Goal: Task Accomplishment & Management: Manage account settings

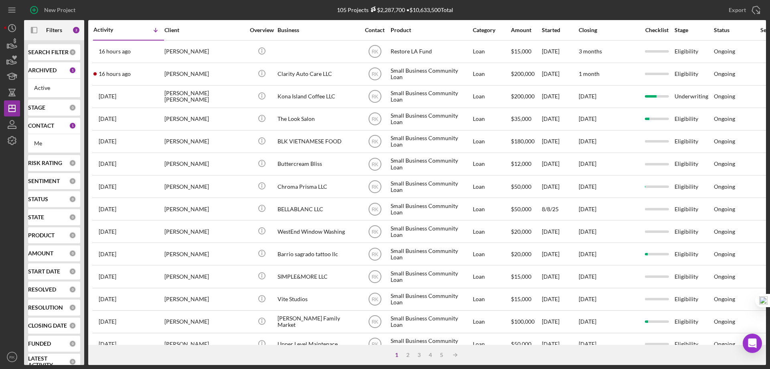
click at [42, 127] on b "CONTACT" at bounding box center [41, 125] width 26 height 6
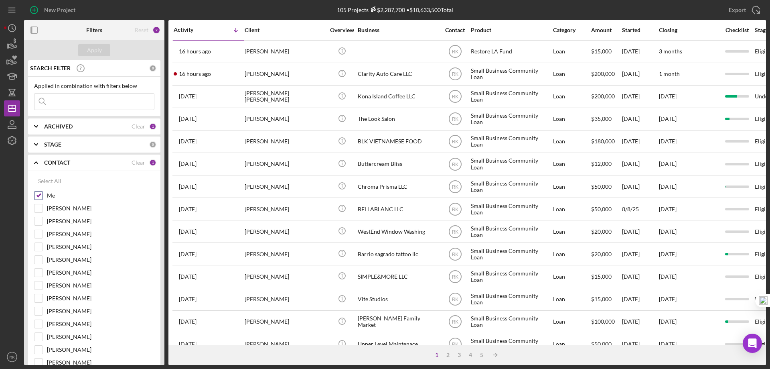
click at [38, 195] on input "Me" at bounding box center [38, 195] width 8 height 8
checkbox input "false"
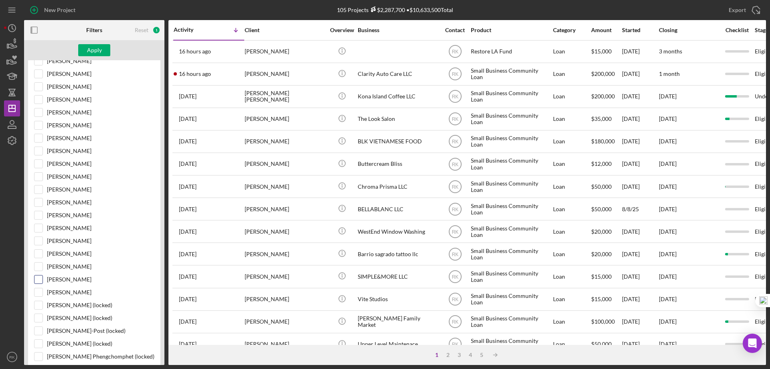
click at [38, 279] on input "[PERSON_NAME]" at bounding box center [38, 279] width 8 height 8
checkbox input "true"
click at [91, 52] on div "Apply" at bounding box center [94, 50] width 15 height 12
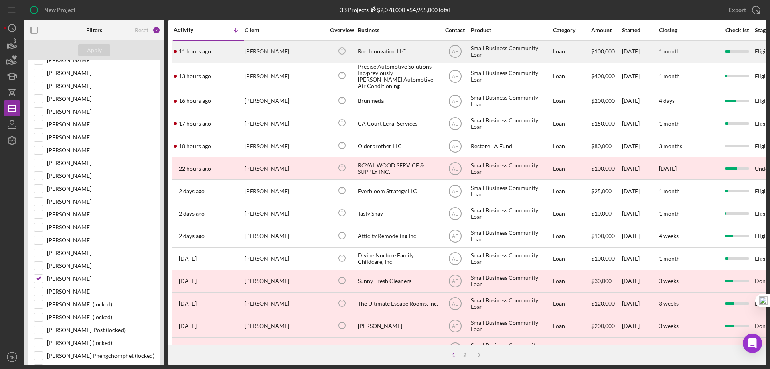
click at [371, 52] on div "Roq Innovation LLC" at bounding box center [398, 51] width 80 height 21
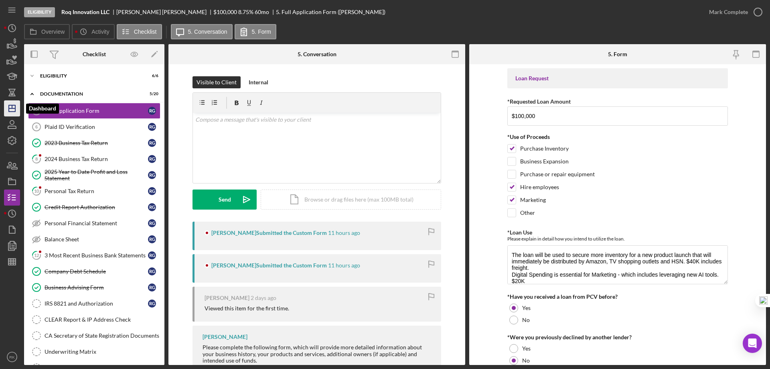
click at [12, 111] on icon "Icon/Dashboard" at bounding box center [12, 108] width 20 height 20
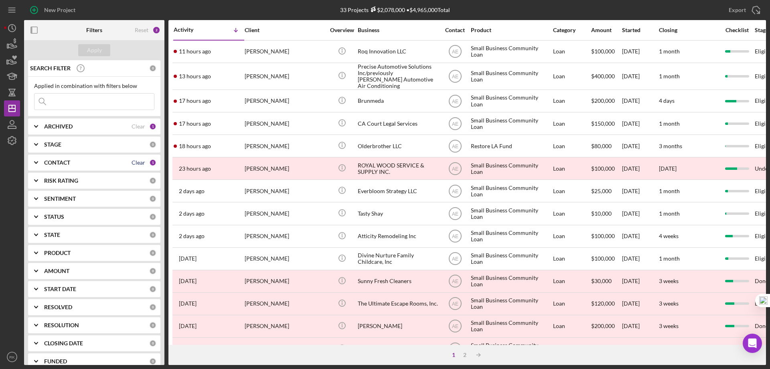
click at [132, 162] on div "Clear" at bounding box center [139, 162] width 14 height 6
click at [58, 163] on b "CONTACT" at bounding box center [57, 162] width 26 height 6
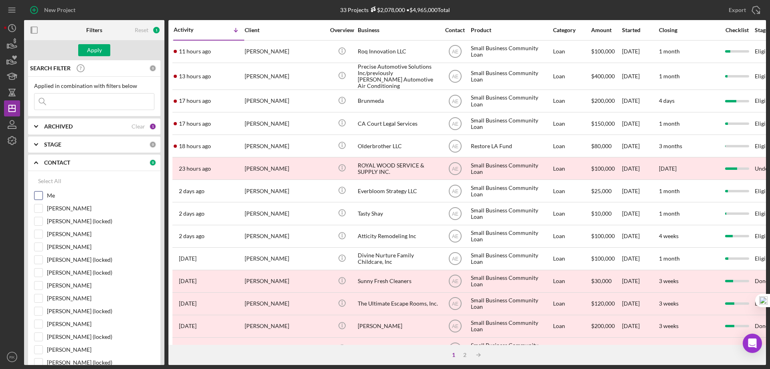
click at [40, 194] on input "Me" at bounding box center [38, 195] width 8 height 8
checkbox input "true"
click at [90, 50] on div "Apply" at bounding box center [94, 50] width 15 height 12
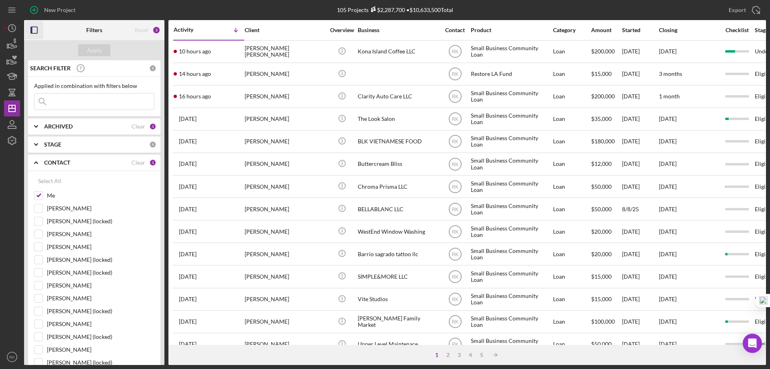
click at [32, 30] on rect "button" at bounding box center [32, 30] width 2 height 6
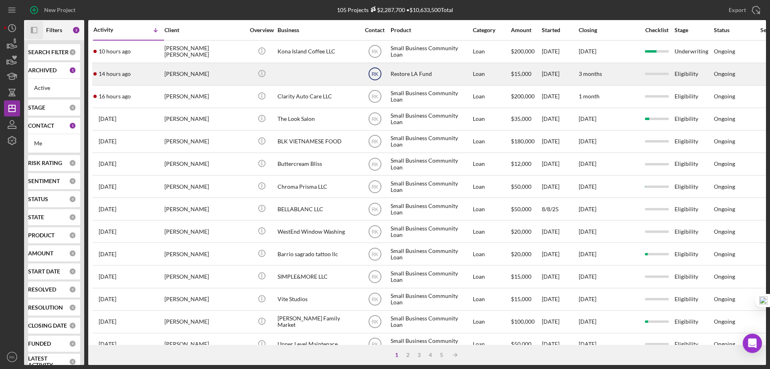
drag, startPoint x: 376, startPoint y: 71, endPoint x: 374, endPoint y: 75, distance: 4.5
click at [374, 75] on text "RK" at bounding box center [374, 74] width 7 height 6
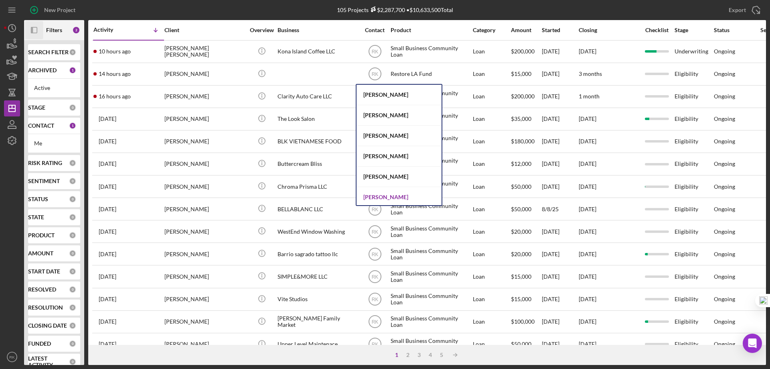
click at [373, 197] on div "[PERSON_NAME]" at bounding box center [398, 197] width 85 height 20
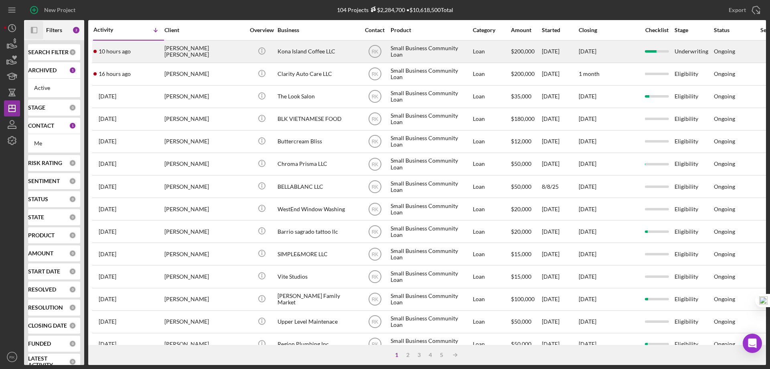
click at [306, 52] on div "Kona Island Coffee LLC" at bounding box center [317, 51] width 80 height 21
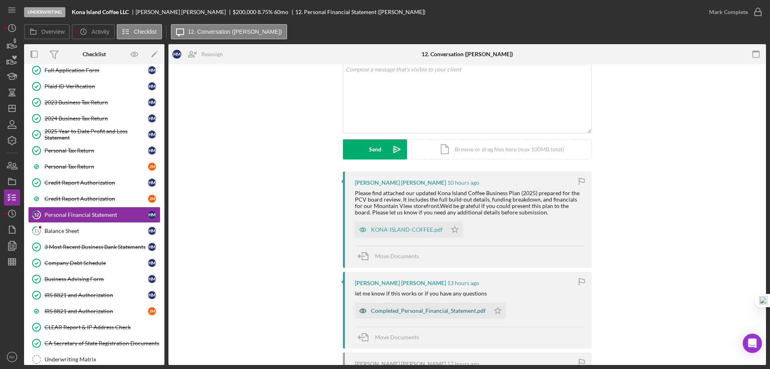
scroll to position [51, 0]
click at [412, 313] on div "Completed_Personal_Financial_Statement.pdf" at bounding box center [428, 310] width 115 height 6
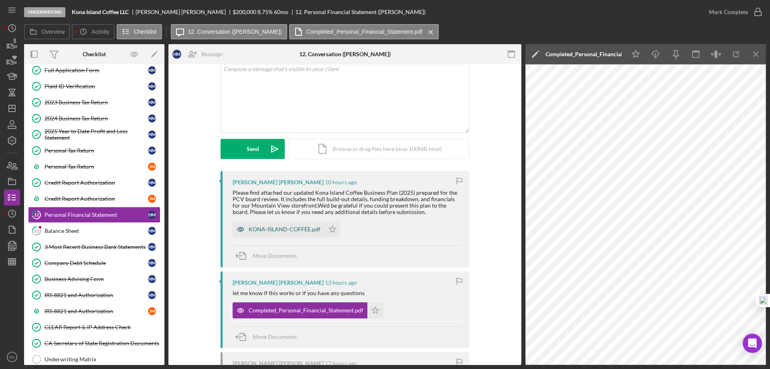
click at [277, 231] on div "KONA-ISLAND-COFFEE.pdf" at bounding box center [285, 229] width 72 height 6
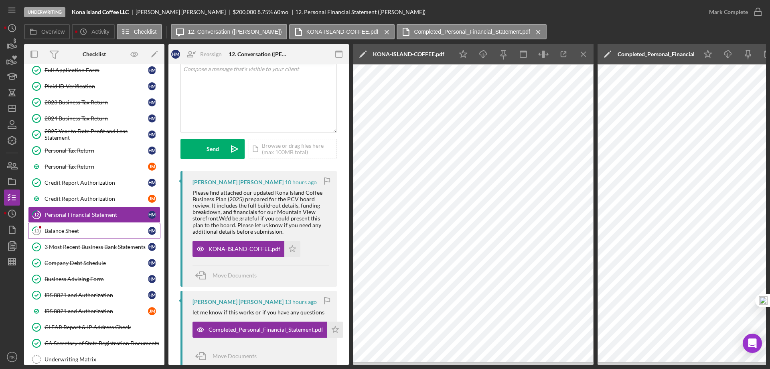
click at [77, 229] on div "Balance Sheet" at bounding box center [96, 230] width 103 height 6
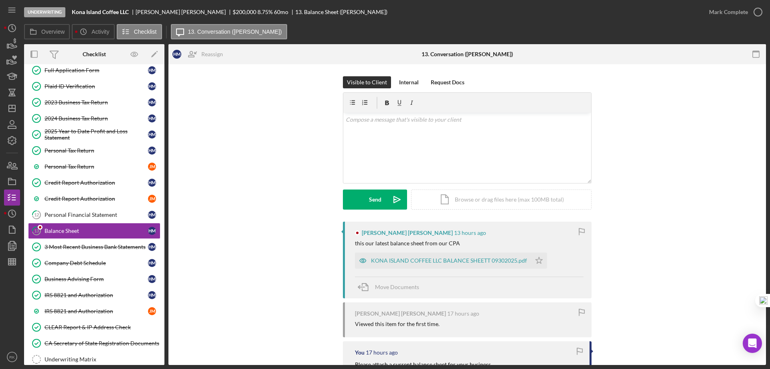
drag, startPoint x: 443, startPoint y: 261, endPoint x: 434, endPoint y: 261, distance: 8.4
click at [443, 261] on div "KONA ISLAND COFFEE LLC BALANCE SHEETT 09302025.pdf" at bounding box center [449, 260] width 156 height 6
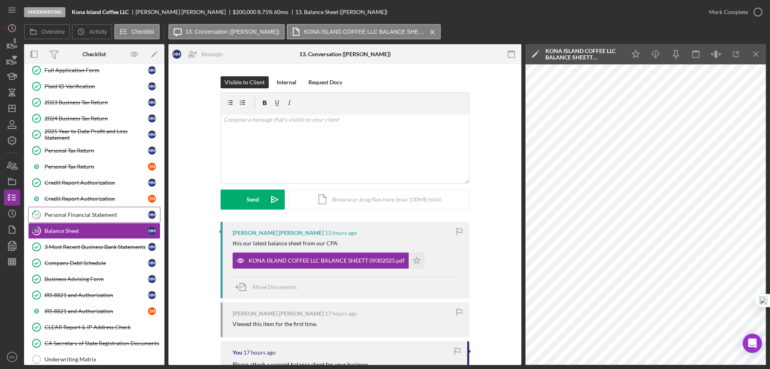
click at [105, 217] on div "Personal Financial Statement" at bounding box center [96, 214] width 103 height 6
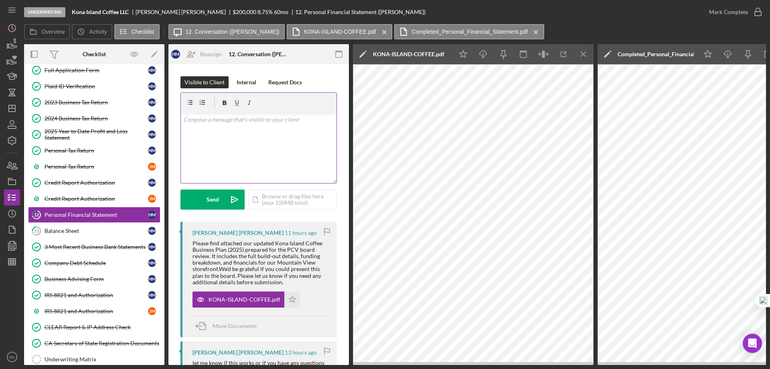
click at [247, 124] on div "v Color teal Color pink Remove color Add row above Add row below Add column bef…" at bounding box center [259, 148] width 156 height 70
click at [263, 128] on p "Good morning, according to your Personal Financial Statement you have outstandi…" at bounding box center [258, 124] width 151 height 18
click at [312, 125] on p "Good morning, according to your Personal Financial Statement you have outstandi…" at bounding box center [258, 124] width 151 height 18
click at [184, 137] on p "Good morning, according to your Personal Financial Statement you have outstandi…" at bounding box center [258, 128] width 151 height 27
click at [186, 138] on p "Good morning, according to your Personal Financial Statement you have outstandi…" at bounding box center [258, 128] width 151 height 27
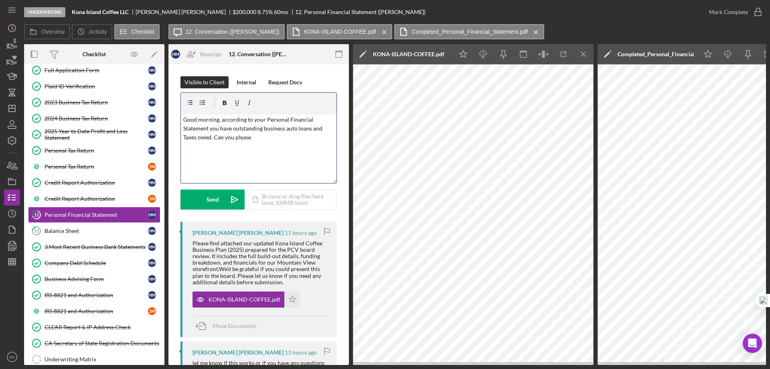
click at [252, 136] on p "Good morning, according to your Personal Financial Statement you have outstandi…" at bounding box center [258, 128] width 151 height 27
click at [251, 137] on p "Good morning, according to your Personal Financial Statement you have outstandi…" at bounding box center [258, 133] width 151 height 36
click at [306, 137] on p "Good morning, according to your Personal Financial Statement you have outstandi…" at bounding box center [258, 137] width 151 height 45
click at [285, 160] on p "Good morning, according to your Personal Financial Statement you have outstandi…" at bounding box center [258, 137] width 151 height 45
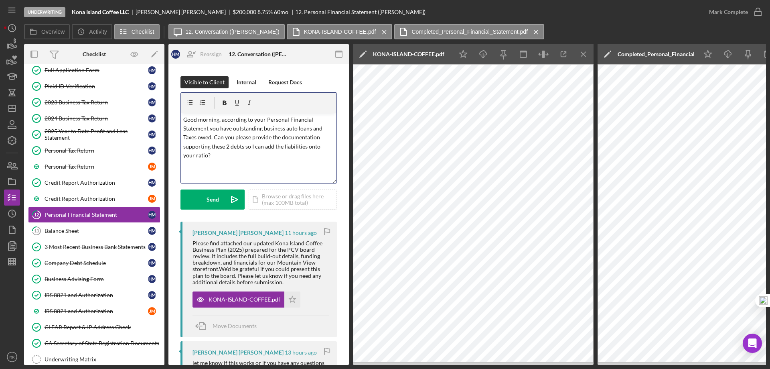
click at [304, 144] on p "Good morning, according to your Personal Financial Statement you have outstandi…" at bounding box center [258, 137] width 151 height 45
click at [273, 146] on p "Good morning, according to your Personal Financial Statement you have outstandi…" at bounding box center [258, 133] width 151 height 36
click at [277, 158] on p "Good morning, according to your Personal Financial Statement you have outstandi…" at bounding box center [258, 137] width 151 height 45
click at [209, 196] on div "Send" at bounding box center [213, 199] width 12 height 20
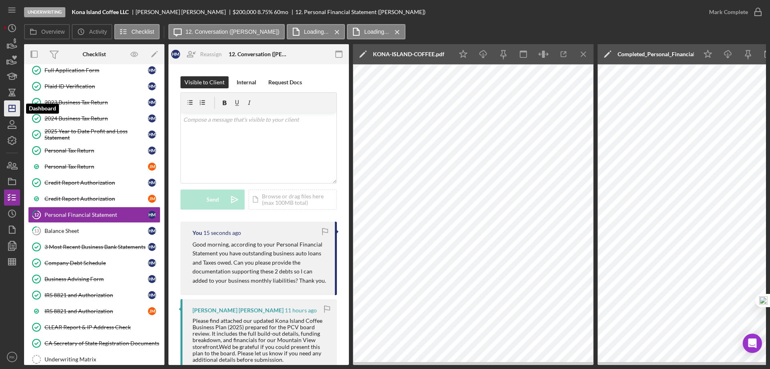
drag, startPoint x: 11, startPoint y: 112, endPoint x: 23, endPoint y: 128, distance: 19.8
click at [11, 111] on polygon "button" at bounding box center [12, 108] width 6 height 6
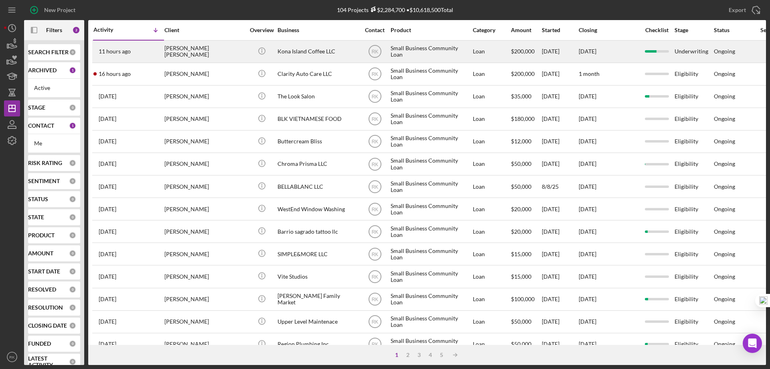
click at [196, 51] on div "[PERSON_NAME] [PERSON_NAME]" at bounding box center [204, 51] width 80 height 21
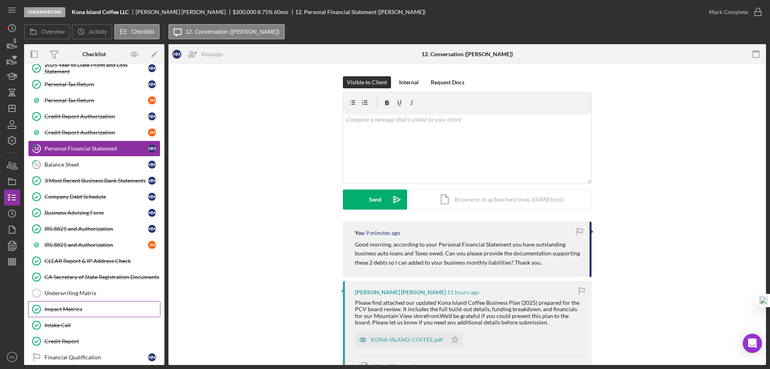
scroll to position [165, 0]
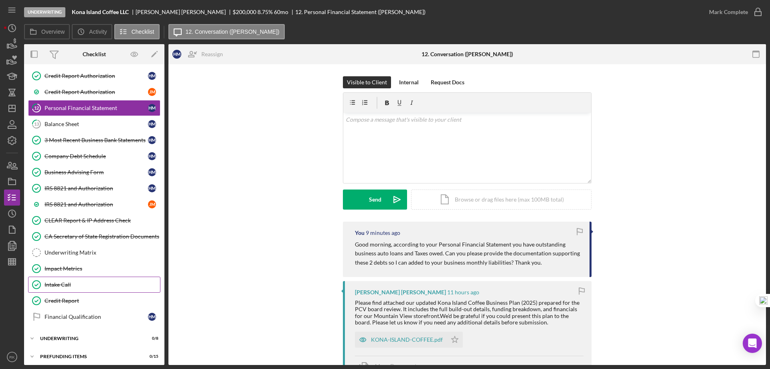
drag, startPoint x: 64, startPoint y: 300, endPoint x: 99, endPoint y: 288, distance: 37.3
click at [64, 300] on div "Credit Report" at bounding box center [102, 300] width 115 height 6
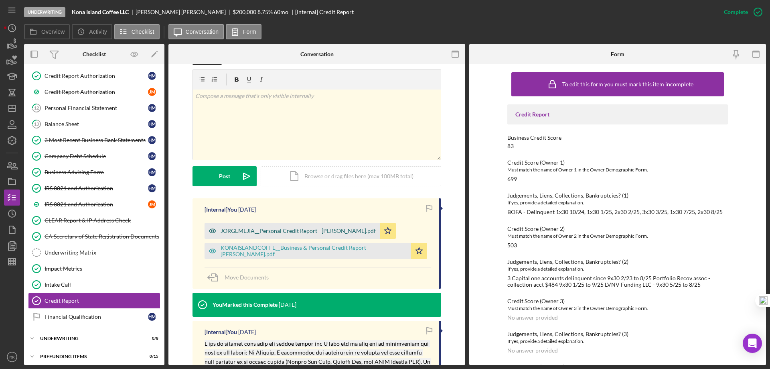
click at [287, 235] on div "JORGEMEJIA__Personal Credit Report - [PERSON_NAME].pdf" at bounding box center [292, 231] width 175 height 16
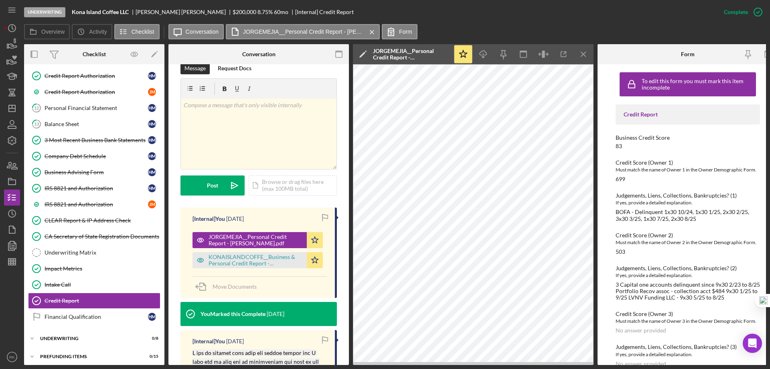
drag, startPoint x: 583, startPoint y: 55, endPoint x: 529, endPoint y: 59, distance: 54.2
click at [583, 55] on icon "Icon/Menu Close" at bounding box center [584, 54] width 18 height 18
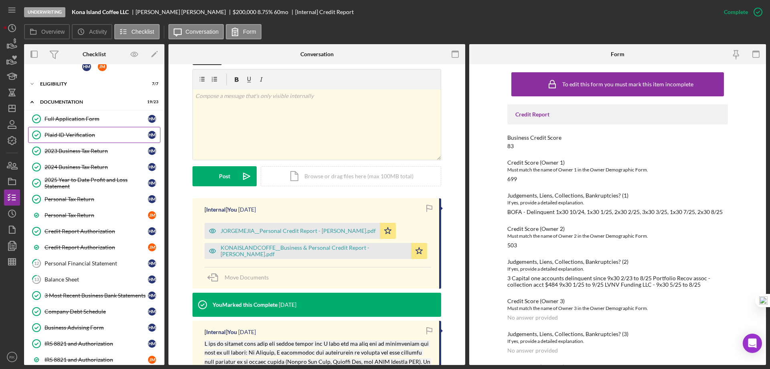
scroll to position [0, 0]
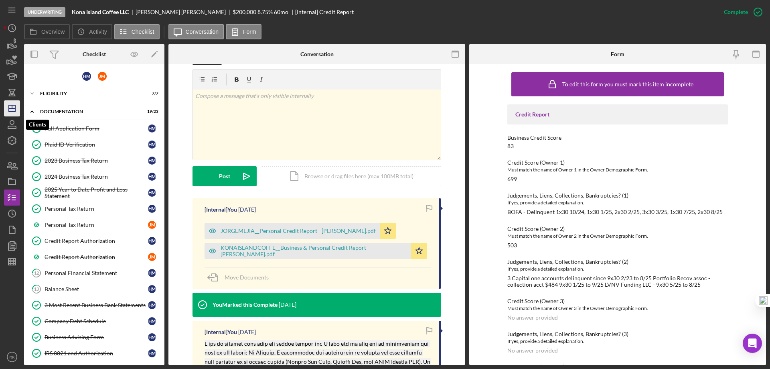
click at [15, 112] on icon "Icon/Dashboard" at bounding box center [12, 108] width 20 height 20
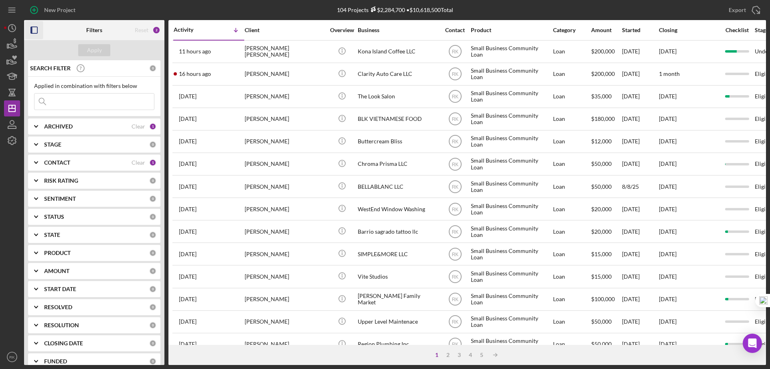
click at [35, 32] on icon "button" at bounding box center [34, 30] width 18 height 18
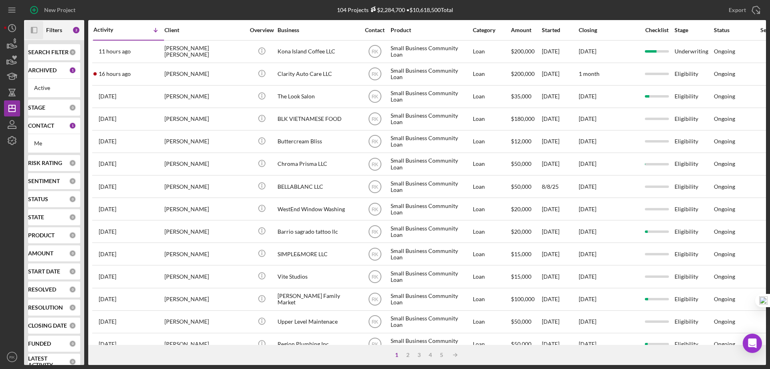
click at [39, 124] on b "CONTACT" at bounding box center [41, 125] width 26 height 6
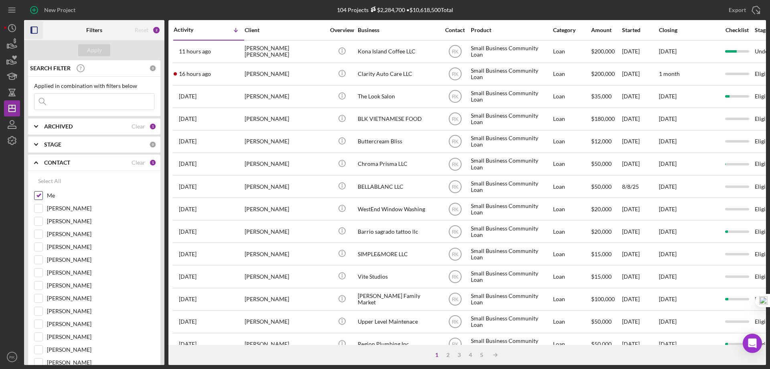
click at [40, 195] on input "Me" at bounding box center [38, 195] width 8 height 8
checkbox input "false"
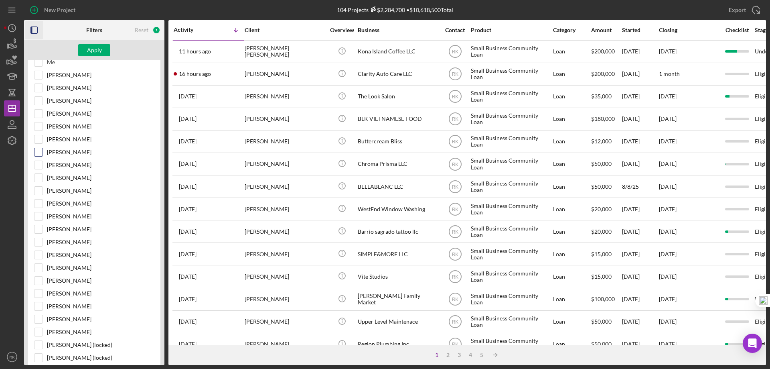
scroll to position [134, 0]
drag, startPoint x: 41, startPoint y: 319, endPoint x: 57, endPoint y: 255, distance: 65.8
click at [40, 319] on input "[PERSON_NAME]" at bounding box center [38, 318] width 8 height 8
click at [96, 49] on div "Apply" at bounding box center [94, 50] width 15 height 12
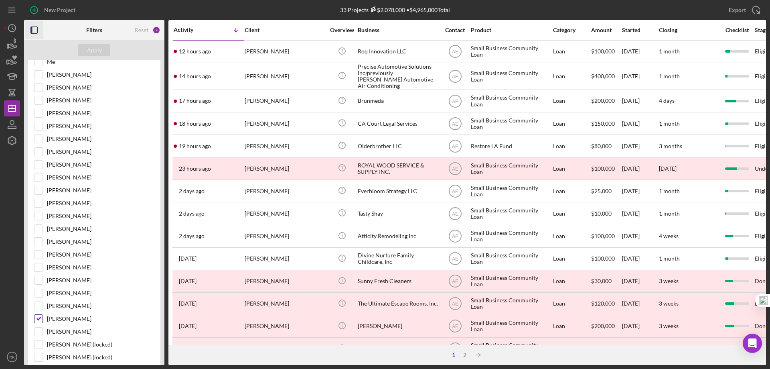
click at [38, 318] on input "[PERSON_NAME]" at bounding box center [38, 318] width 8 height 8
checkbox input "false"
click at [42, 278] on input "[PERSON_NAME]" at bounding box center [38, 280] width 8 height 8
click at [89, 47] on div "Apply" at bounding box center [94, 50] width 15 height 12
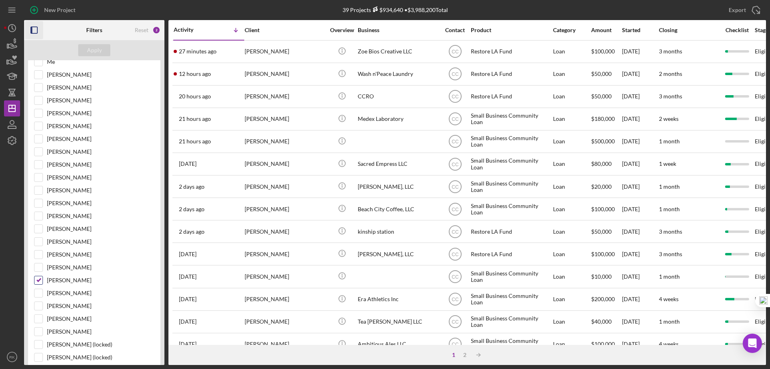
click at [38, 277] on input "[PERSON_NAME]" at bounding box center [38, 280] width 8 height 8
checkbox input "false"
click at [40, 165] on input "[PERSON_NAME]" at bounding box center [38, 164] width 8 height 8
checkbox input "true"
click at [93, 50] on div "Apply" at bounding box center [94, 50] width 15 height 12
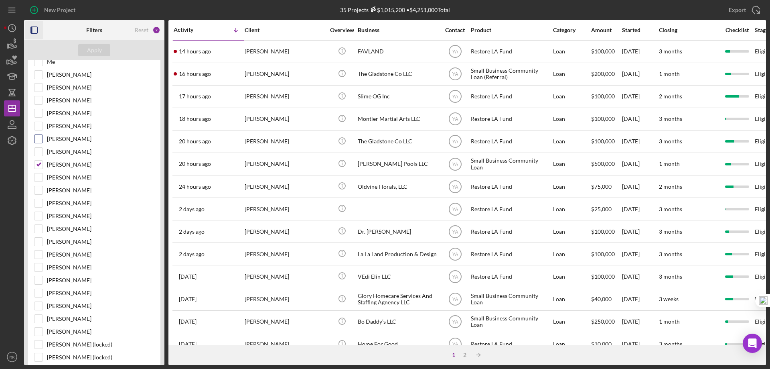
click at [38, 139] on input "[PERSON_NAME]" at bounding box center [38, 139] width 8 height 8
checkbox input "true"
click at [38, 168] on div at bounding box center [38, 164] width 9 height 9
click at [38, 166] on input "[PERSON_NAME]" at bounding box center [38, 164] width 8 height 8
checkbox input "false"
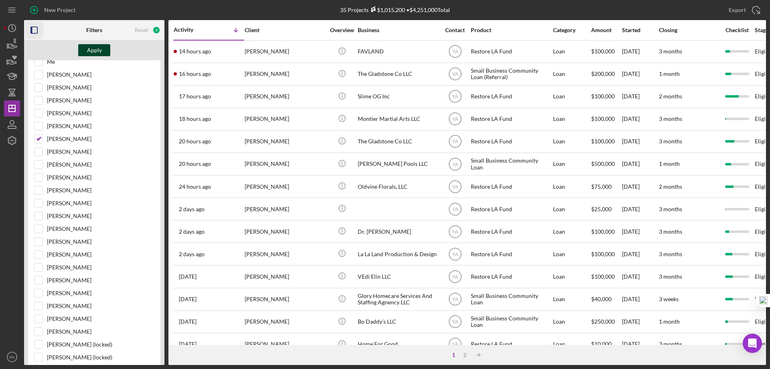
click at [93, 49] on div "Apply" at bounding box center [94, 50] width 15 height 12
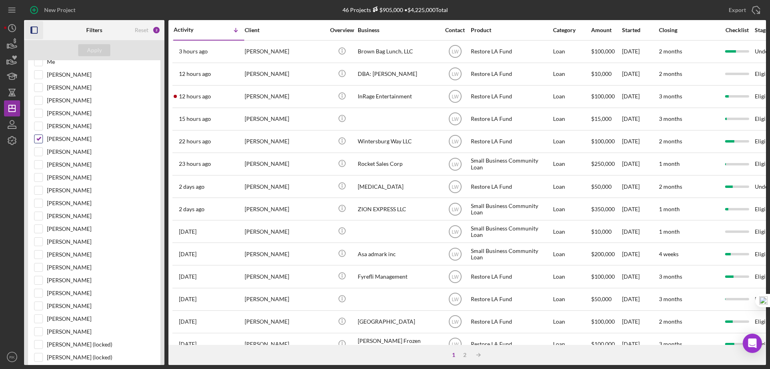
click at [41, 139] on input "[PERSON_NAME]" at bounding box center [38, 139] width 8 height 8
checkbox input "false"
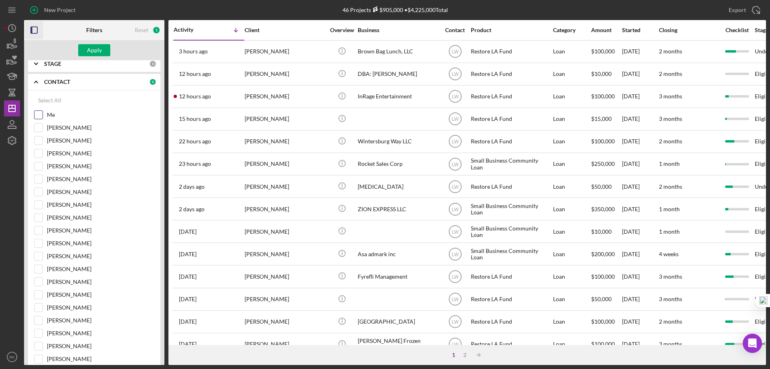
scroll to position [80, 0]
click at [39, 115] on input "Me" at bounding box center [38, 115] width 8 height 8
checkbox input "true"
click at [93, 51] on div "Apply" at bounding box center [94, 50] width 15 height 12
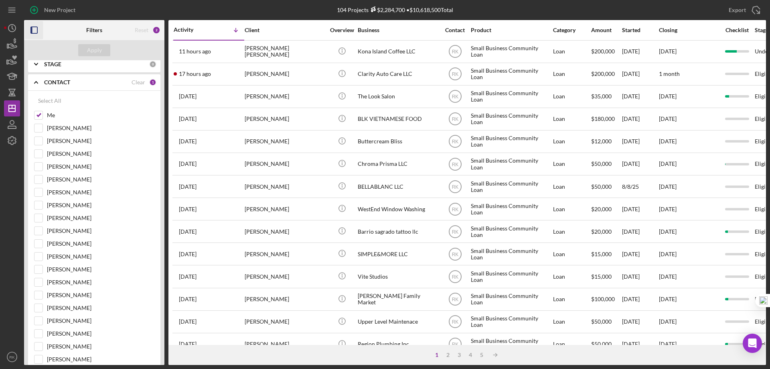
click at [33, 30] on icon "button" at bounding box center [34, 30] width 18 height 18
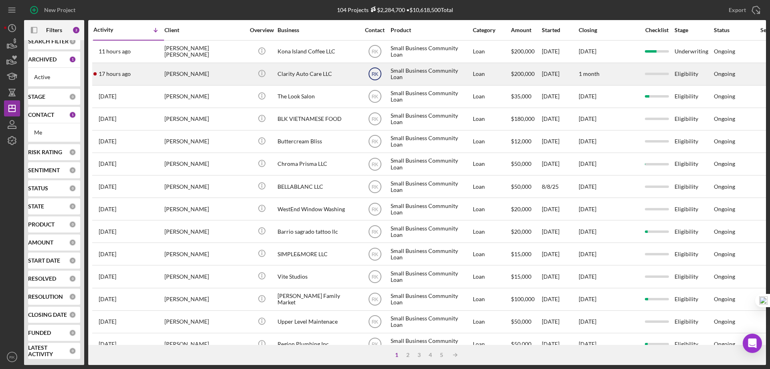
click at [376, 76] on text "RK" at bounding box center [374, 74] width 7 height 6
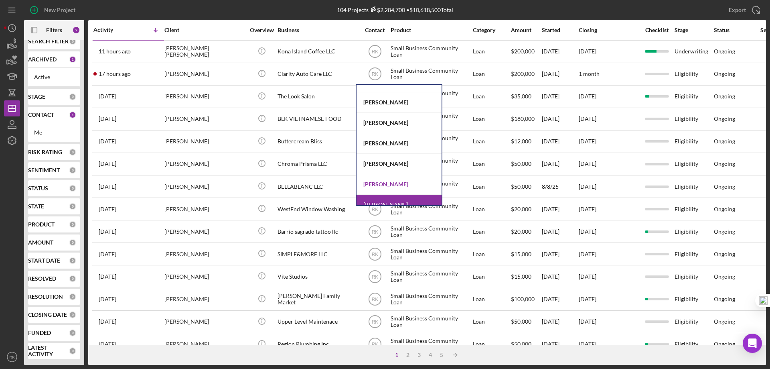
scroll to position [13, 0]
click at [393, 184] on div "[PERSON_NAME]" at bounding box center [398, 184] width 85 height 20
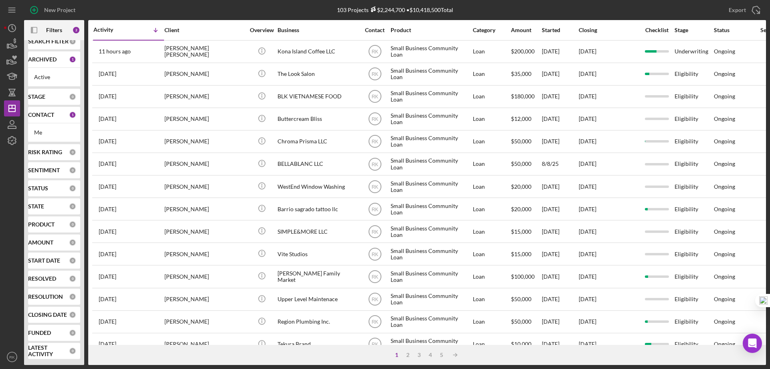
click at [38, 116] on b "CONTACT" at bounding box center [41, 114] width 26 height 6
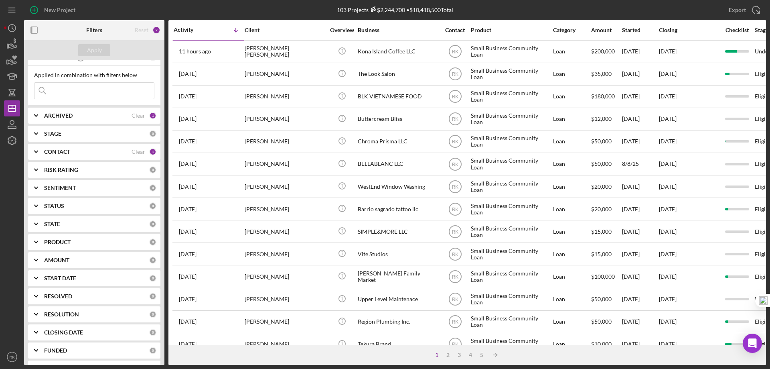
click at [53, 151] on b "CONTACT" at bounding box center [57, 151] width 26 height 6
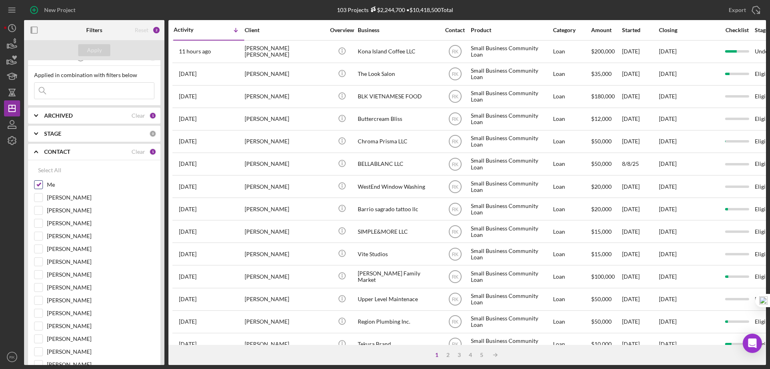
click at [39, 186] on input "Me" at bounding box center [38, 184] width 8 height 8
checkbox input "false"
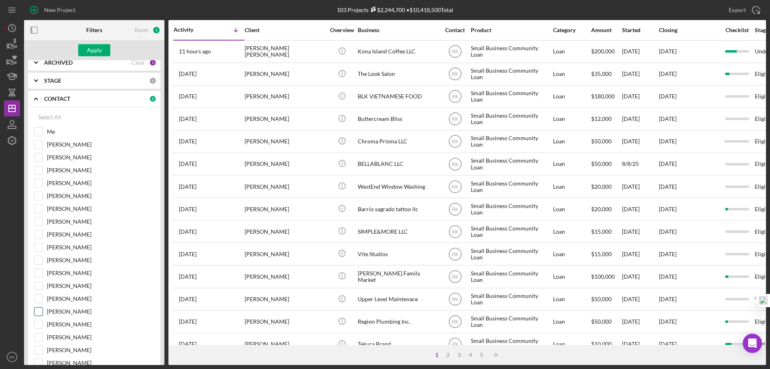
scroll to position [64, 0]
click at [38, 349] on input "[PERSON_NAME]" at bounding box center [38, 349] width 8 height 8
checkbox input "true"
click at [98, 51] on div "Apply" at bounding box center [94, 50] width 15 height 12
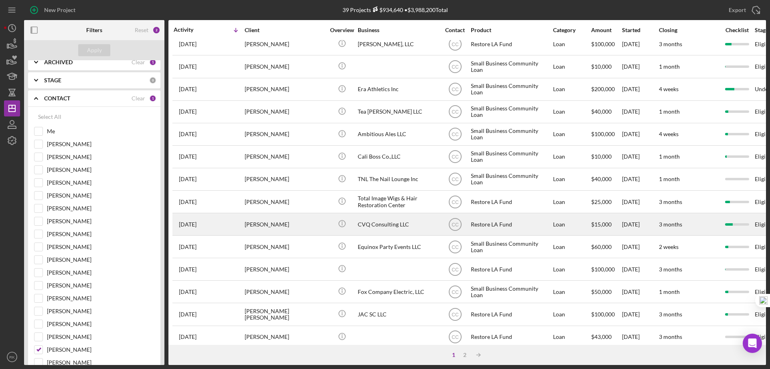
scroll to position [214, 0]
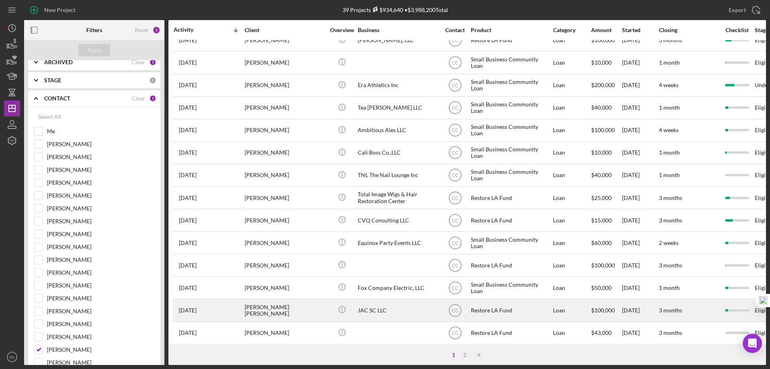
click at [373, 311] on div "JAC SC LLC" at bounding box center [398, 309] width 80 height 21
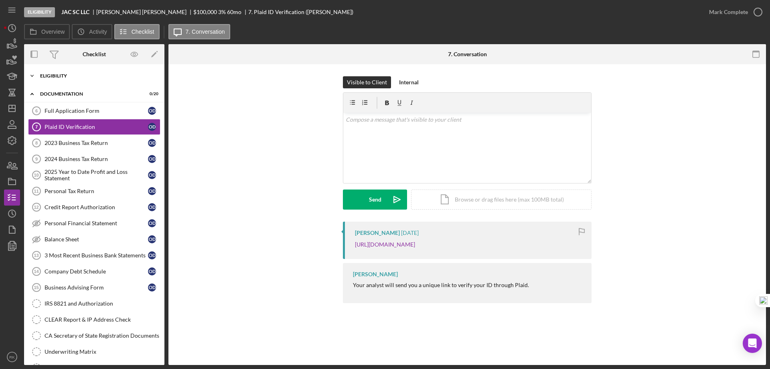
click at [60, 77] on div "Eligibility" at bounding box center [97, 75] width 114 height 5
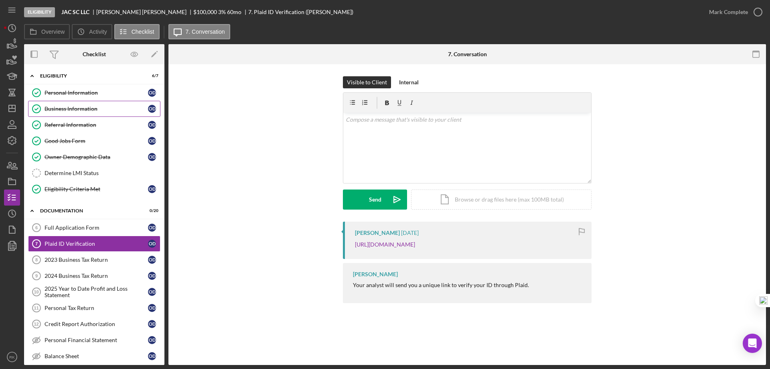
click at [65, 109] on div "Business Information" at bounding box center [96, 108] width 103 height 6
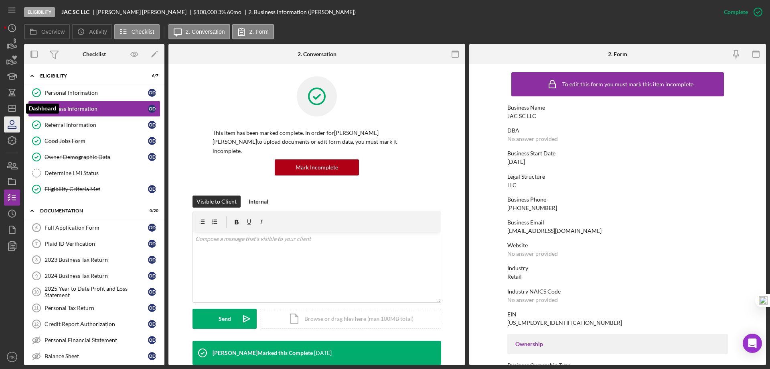
click at [12, 109] on icon "Icon/Dashboard" at bounding box center [12, 108] width 20 height 20
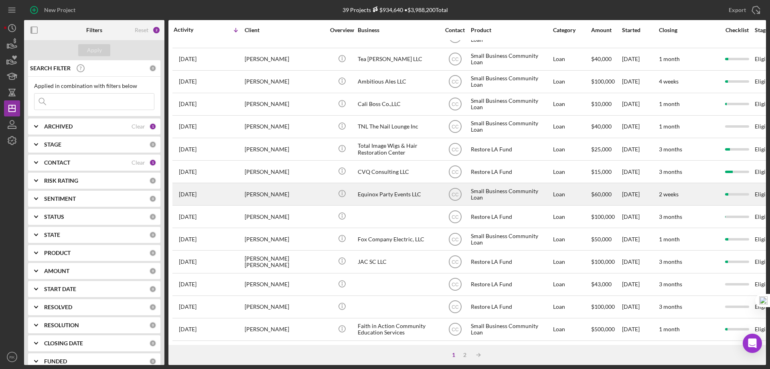
scroll to position [268, 0]
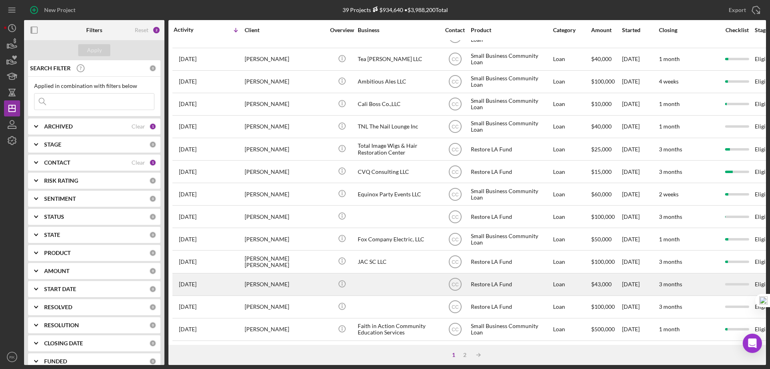
click at [269, 279] on div "[PERSON_NAME]" at bounding box center [285, 283] width 80 height 21
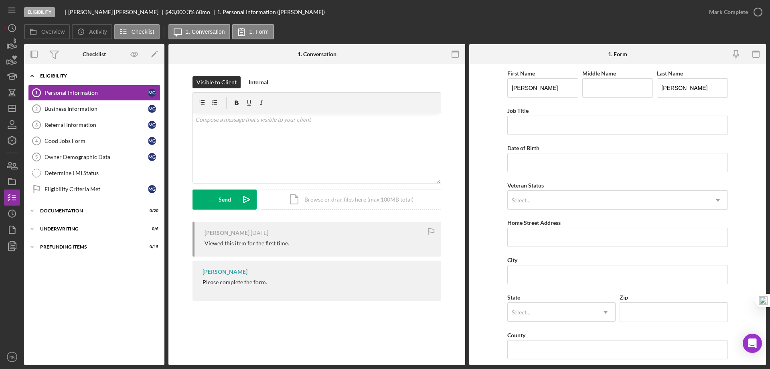
click at [61, 74] on div "Eligibility" at bounding box center [97, 75] width 114 height 5
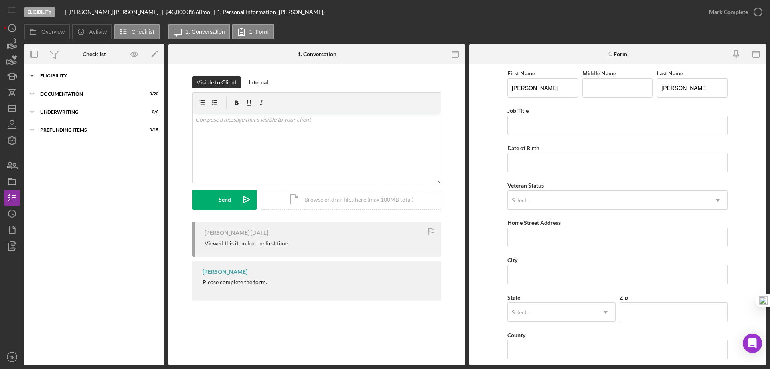
click at [57, 80] on div "Icon/Expander Eligibility 0 / 7" at bounding box center [94, 76] width 140 height 16
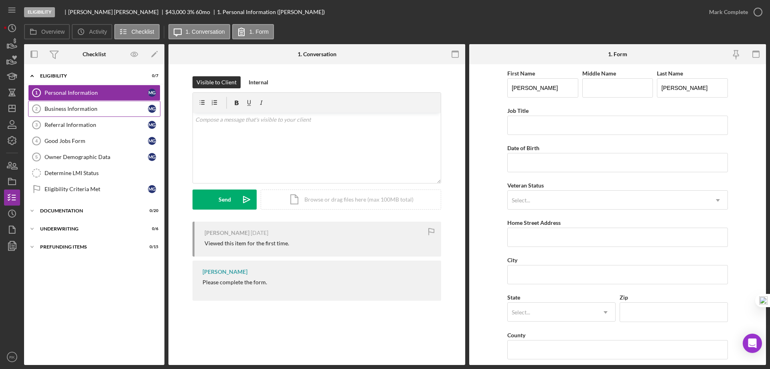
click at [63, 107] on div "Business Information" at bounding box center [96, 108] width 103 height 6
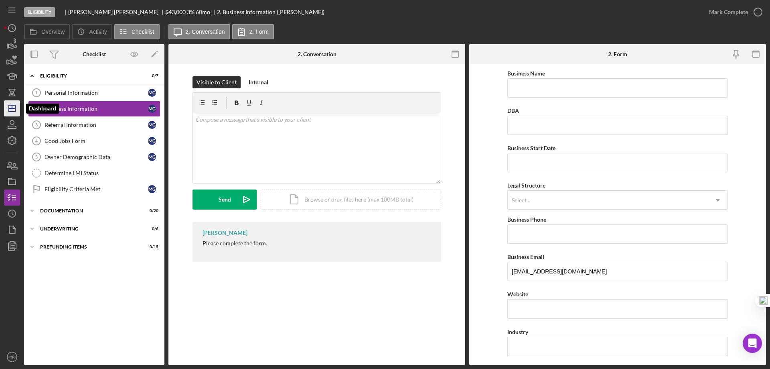
click at [16, 108] on icon "Icon/Dashboard" at bounding box center [12, 108] width 20 height 20
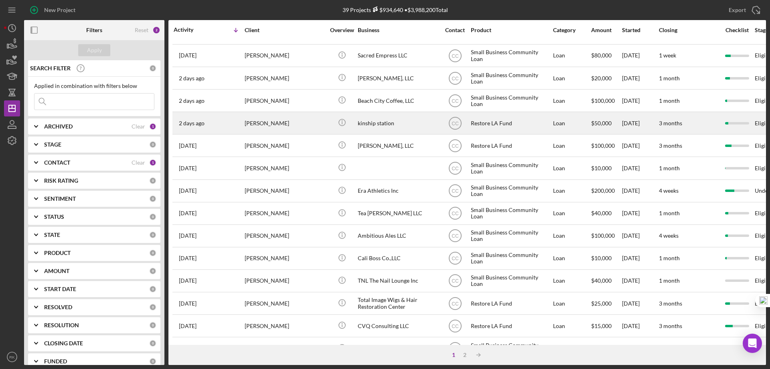
scroll to position [108, 0]
click at [306, 122] on div "[PERSON_NAME]" at bounding box center [285, 123] width 80 height 21
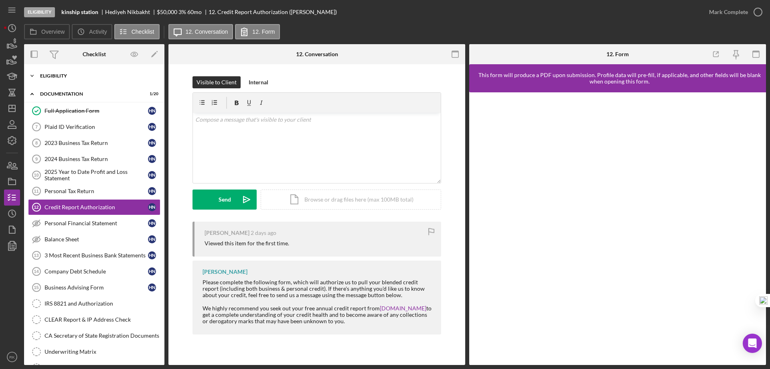
drag, startPoint x: 48, startPoint y: 80, endPoint x: 54, endPoint y: 83, distance: 6.5
click at [49, 80] on div "Icon/Expander Eligibility 6 / 7" at bounding box center [94, 76] width 140 height 16
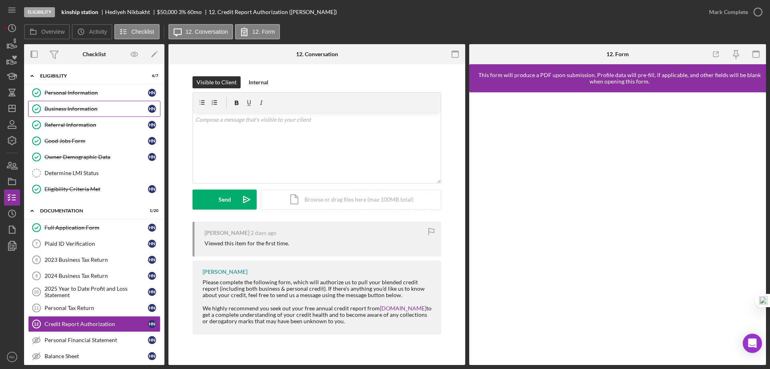
drag, startPoint x: 63, startPoint y: 109, endPoint x: 70, endPoint y: 111, distance: 7.2
click at [65, 109] on div "Business Information" at bounding box center [96, 108] width 103 height 6
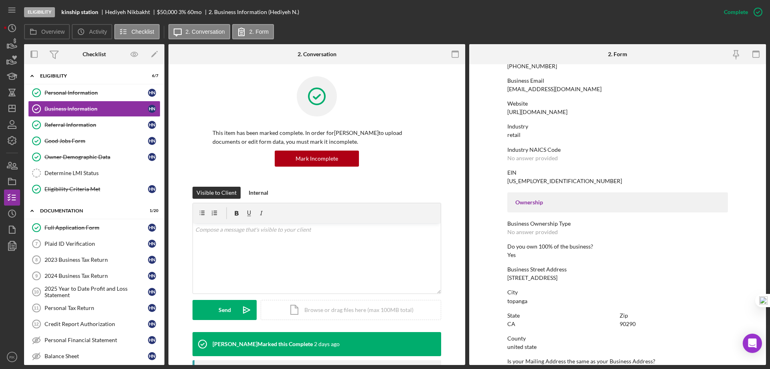
scroll to position [120, 0]
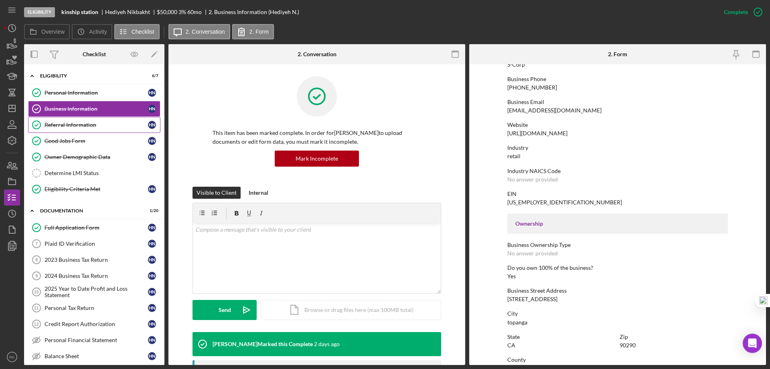
drag, startPoint x: 60, startPoint y: 127, endPoint x: 95, endPoint y: 127, distance: 35.3
click at [61, 127] on div "Referral Information" at bounding box center [96, 125] width 103 height 6
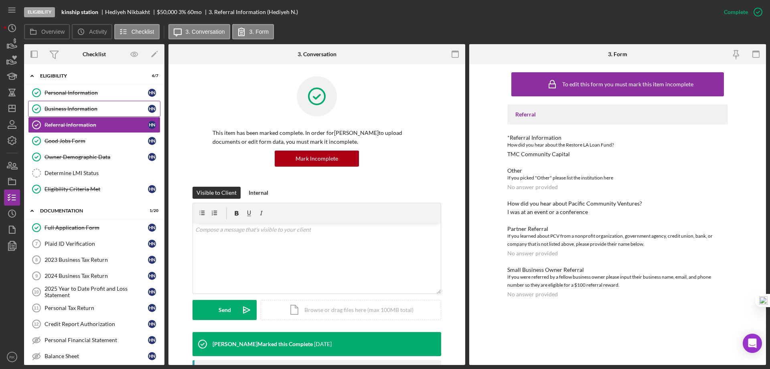
drag, startPoint x: 90, startPoint y: 98, endPoint x: 118, endPoint y: 106, distance: 29.2
click at [90, 98] on link "Personal Information Personal Information H N" at bounding box center [94, 93] width 132 height 16
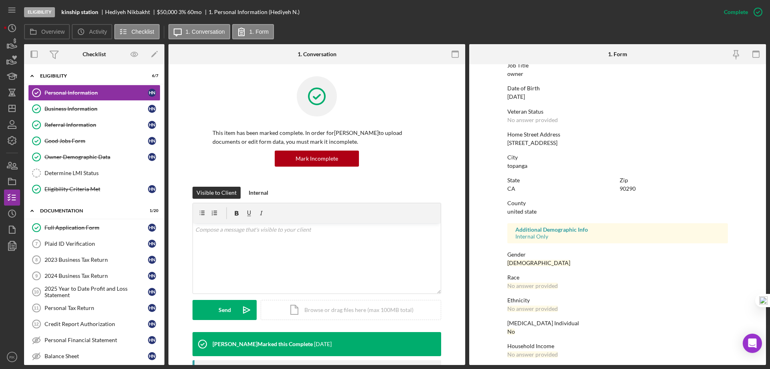
scroll to position [74, 0]
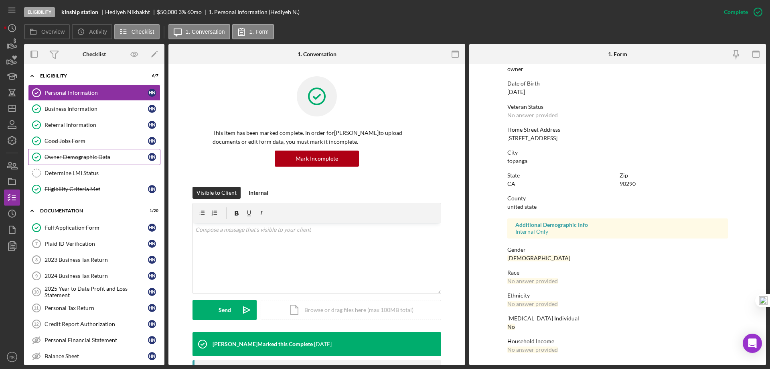
click at [76, 160] on div "Owner Demographic Data" at bounding box center [96, 157] width 103 height 6
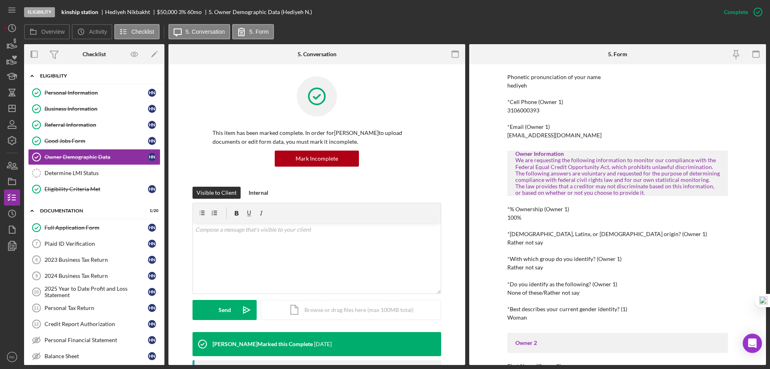
scroll to position [159, 0]
drag, startPoint x: 14, startPoint y: 106, endPoint x: 22, endPoint y: 115, distance: 11.9
click at [14, 106] on icon "Icon/Dashboard" at bounding box center [12, 108] width 20 height 20
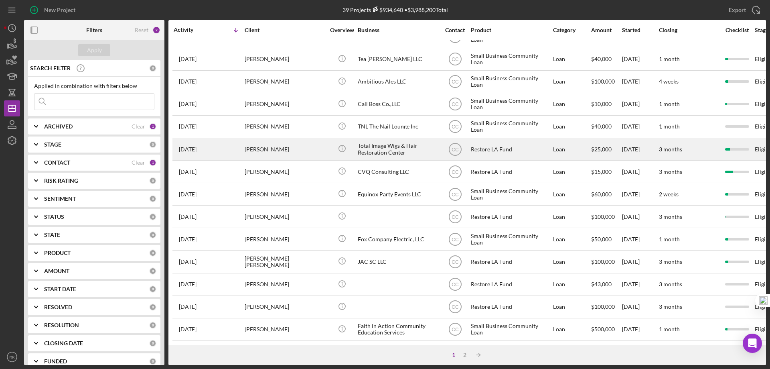
scroll to position [268, 0]
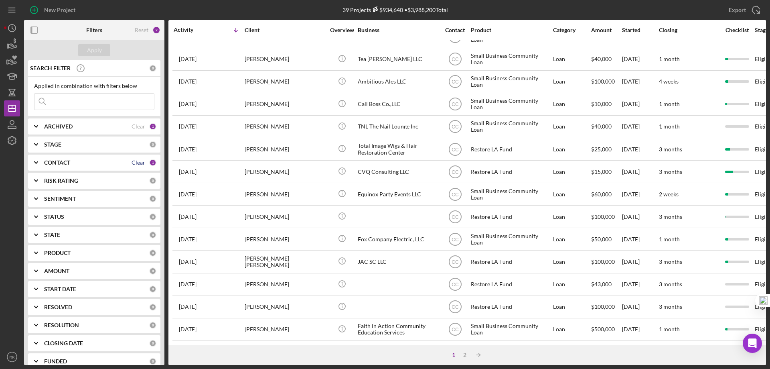
click at [134, 162] on div "Clear" at bounding box center [139, 162] width 14 height 6
click at [55, 162] on b "CONTACT" at bounding box center [57, 162] width 26 height 6
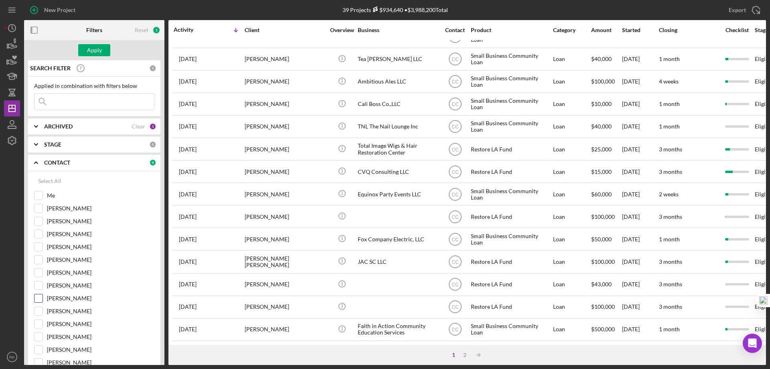
click at [41, 300] on input "[PERSON_NAME]" at bounding box center [38, 298] width 8 height 8
checkbox input "true"
click at [96, 51] on div "Apply" at bounding box center [94, 50] width 15 height 12
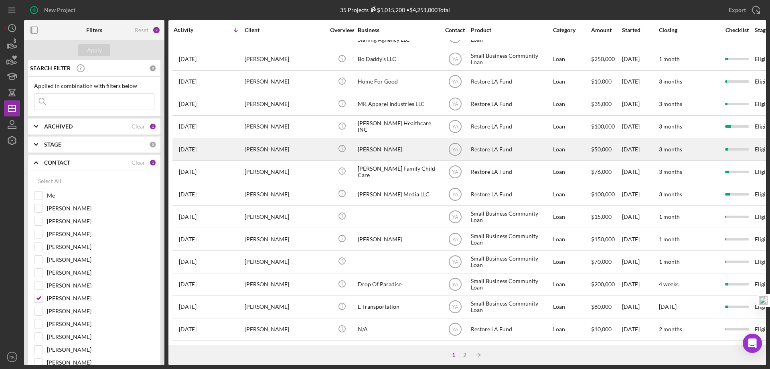
click at [365, 144] on div "[PERSON_NAME]" at bounding box center [398, 148] width 80 height 21
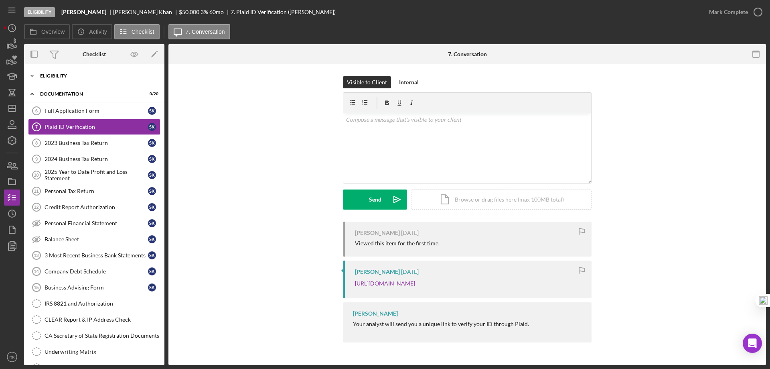
click at [61, 77] on div "Eligibility" at bounding box center [97, 75] width 114 height 5
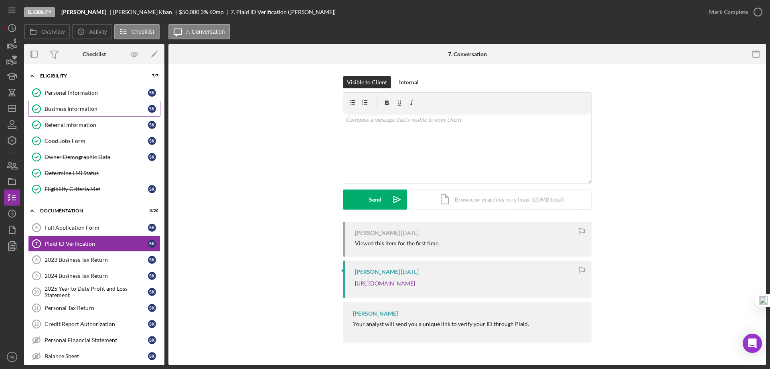
click at [67, 107] on div "Business Information" at bounding box center [96, 108] width 103 height 6
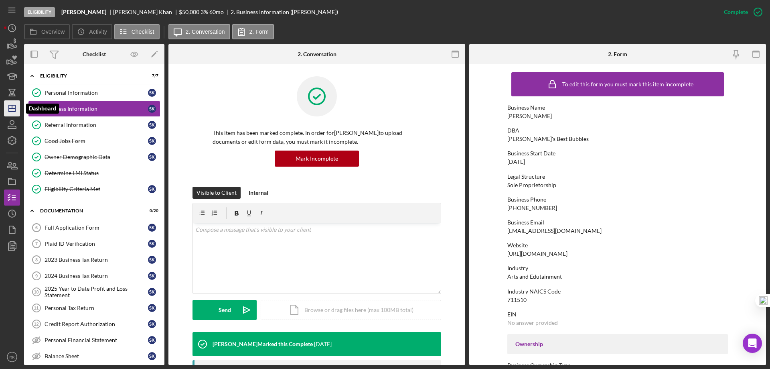
click at [12, 108] on line "button" at bounding box center [12, 108] width 6 height 0
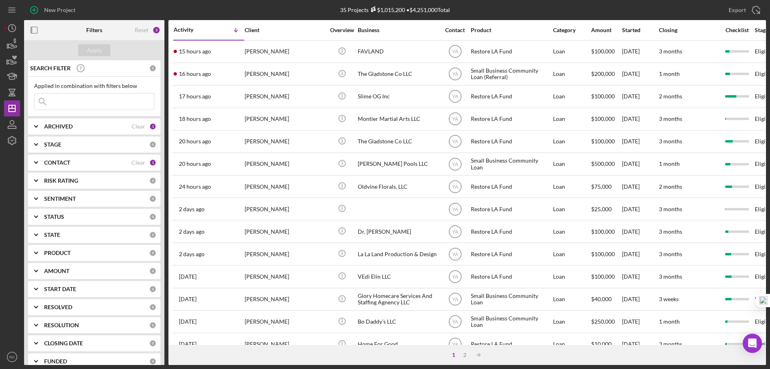
click at [67, 164] on b "CONTACT" at bounding box center [57, 162] width 26 height 6
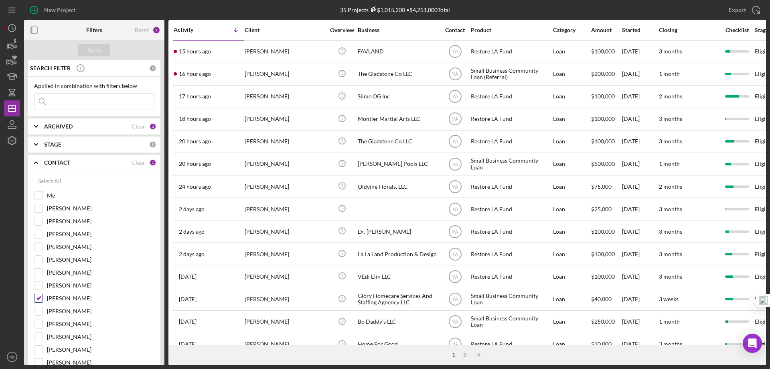
click at [37, 298] on input "[PERSON_NAME]" at bounding box center [38, 298] width 8 height 8
checkbox input "false"
click at [41, 271] on input "[PERSON_NAME]" at bounding box center [38, 272] width 8 height 8
checkbox input "true"
click at [89, 52] on div "Apply" at bounding box center [94, 50] width 15 height 12
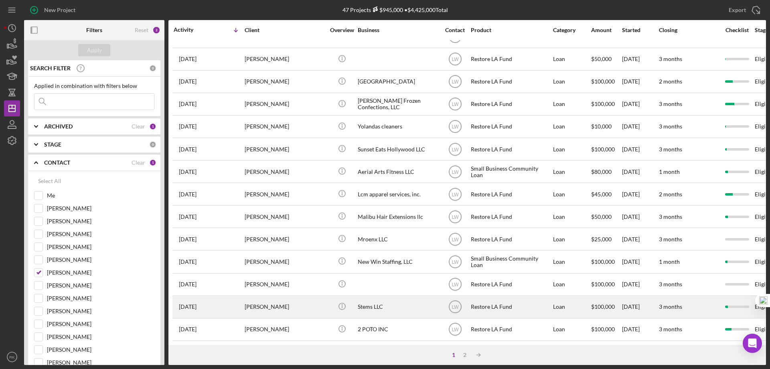
scroll to position [268, 0]
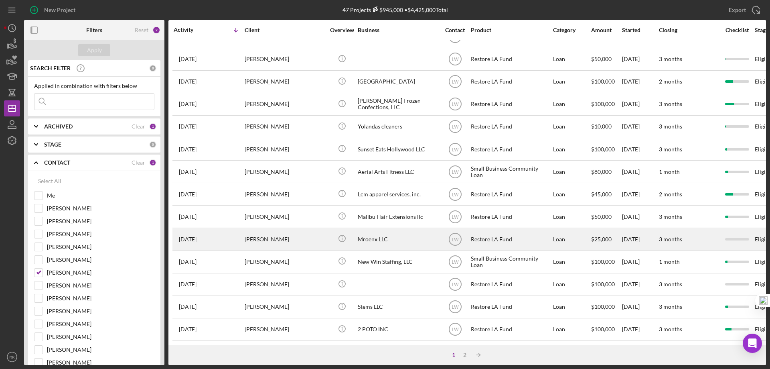
click at [280, 233] on div "[PERSON_NAME]" at bounding box center [285, 238] width 80 height 21
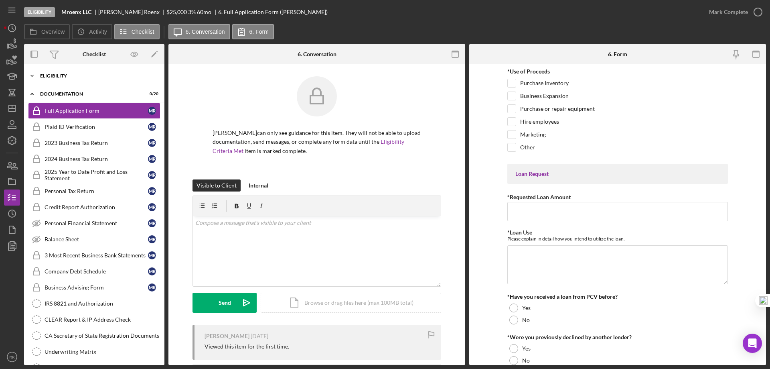
click at [58, 75] on div "Eligibility" at bounding box center [97, 75] width 114 height 5
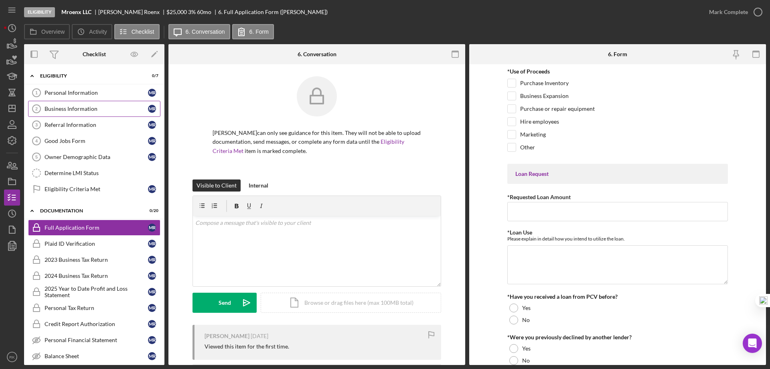
click at [76, 107] on div "Business Information" at bounding box center [96, 108] width 103 height 6
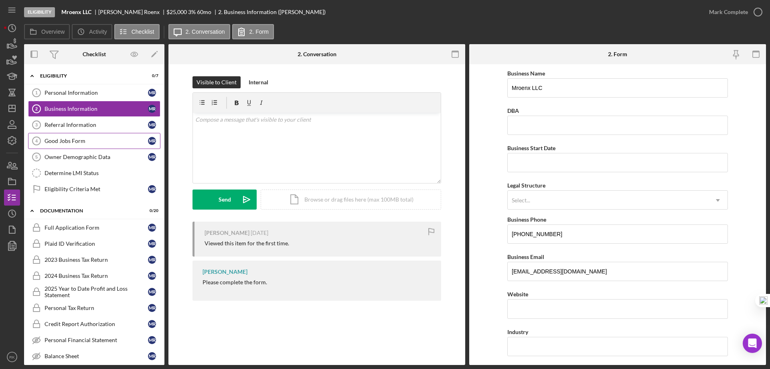
click at [77, 142] on div "Good Jobs Form" at bounding box center [96, 141] width 103 height 6
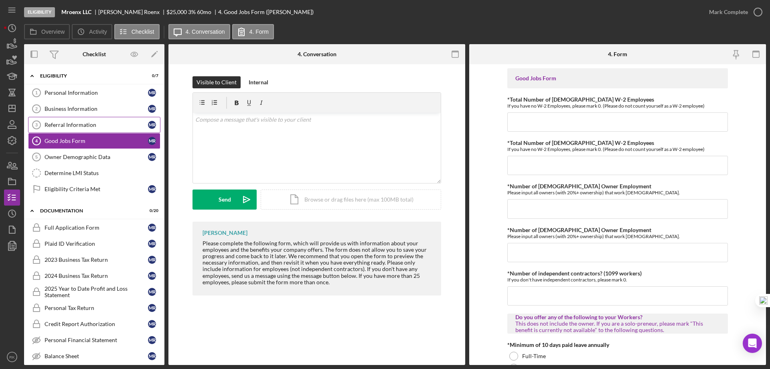
click at [79, 131] on link "Referral Information 3 Referral Information M R" at bounding box center [94, 125] width 132 height 16
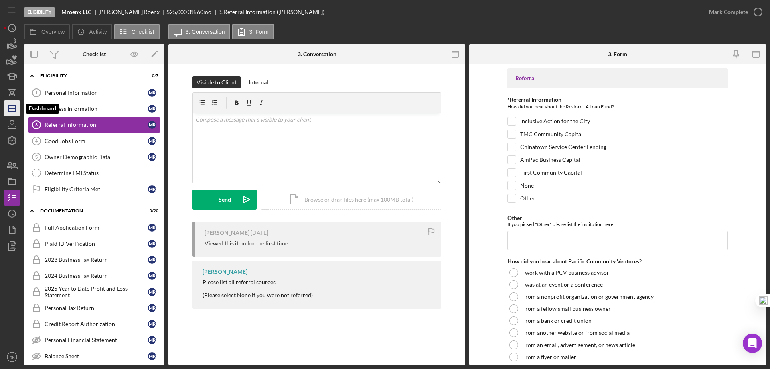
drag, startPoint x: 14, startPoint y: 109, endPoint x: 20, endPoint y: 114, distance: 7.9
click at [14, 108] on line "button" at bounding box center [12, 108] width 6 height 0
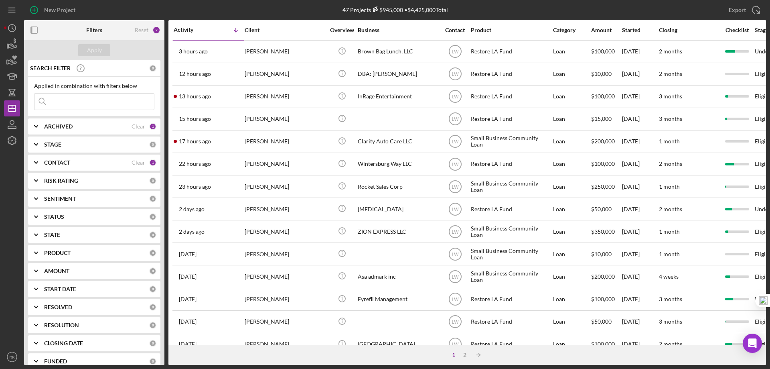
click at [54, 164] on b "CONTACT" at bounding box center [57, 162] width 26 height 6
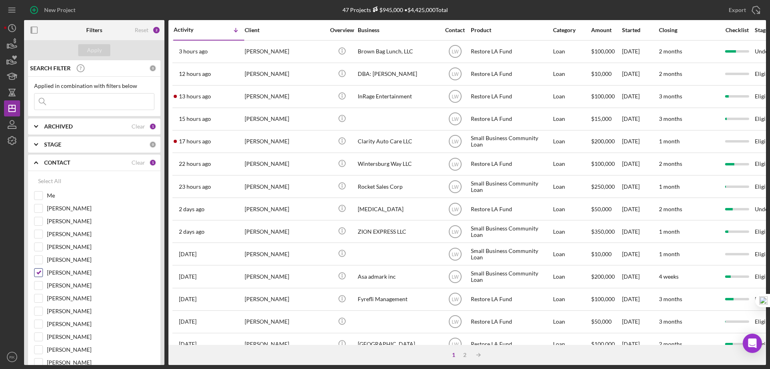
click at [36, 273] on input "[PERSON_NAME]" at bounding box center [38, 272] width 8 height 8
checkbox input "false"
click at [38, 297] on input "[PERSON_NAME]" at bounding box center [38, 298] width 8 height 8
checkbox input "true"
click at [103, 48] on button "Apply" at bounding box center [94, 50] width 32 height 12
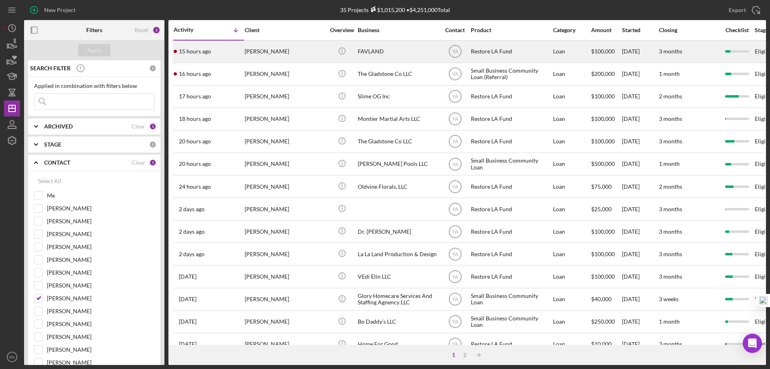
click at [271, 49] on div "[PERSON_NAME]" at bounding box center [285, 51] width 80 height 21
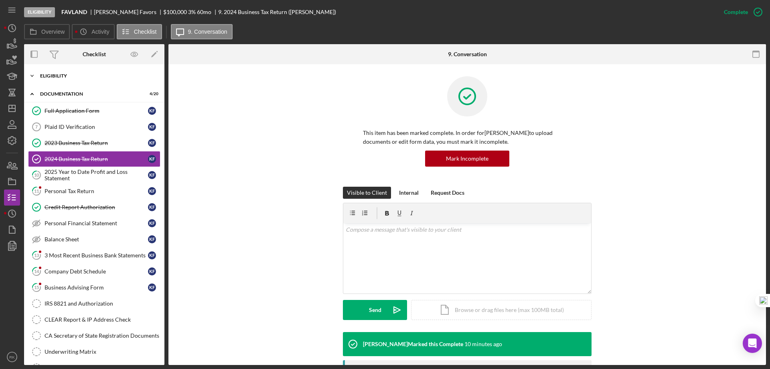
drag, startPoint x: 43, startPoint y: 79, endPoint x: 60, endPoint y: 81, distance: 17.7
click at [44, 79] on div "Icon/Expander Eligibility 7 / 7" at bounding box center [94, 76] width 140 height 16
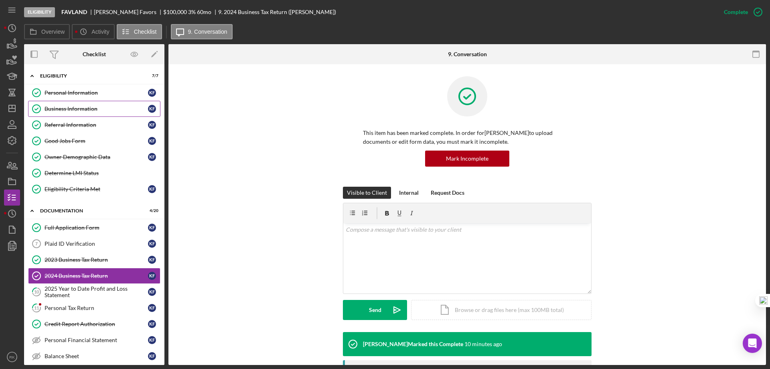
click at [73, 111] on div "Business Information" at bounding box center [96, 108] width 103 height 6
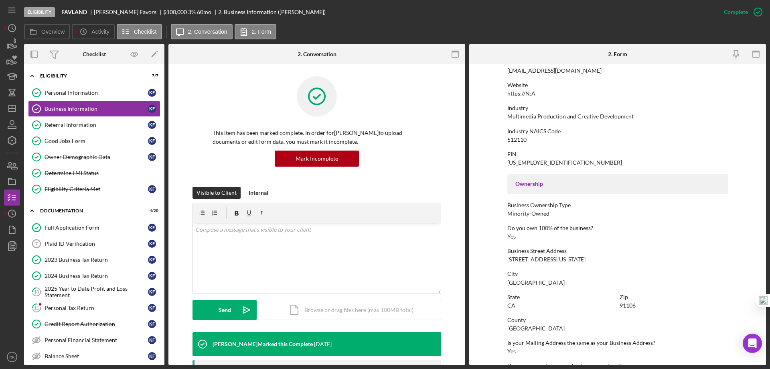
scroll to position [160, 0]
drag, startPoint x: 93, startPoint y: 126, endPoint x: 133, endPoint y: 132, distance: 40.7
click at [93, 126] on div "Referral Information" at bounding box center [96, 125] width 103 height 6
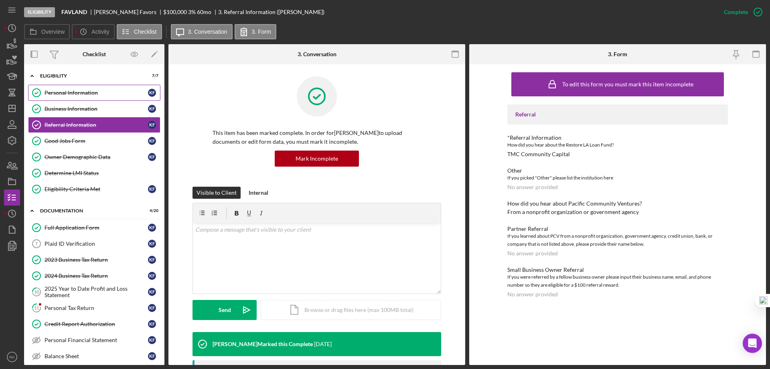
click at [58, 96] on div "Personal Information" at bounding box center [96, 92] width 103 height 6
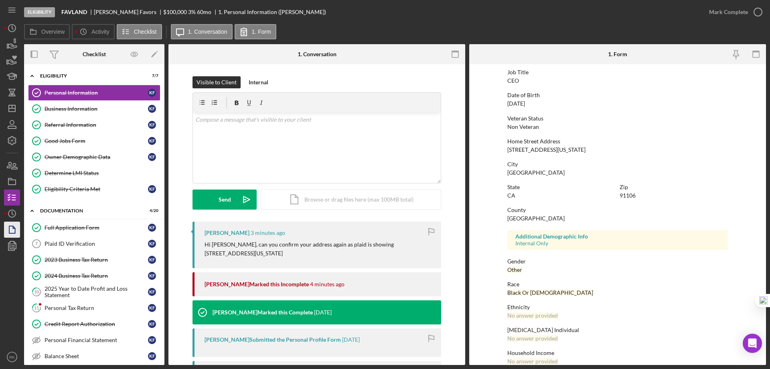
scroll to position [26, 0]
click at [85, 160] on link "Owner Demographic Data Owner Demographic Data K F" at bounding box center [94, 157] width 132 height 16
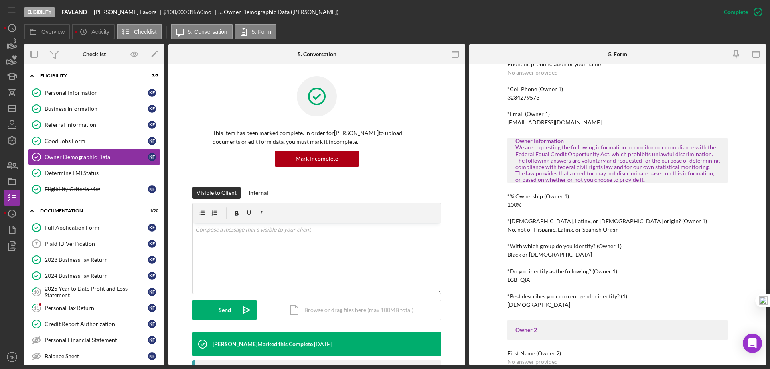
scroll to position [174, 0]
click at [17, 110] on icon "Icon/Dashboard" at bounding box center [12, 108] width 20 height 20
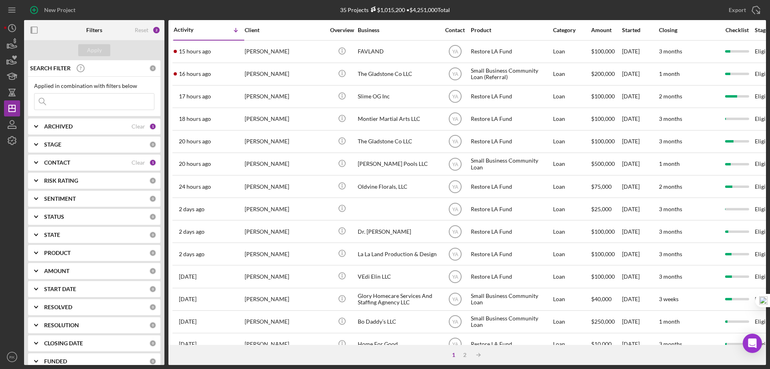
click at [58, 162] on b "CONTACT" at bounding box center [57, 162] width 26 height 6
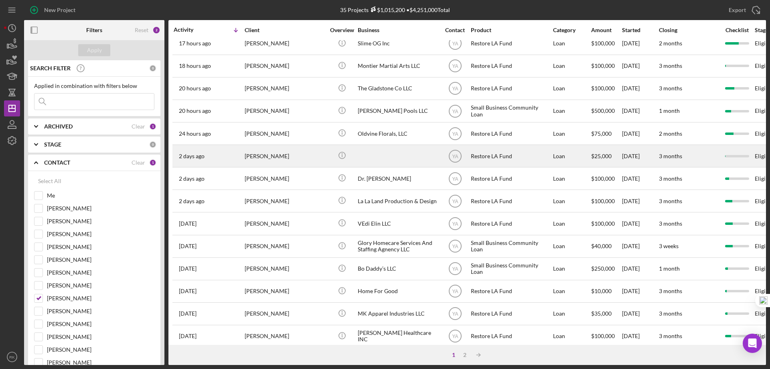
scroll to position [53, 0]
click at [260, 161] on div "[PERSON_NAME]" at bounding box center [285, 155] width 80 height 21
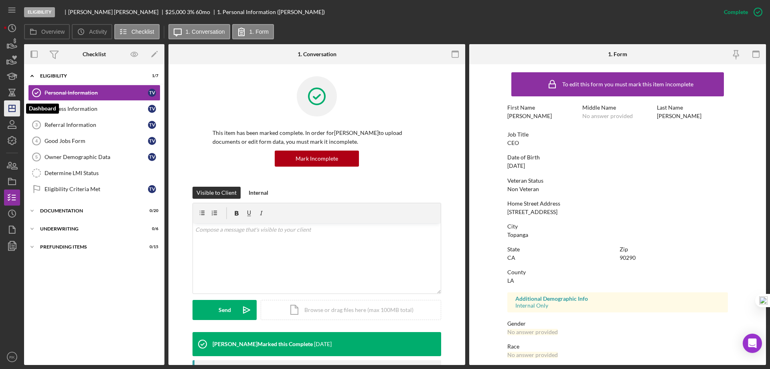
click at [13, 110] on icon "Icon/Dashboard" at bounding box center [12, 108] width 20 height 20
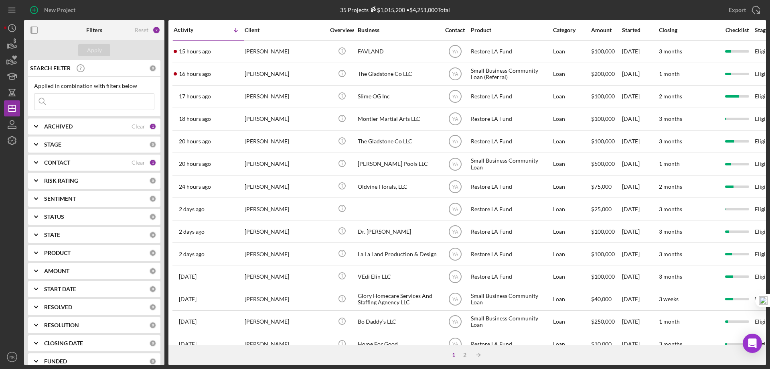
click at [47, 164] on b "CONTACT" at bounding box center [57, 162] width 26 height 6
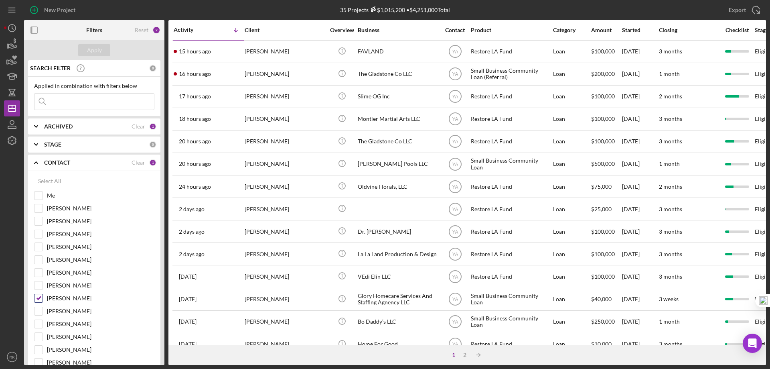
click at [39, 297] on input "[PERSON_NAME]" at bounding box center [38, 298] width 8 height 8
checkbox input "false"
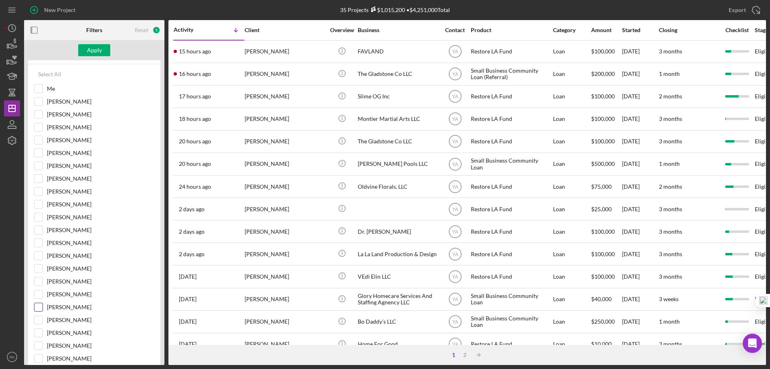
scroll to position [107, 0]
drag, startPoint x: 41, startPoint y: 310, endPoint x: 49, endPoint y: 281, distance: 30.0
click at [41, 310] on input "[PERSON_NAME]" at bounding box center [38, 306] width 8 height 8
checkbox input "true"
click at [97, 51] on div "Apply" at bounding box center [94, 50] width 15 height 12
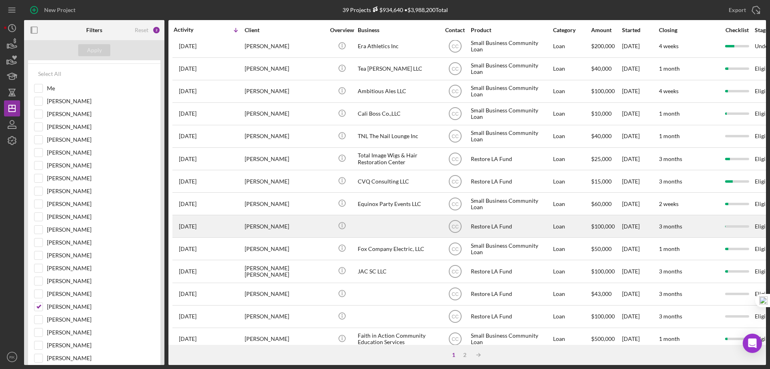
scroll to position [254, 0]
click at [279, 227] on div "[PERSON_NAME]" at bounding box center [285, 224] width 80 height 21
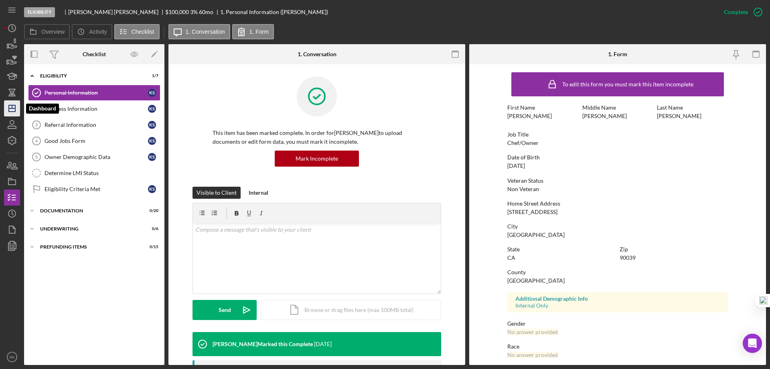
click at [9, 107] on polygon "button" at bounding box center [12, 108] width 6 height 6
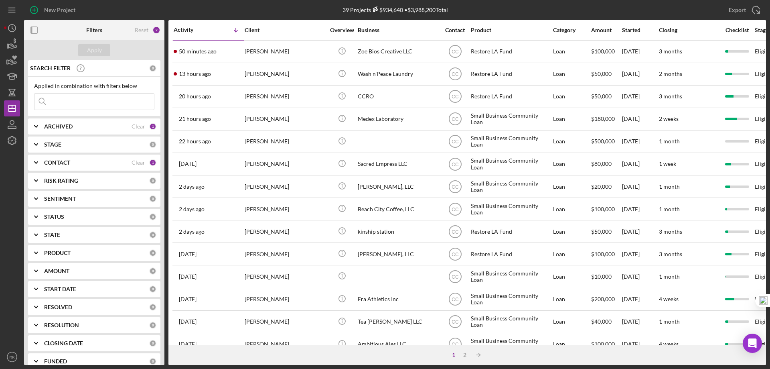
click at [57, 164] on b "CONTACT" at bounding box center [57, 162] width 26 height 6
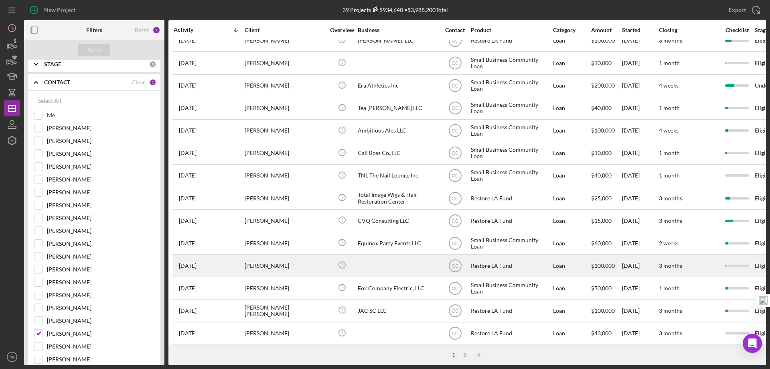
scroll to position [214, 0]
click at [266, 267] on div "[PERSON_NAME]" at bounding box center [285, 264] width 80 height 21
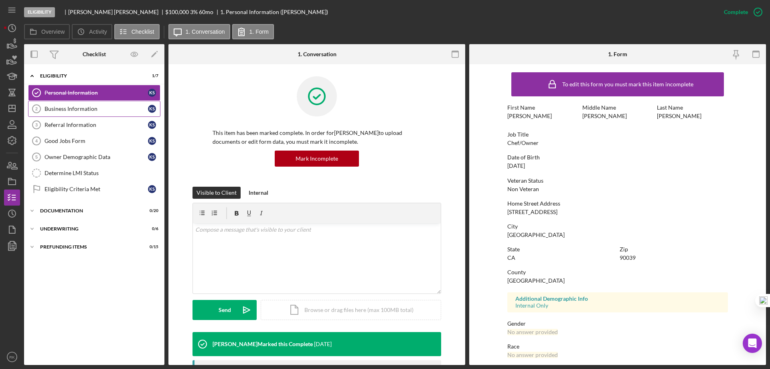
click at [68, 110] on div "Business Information" at bounding box center [96, 108] width 103 height 6
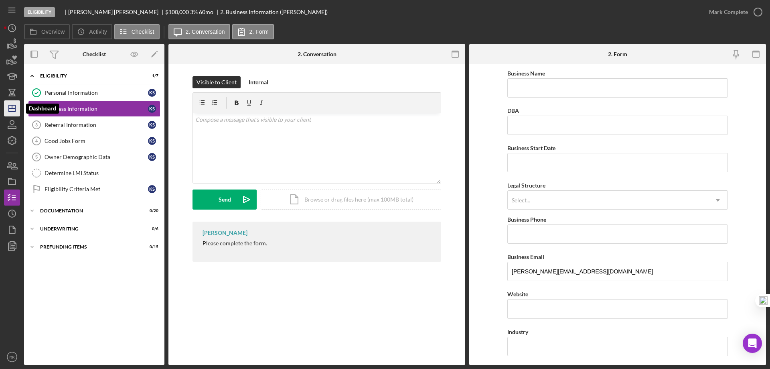
click at [11, 111] on polygon "button" at bounding box center [12, 108] width 6 height 6
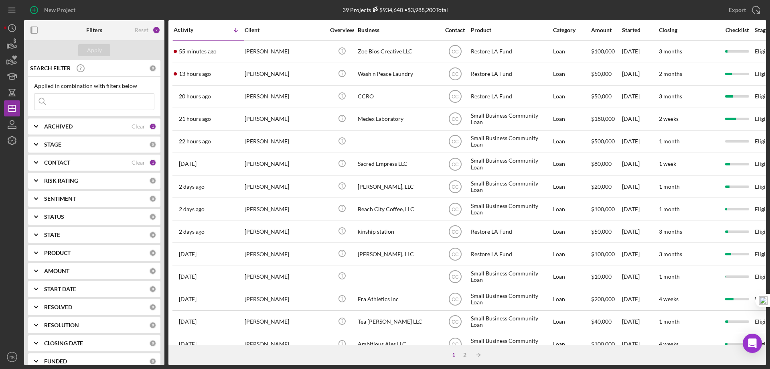
click at [61, 163] on b "CONTACT" at bounding box center [57, 162] width 26 height 6
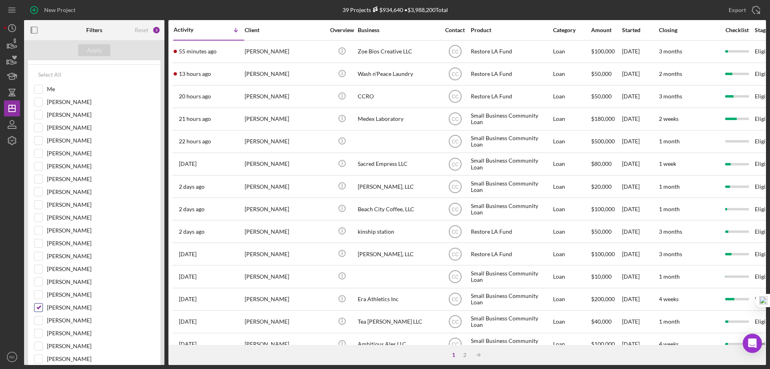
scroll to position [107, 0]
click at [37, 307] on input "[PERSON_NAME]" at bounding box center [38, 307] width 8 height 8
checkbox input "false"
click at [39, 151] on input "[PERSON_NAME]" at bounding box center [38, 152] width 8 height 8
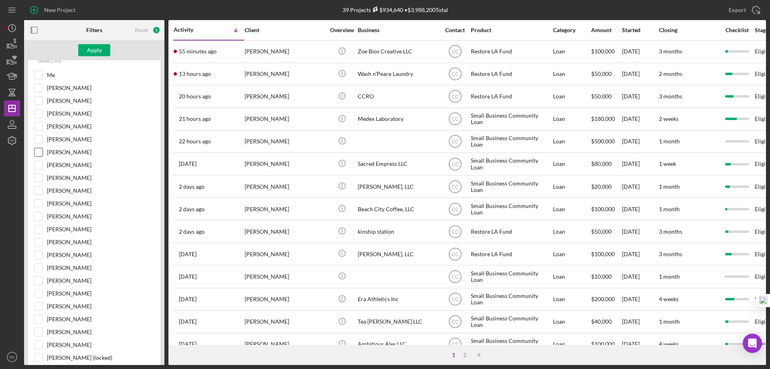
checkbox input "true"
click at [99, 49] on div "Apply" at bounding box center [94, 50] width 15 height 12
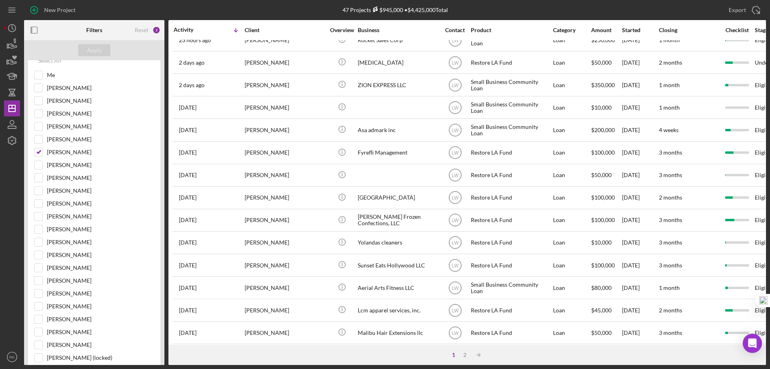
scroll to position [147, 0]
click at [467, 353] on div "2" at bounding box center [464, 354] width 11 height 6
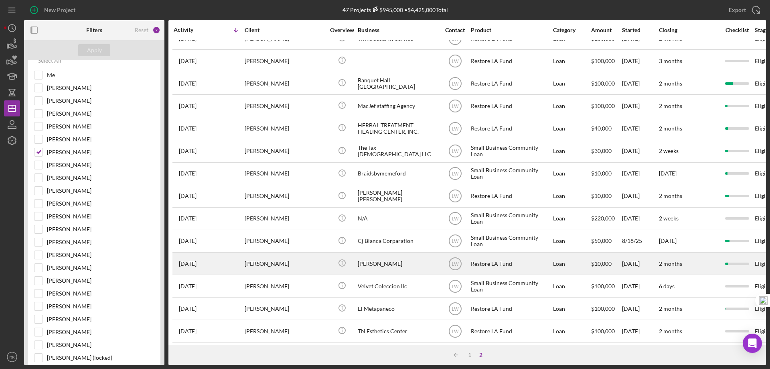
scroll to position [148, 0]
click at [283, 266] on div "[PERSON_NAME]" at bounding box center [285, 263] width 80 height 21
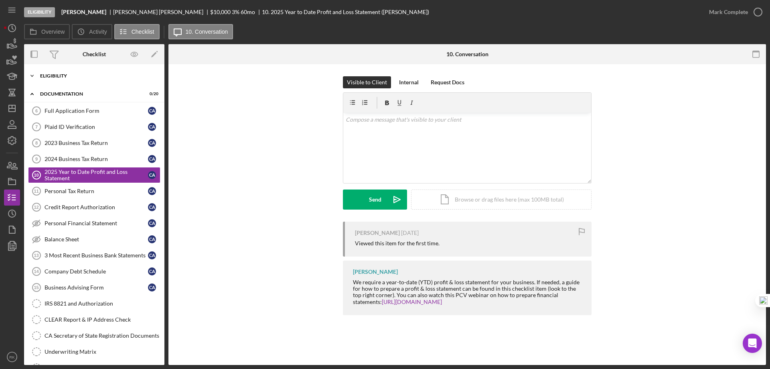
click at [59, 77] on div "Eligibility" at bounding box center [97, 75] width 114 height 5
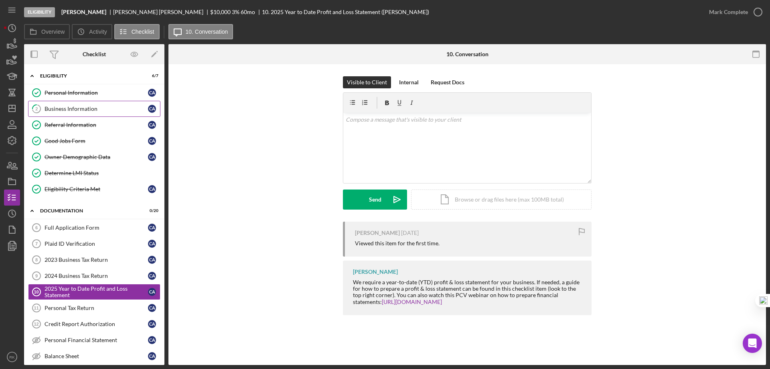
click at [68, 107] on div "Business Information" at bounding box center [96, 108] width 103 height 6
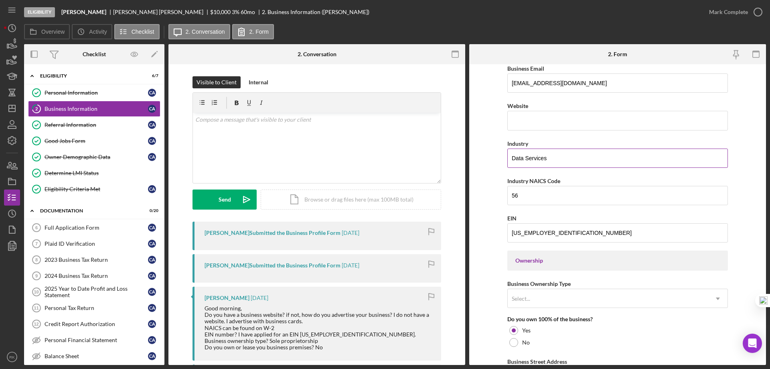
scroll to position [187, 0]
drag, startPoint x: 14, startPoint y: 113, endPoint x: 7, endPoint y: 126, distance: 14.5
click at [14, 113] on icon "Icon/Dashboard" at bounding box center [12, 108] width 20 height 20
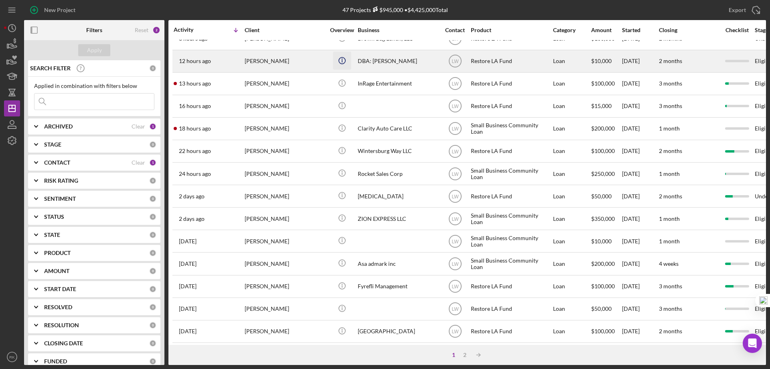
scroll to position [13, 0]
click at [361, 63] on div "DBA: [PERSON_NAME]" at bounding box center [398, 60] width 80 height 21
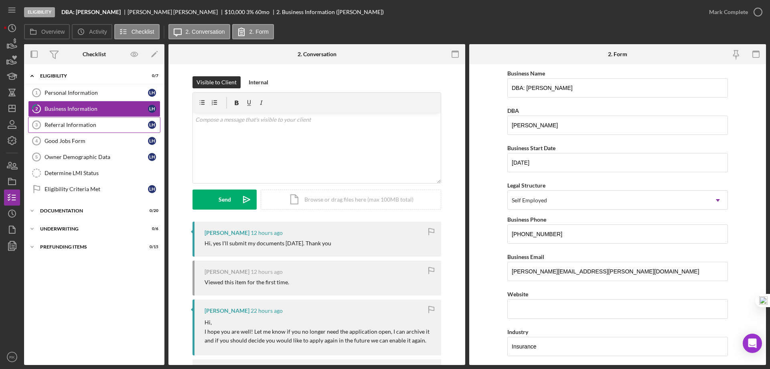
drag, startPoint x: 70, startPoint y: 128, endPoint x: 74, endPoint y: 129, distance: 4.3
click at [70, 128] on div "Referral Information" at bounding box center [96, 125] width 103 height 6
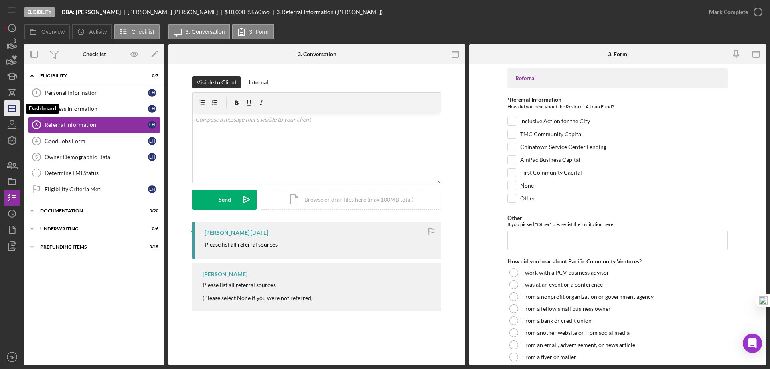
click at [13, 112] on icon "Icon/Dashboard" at bounding box center [12, 108] width 20 height 20
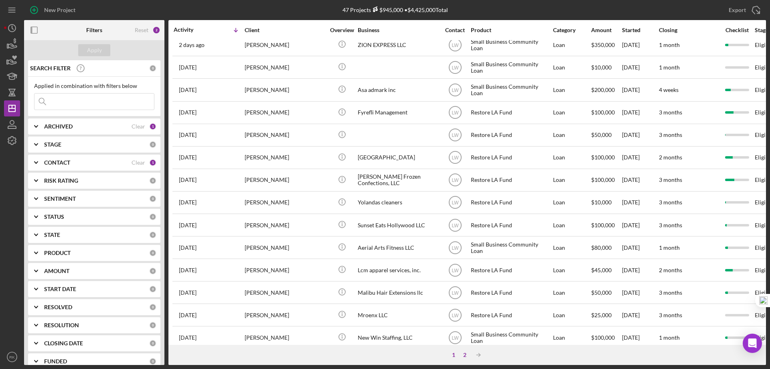
scroll to position [187, 0]
click at [464, 354] on div "2" at bounding box center [464, 354] width 11 height 6
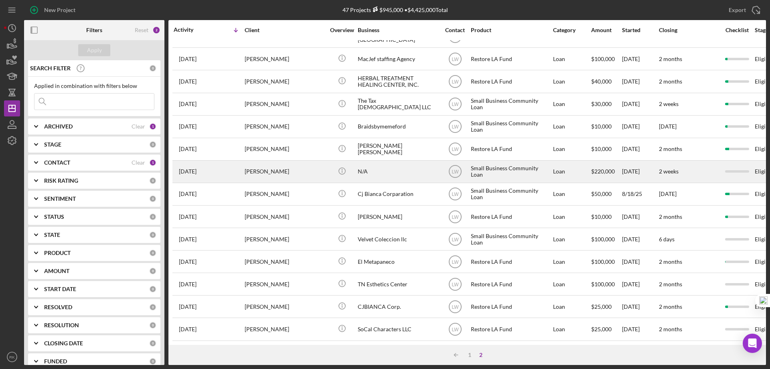
scroll to position [201, 0]
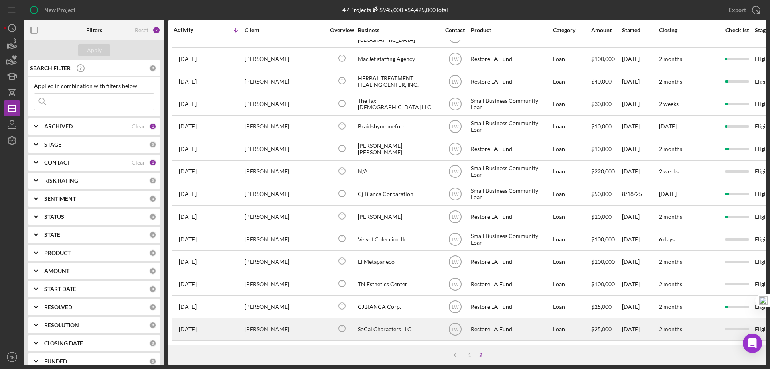
click at [259, 323] on div "[PERSON_NAME]" at bounding box center [285, 328] width 80 height 21
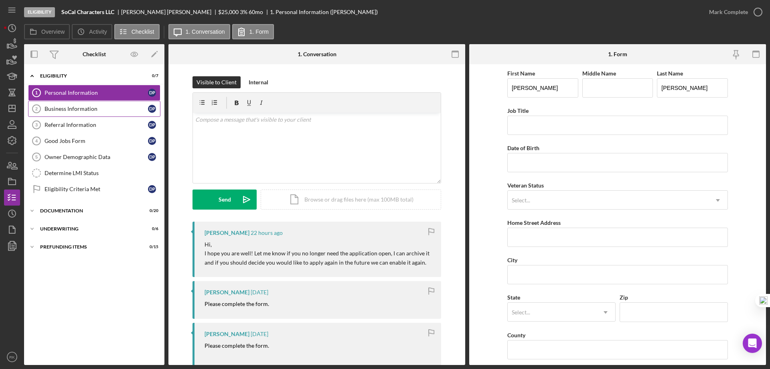
drag, startPoint x: 78, startPoint y: 108, endPoint x: 84, endPoint y: 110, distance: 6.7
click at [78, 107] on div "Business Information" at bounding box center [96, 108] width 103 height 6
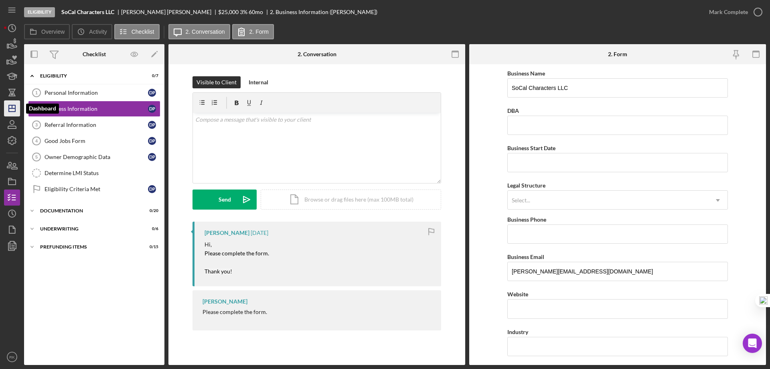
drag, startPoint x: 12, startPoint y: 110, endPoint x: 16, endPoint y: 113, distance: 4.3
click at [12, 110] on icon "Icon/Dashboard" at bounding box center [12, 108] width 20 height 20
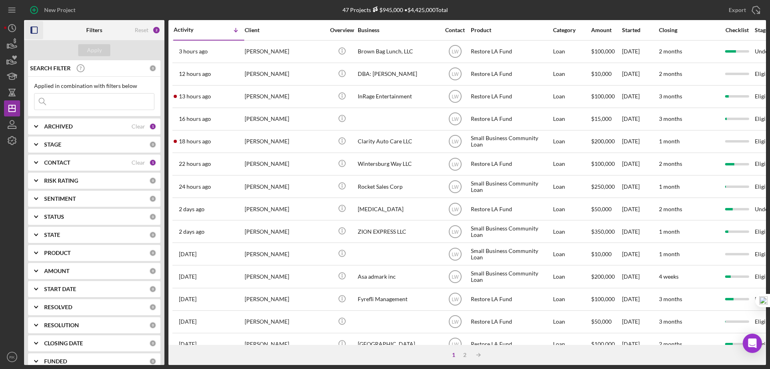
click at [37, 28] on rect "button" at bounding box center [34, 30] width 6 height 6
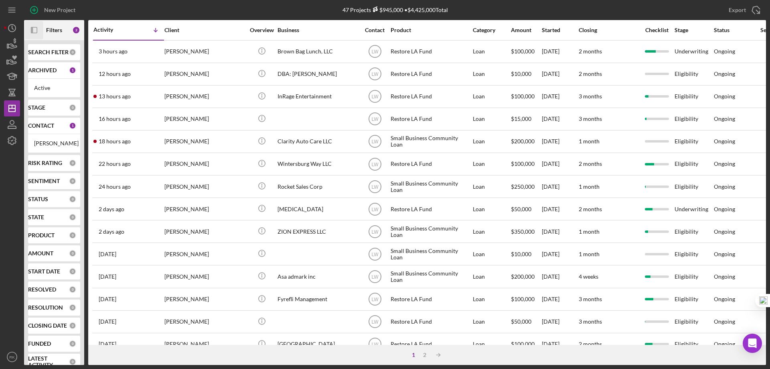
click at [34, 127] on b "CONTACT" at bounding box center [41, 125] width 26 height 6
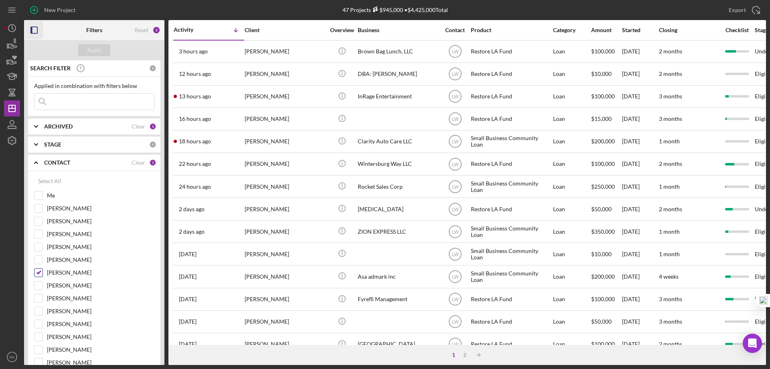
click at [40, 273] on input "[PERSON_NAME]" at bounding box center [38, 272] width 8 height 8
checkbox input "false"
click at [37, 197] on input "Me" at bounding box center [38, 195] width 8 height 8
checkbox input "true"
click at [98, 46] on div "Apply" at bounding box center [94, 50] width 15 height 12
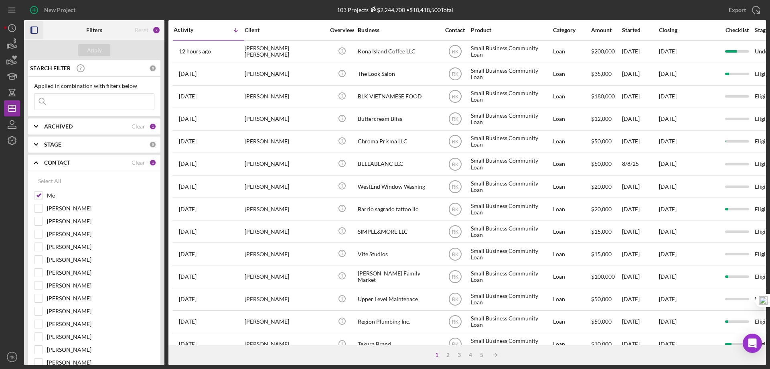
click at [33, 29] on icon "button" at bounding box center [34, 30] width 18 height 18
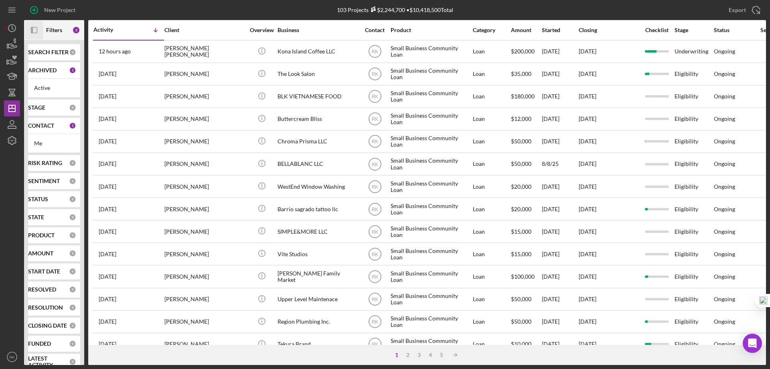
click at [45, 129] on div "CONTACT 1" at bounding box center [52, 125] width 48 height 16
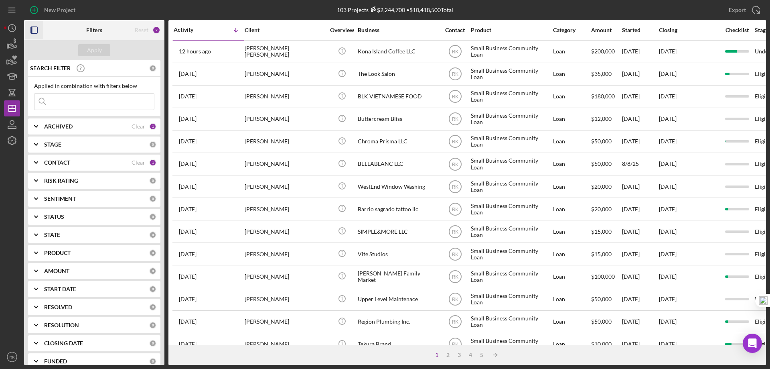
click at [66, 163] on b "CONTACT" at bounding box center [57, 162] width 26 height 6
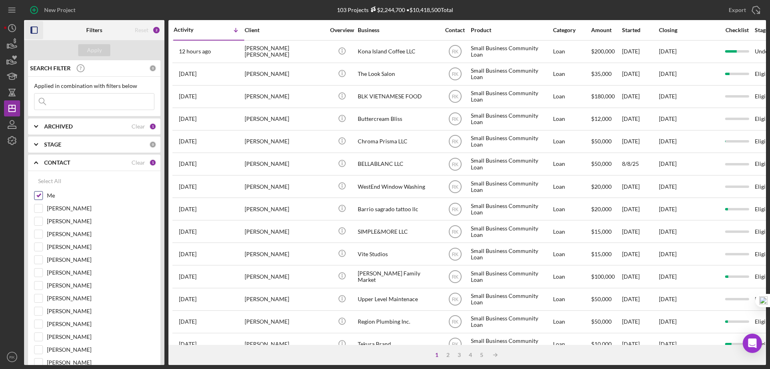
click at [39, 194] on input "Me" at bounding box center [38, 195] width 8 height 8
checkbox input "false"
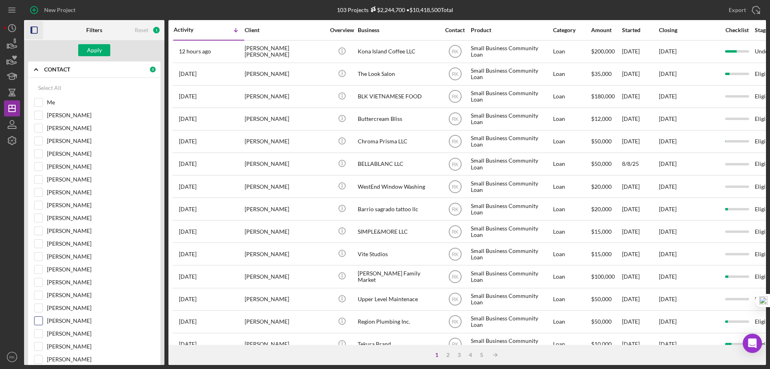
scroll to position [93, 0]
click at [38, 320] on input "[PERSON_NAME]" at bounding box center [38, 320] width 8 height 8
checkbox input "true"
click at [93, 49] on div "Apply" at bounding box center [94, 50] width 15 height 12
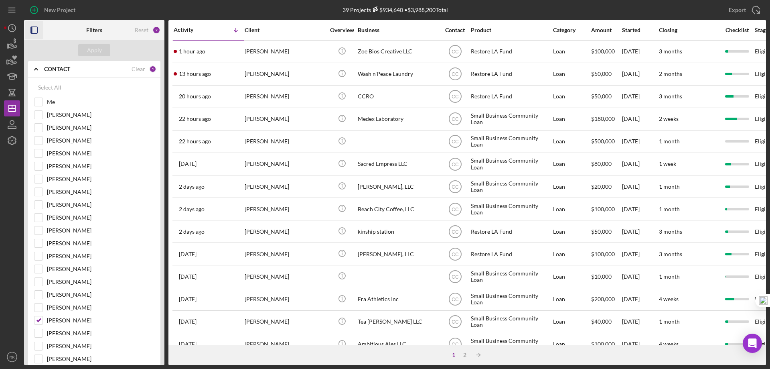
click at [36, 31] on icon "button" at bounding box center [34, 30] width 18 height 18
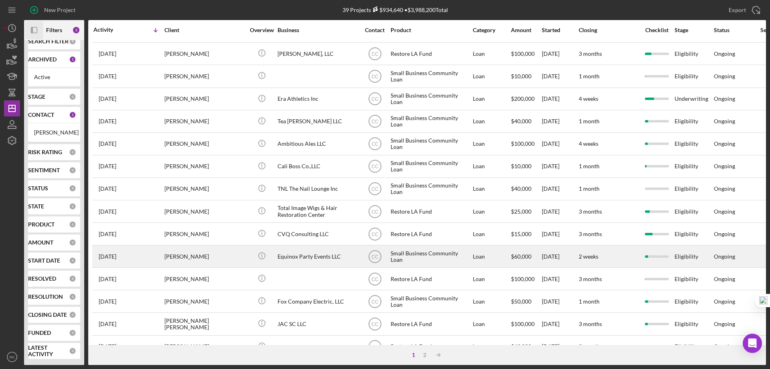
scroll to position [200, 0]
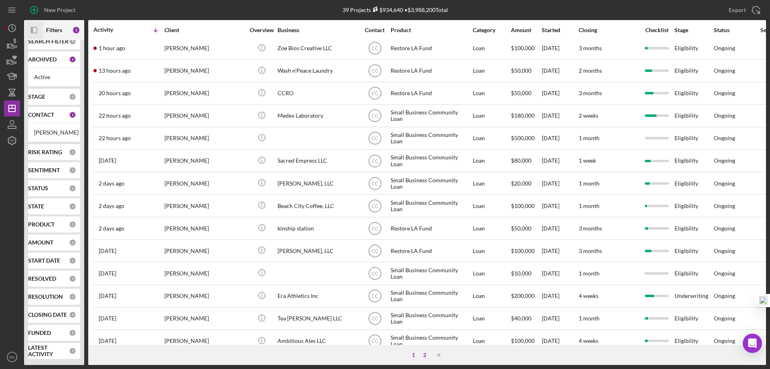
click at [423, 353] on div "2" at bounding box center [424, 354] width 11 height 6
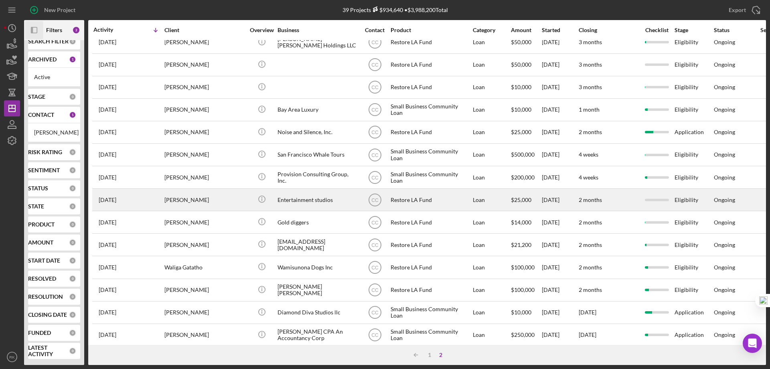
scroll to position [0, 0]
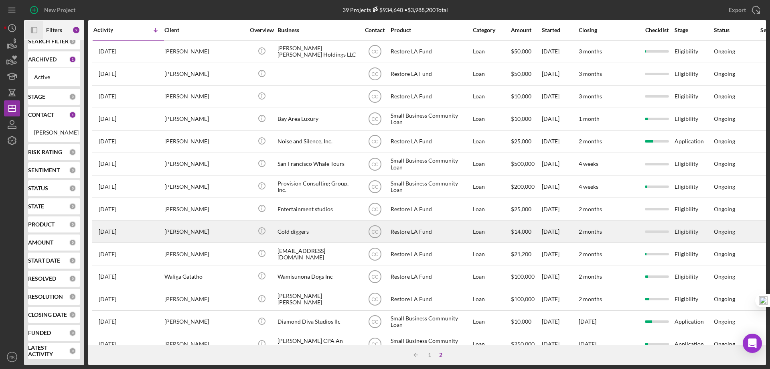
click at [204, 231] on div "[PERSON_NAME]" at bounding box center [204, 231] width 80 height 21
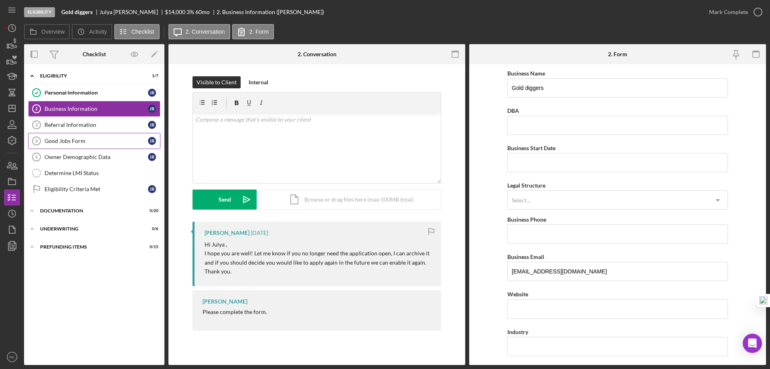
click at [76, 133] on link "Good Jobs Form 4 Good Jobs Form J R" at bounding box center [94, 141] width 132 height 16
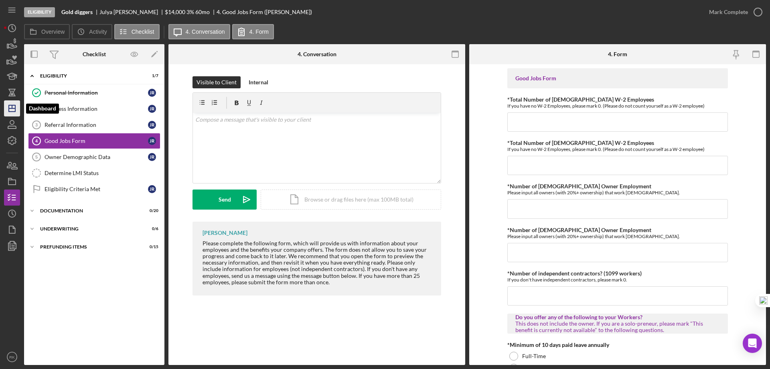
click at [15, 111] on polygon "button" at bounding box center [12, 108] width 6 height 6
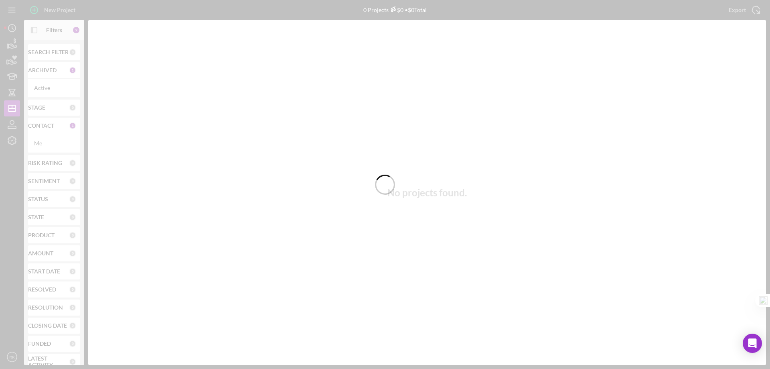
click at [40, 129] on div at bounding box center [385, 184] width 770 height 369
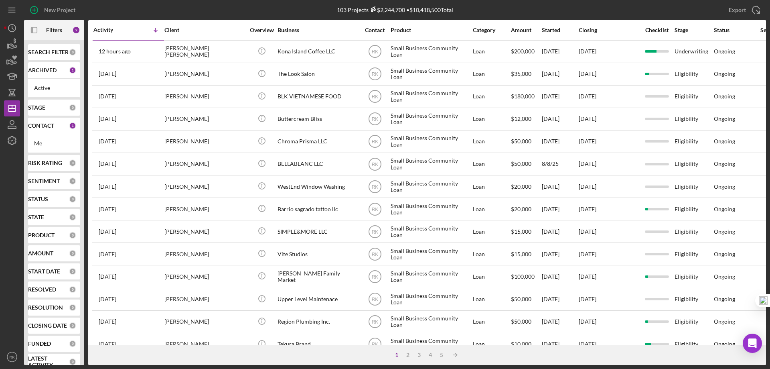
click at [44, 128] on b "CONTACT" at bounding box center [41, 125] width 26 height 6
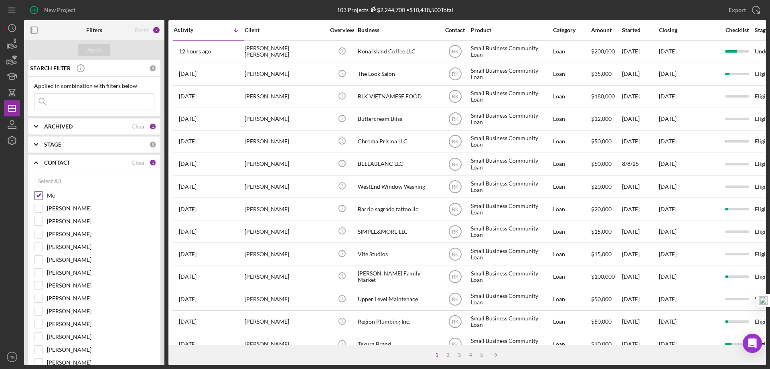
click at [39, 196] on input "Me" at bounding box center [38, 195] width 8 height 8
checkbox input "false"
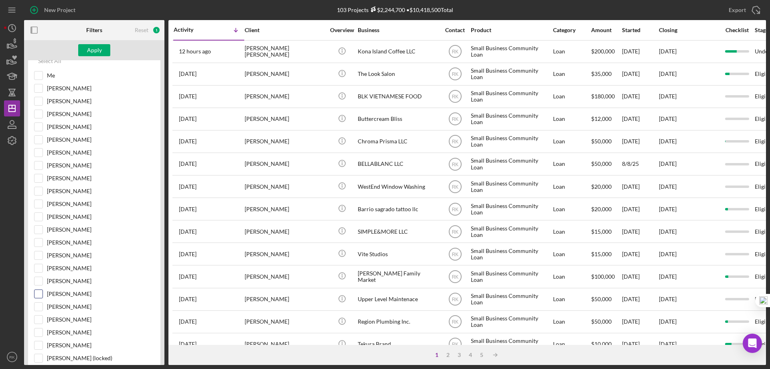
scroll to position [120, 0]
click at [38, 294] on input "[PERSON_NAME]" at bounding box center [38, 293] width 8 height 8
checkbox input "true"
click at [95, 47] on div "Apply" at bounding box center [94, 50] width 15 height 12
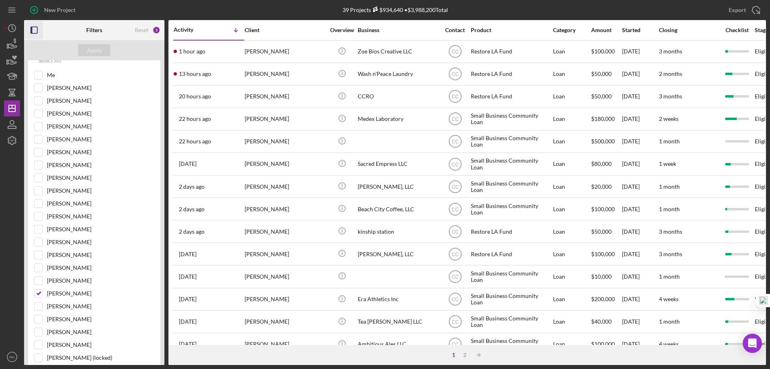
click at [40, 34] on icon "button" at bounding box center [34, 30] width 18 height 18
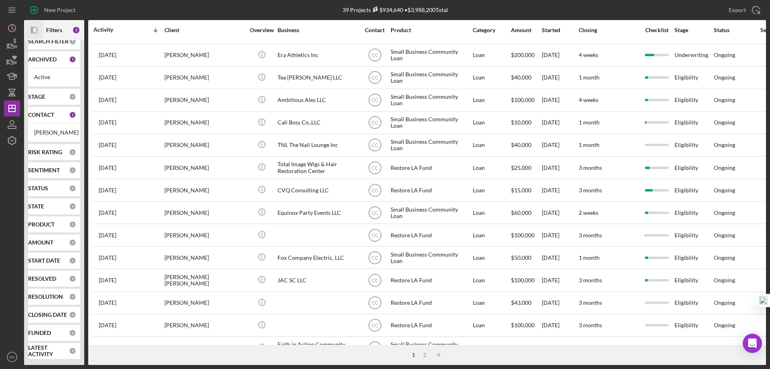
scroll to position [268, 0]
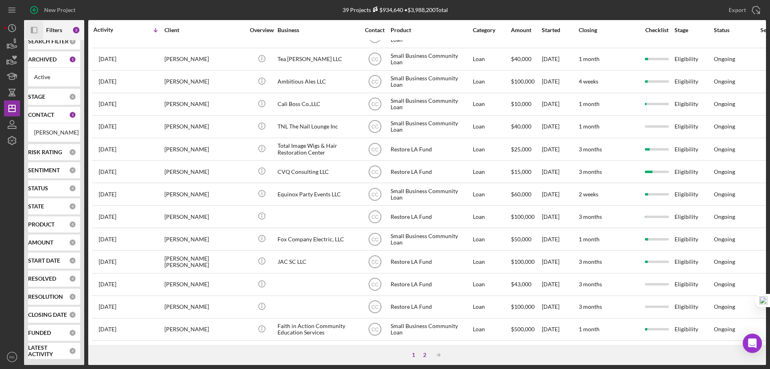
click at [425, 356] on div "2" at bounding box center [424, 354] width 11 height 6
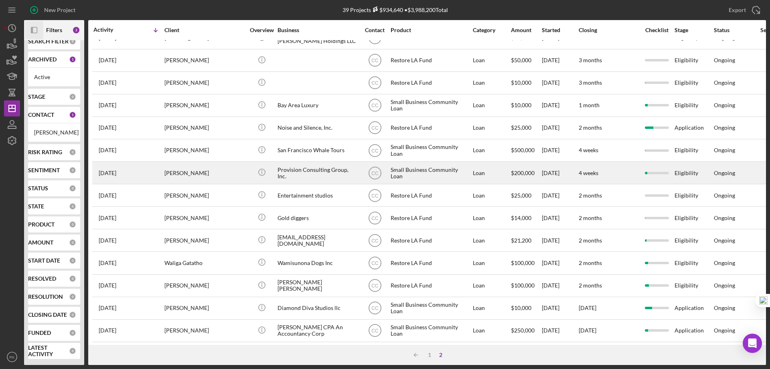
scroll to position [21, 0]
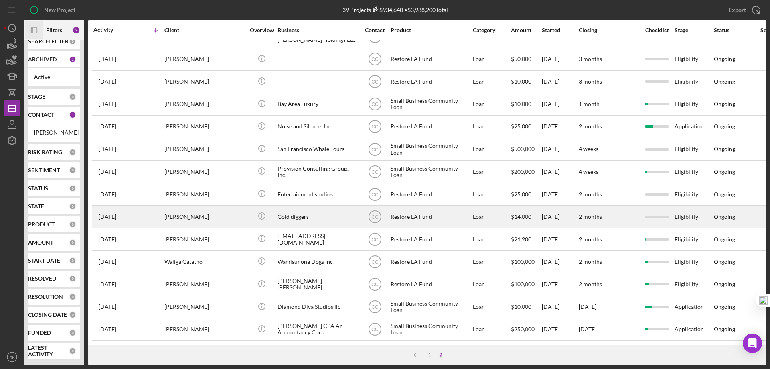
click at [293, 212] on div "Gold diggers" at bounding box center [317, 216] width 80 height 21
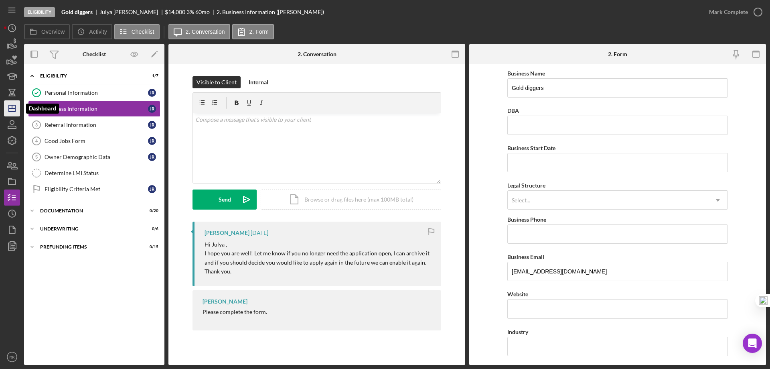
click at [6, 104] on icon "Icon/Dashboard" at bounding box center [12, 108] width 20 height 20
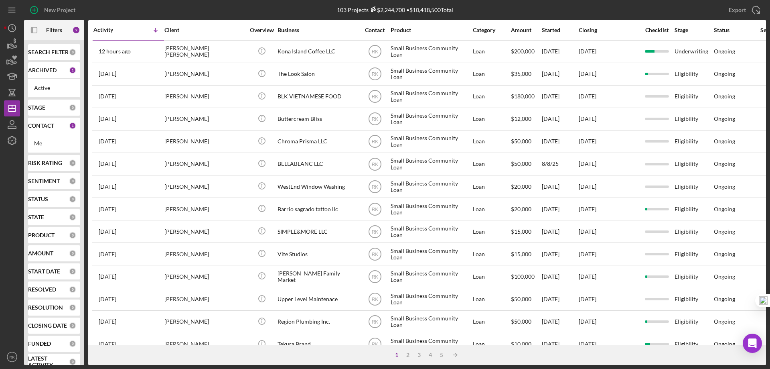
click at [47, 127] on b "CONTACT" at bounding box center [41, 125] width 26 height 6
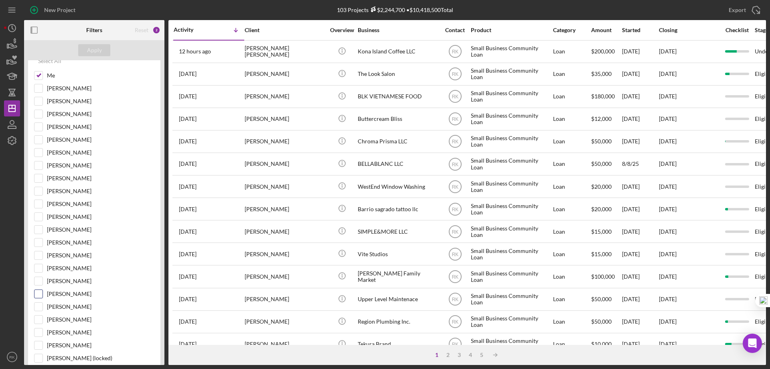
scroll to position [120, 0]
click at [36, 296] on input "[PERSON_NAME]" at bounding box center [38, 293] width 8 height 8
checkbox input "true"
click at [36, 75] on input "Me" at bounding box center [38, 75] width 8 height 8
checkbox input "false"
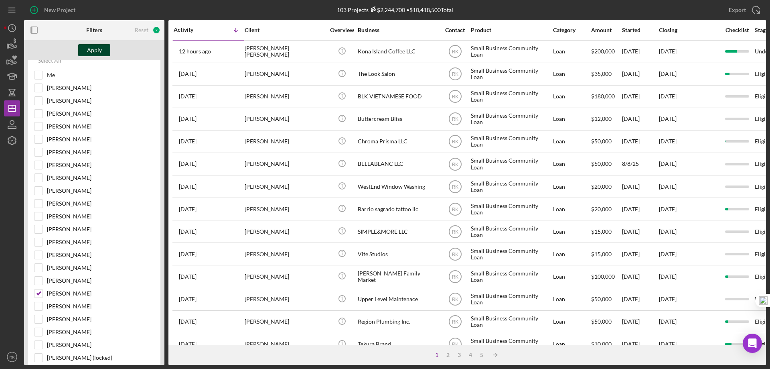
click at [85, 51] on button "Apply" at bounding box center [94, 50] width 32 height 12
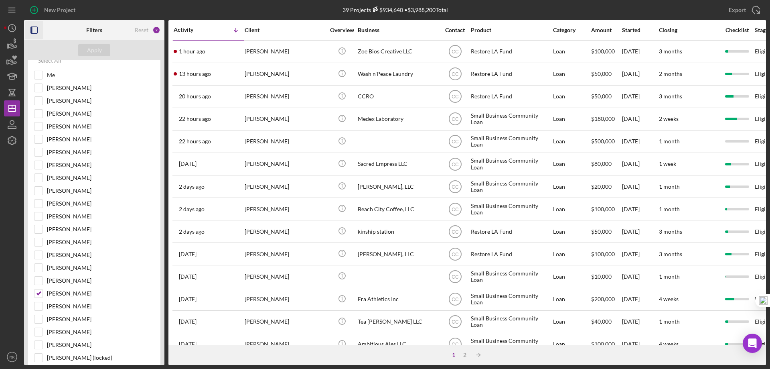
click at [37, 29] on icon "button" at bounding box center [34, 30] width 18 height 18
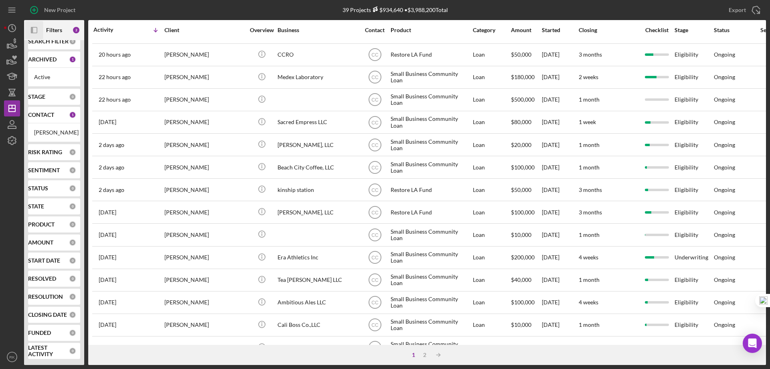
scroll to position [41, 0]
click at [425, 356] on div "2" at bounding box center [424, 354] width 11 height 6
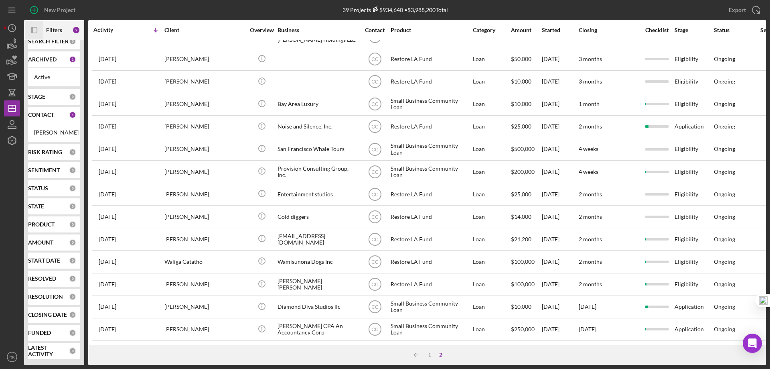
scroll to position [21, 0]
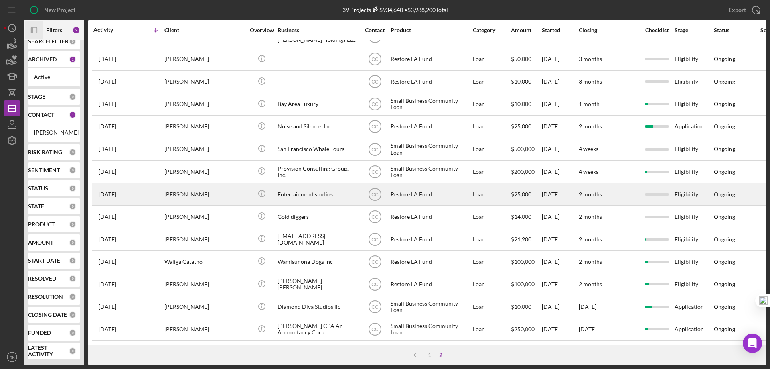
click at [194, 191] on div "[PERSON_NAME]" at bounding box center [204, 193] width 80 height 21
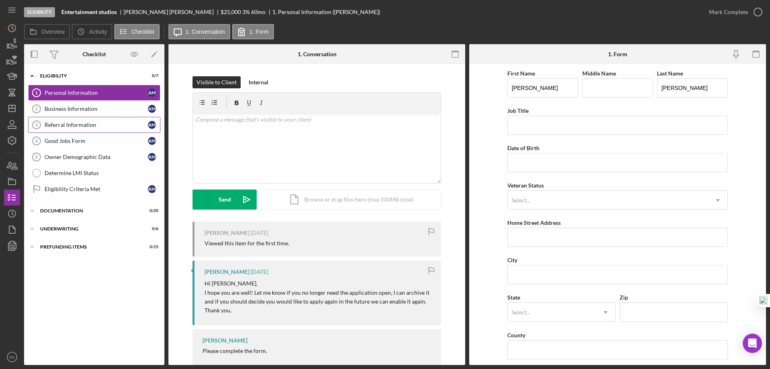
click at [91, 124] on div "Referral Information" at bounding box center [96, 125] width 103 height 6
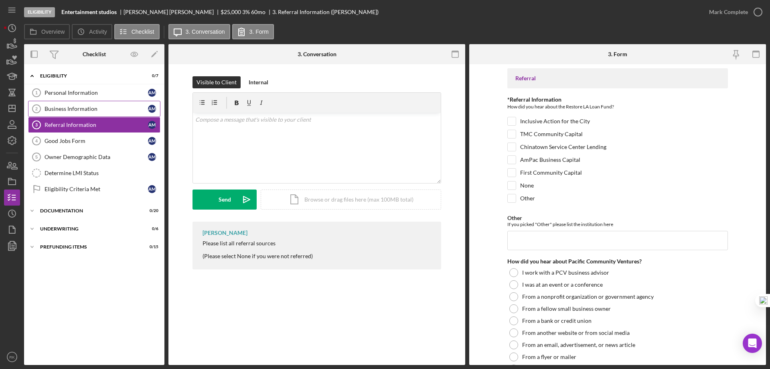
click at [88, 110] on div "Business Information" at bounding box center [96, 108] width 103 height 6
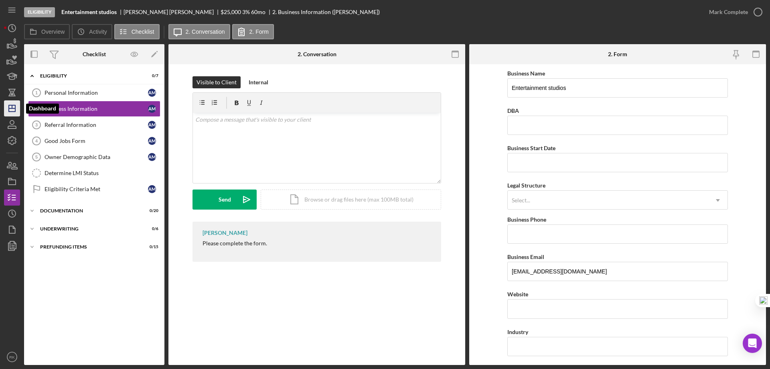
drag, startPoint x: 10, startPoint y: 109, endPoint x: 18, endPoint y: 113, distance: 8.3
click at [10, 109] on icon "Icon/Dashboard" at bounding box center [12, 108] width 20 height 20
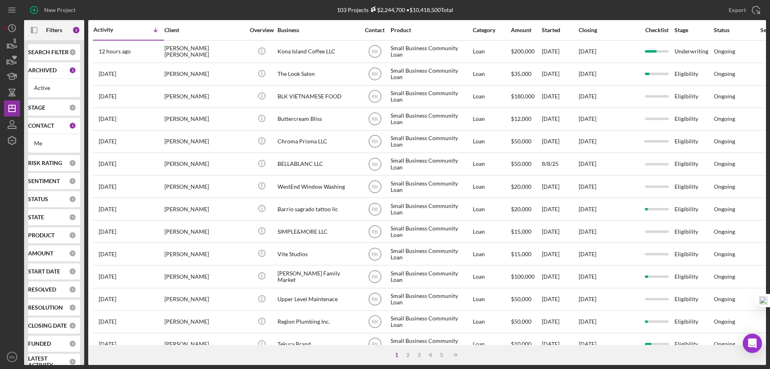
click at [42, 126] on b "CONTACT" at bounding box center [41, 125] width 26 height 6
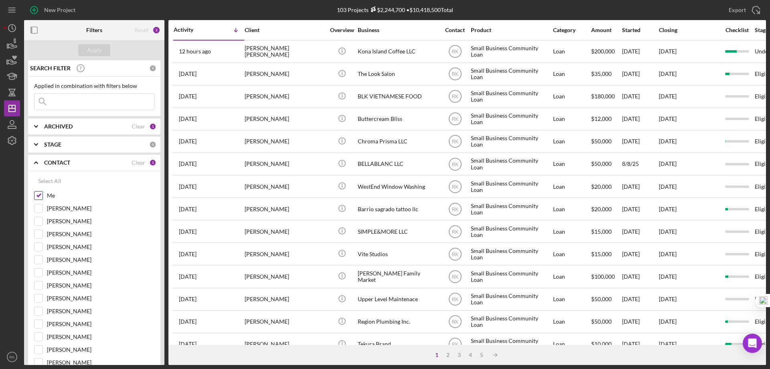
click at [39, 195] on input "Me" at bounding box center [38, 195] width 8 height 8
checkbox input "false"
click at [41, 273] on input "[PERSON_NAME]" at bounding box center [38, 272] width 8 height 8
checkbox input "true"
click at [94, 49] on div "Apply" at bounding box center [94, 50] width 15 height 12
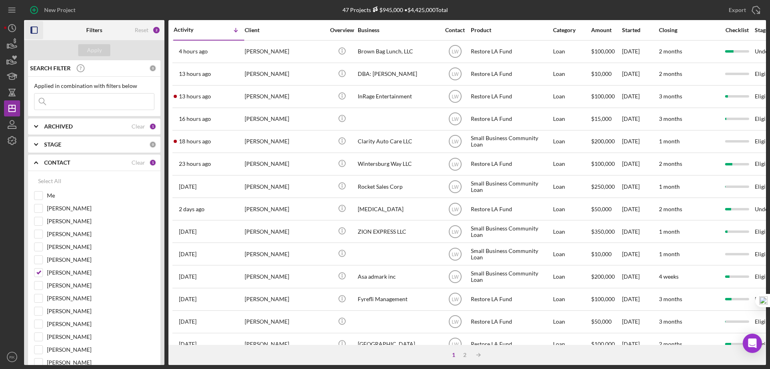
click at [34, 28] on icon "button" at bounding box center [34, 30] width 18 height 18
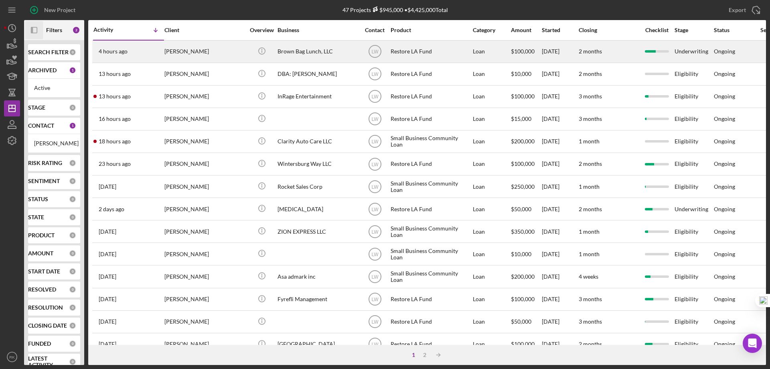
click at [303, 51] on div "Brown Bag Lunch, LLC" at bounding box center [317, 51] width 80 height 21
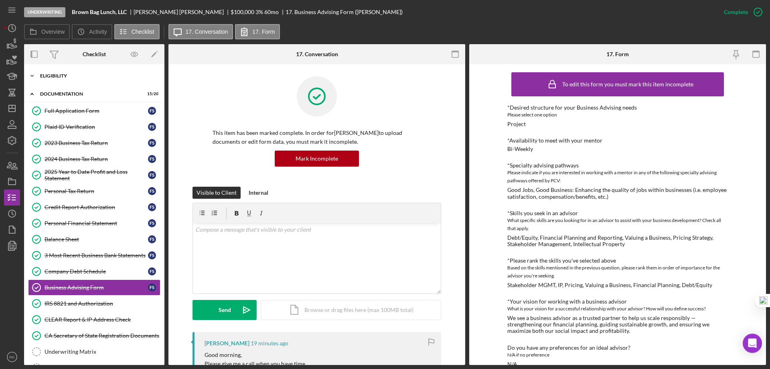
click at [46, 77] on div "Eligibility" at bounding box center [97, 75] width 114 height 5
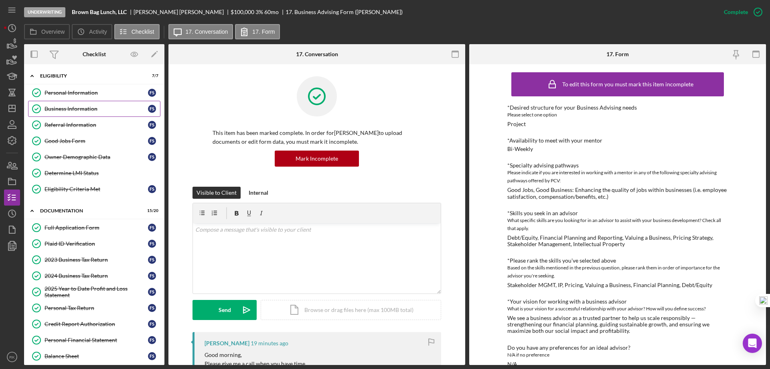
click at [63, 107] on div "Business Information" at bounding box center [96, 108] width 103 height 6
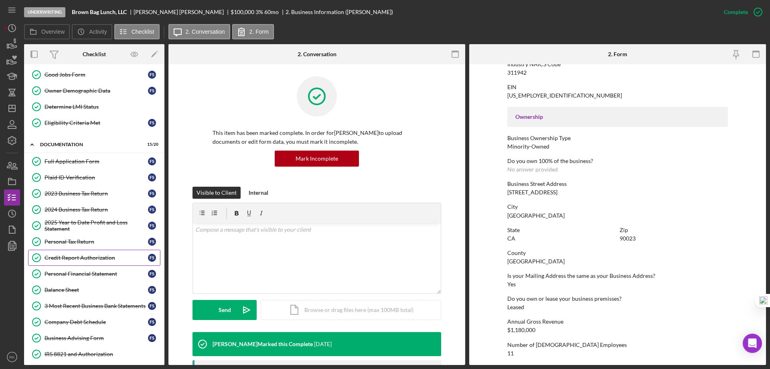
scroll to position [67, 0]
drag, startPoint x: 82, startPoint y: 259, endPoint x: 111, endPoint y: 256, distance: 29.0
click at [82, 259] on div "Credit Report Authorization" at bounding box center [96, 257] width 103 height 6
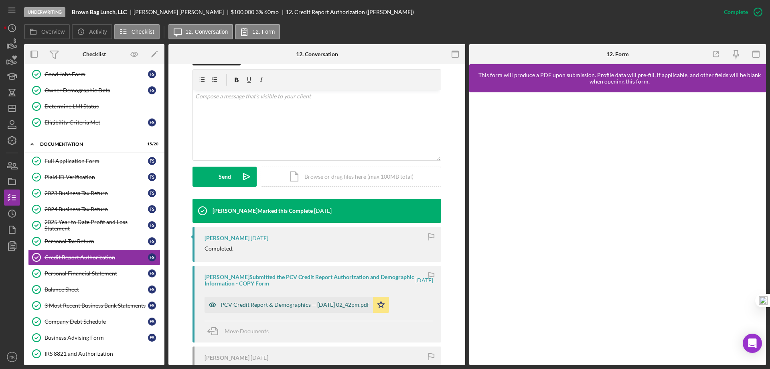
click at [300, 304] on div "PCV Credit Report & Demographics -- [DATE] 02_42pm.pdf" at bounding box center [295, 304] width 148 height 6
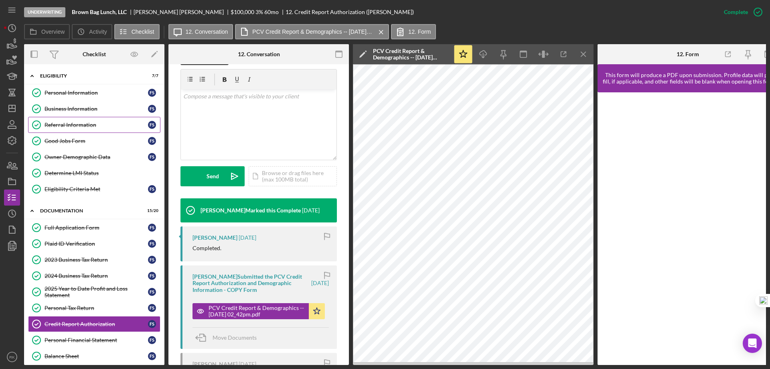
drag, startPoint x: 72, startPoint y: 98, endPoint x: 144, endPoint y: 119, distance: 75.1
click at [72, 98] on link "Personal Information Personal Information F S" at bounding box center [94, 93] width 132 height 16
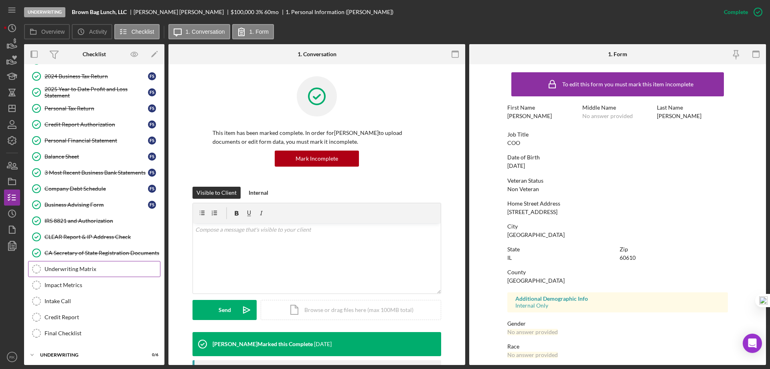
scroll to position [220, 0]
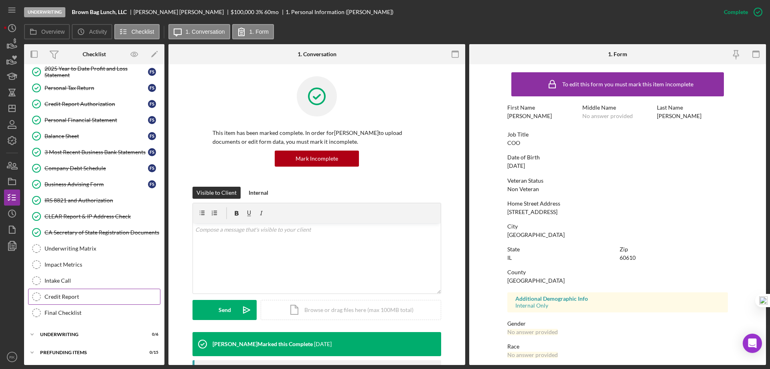
click at [82, 297] on div "Credit Report" at bounding box center [102, 296] width 115 height 6
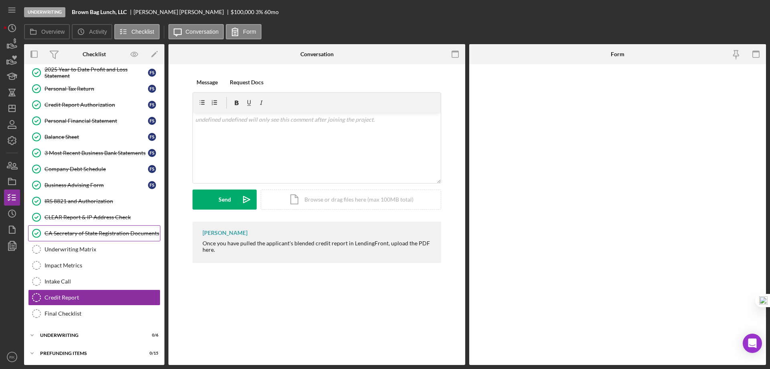
scroll to position [220, 0]
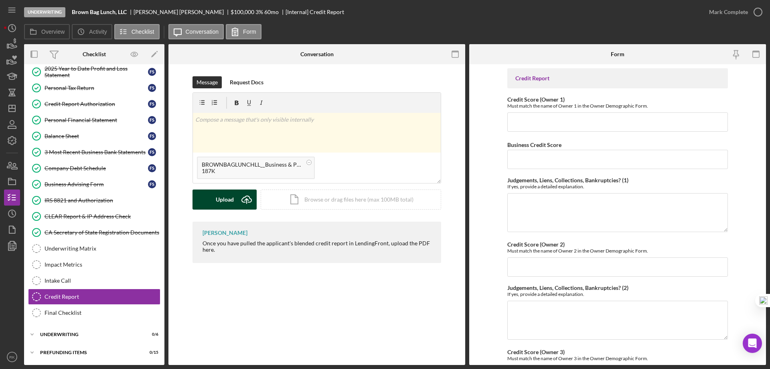
click at [230, 203] on div "Upload" at bounding box center [225, 199] width 18 height 20
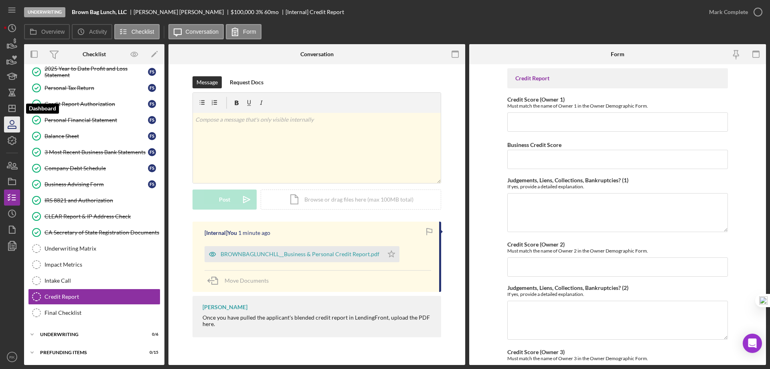
drag, startPoint x: 6, startPoint y: 111, endPoint x: 10, endPoint y: 132, distance: 20.8
click at [6, 111] on icon "Icon/Dashboard" at bounding box center [12, 108] width 20 height 20
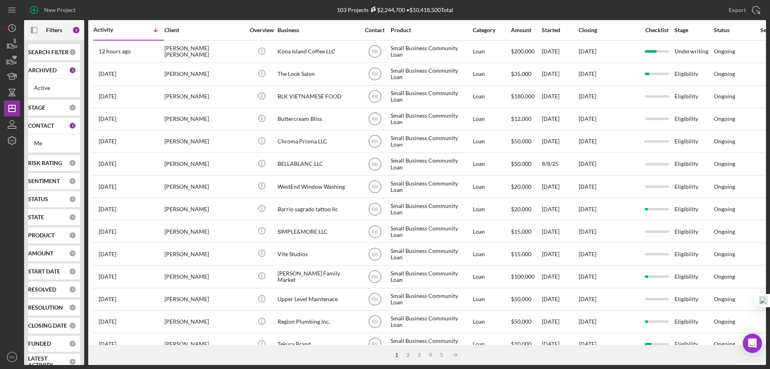
click at [37, 125] on b "CONTACT" at bounding box center [41, 125] width 26 height 6
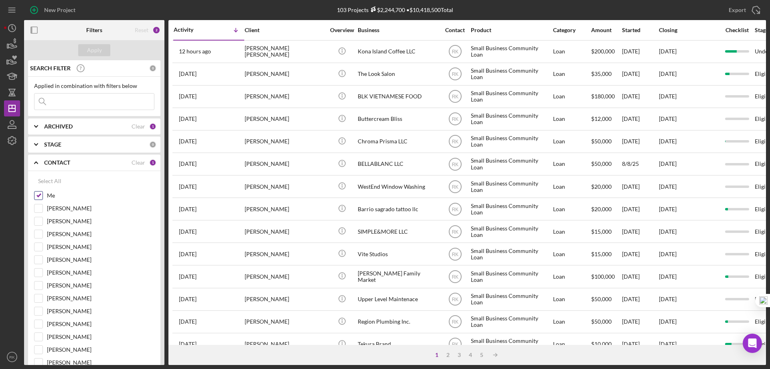
drag, startPoint x: 35, startPoint y: 196, endPoint x: 37, endPoint y: 201, distance: 5.4
click at [35, 196] on input "Me" at bounding box center [38, 195] width 8 height 8
checkbox input "false"
click at [37, 247] on input "[PERSON_NAME]" at bounding box center [38, 247] width 8 height 8
checkbox input "true"
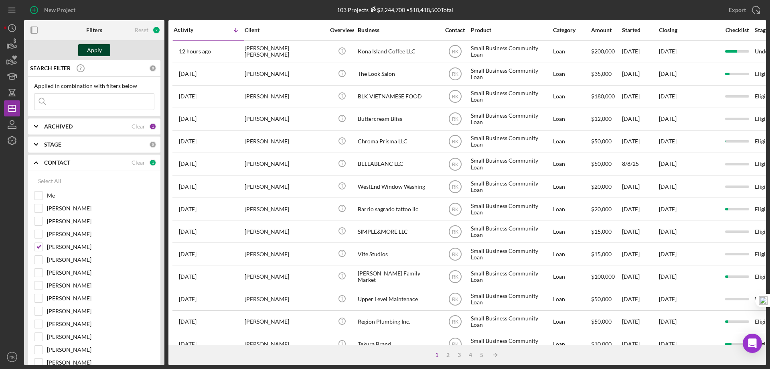
click at [97, 46] on div "Apply" at bounding box center [94, 50] width 15 height 12
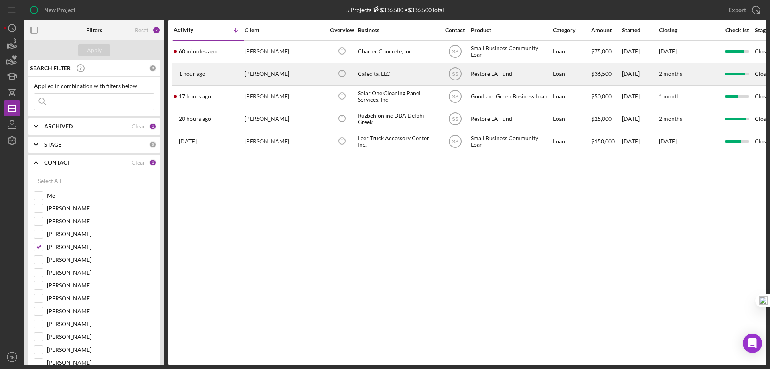
click at [375, 74] on div "Cafecita, LLC" at bounding box center [398, 73] width 80 height 21
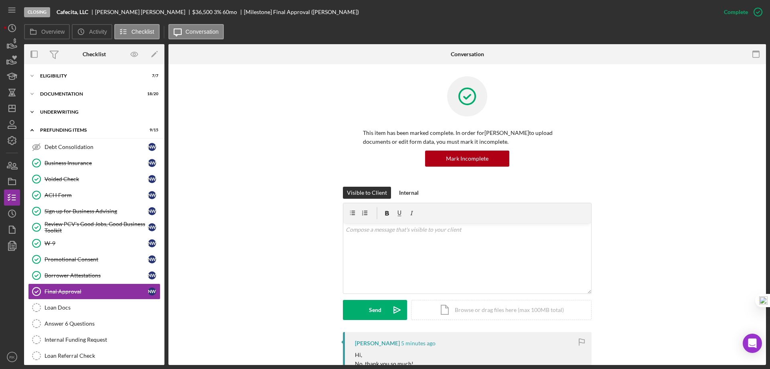
click at [60, 114] on div "Underwriting" at bounding box center [97, 111] width 114 height 5
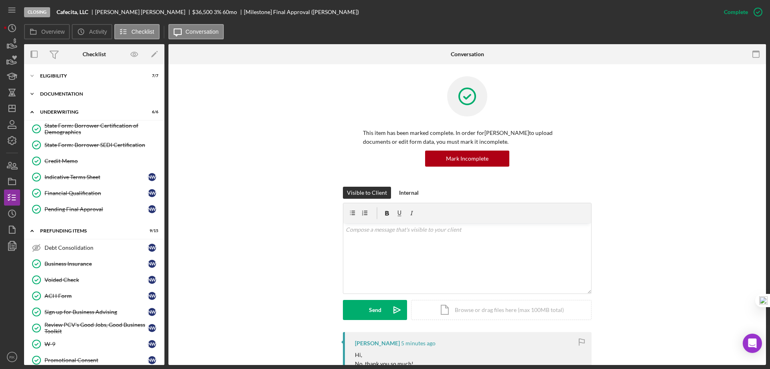
click at [59, 97] on div "Icon/Expander Documentation 18 / 20" at bounding box center [94, 94] width 140 height 16
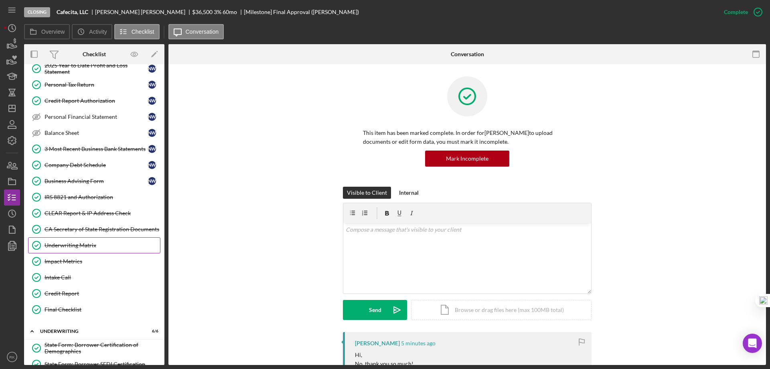
scroll to position [107, 0]
click at [71, 244] on div "Underwriting Matrix" at bounding box center [102, 244] width 115 height 6
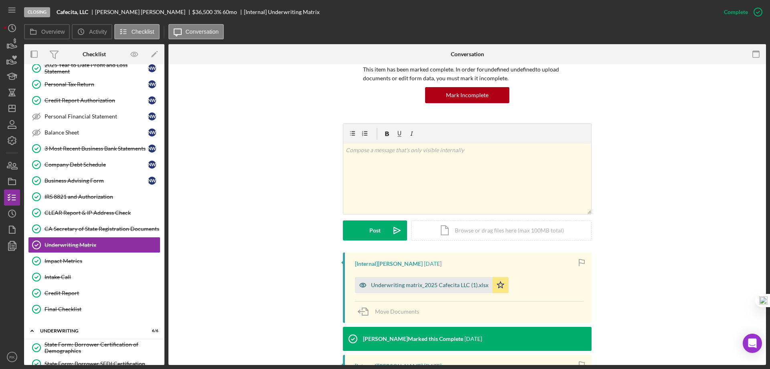
scroll to position [65, 0]
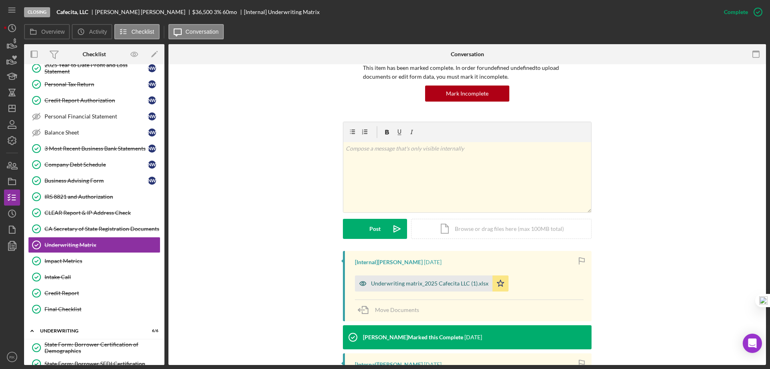
click at [433, 284] on div "Underwriting matrix_2025 Cafecita LLC (1).xlsx" at bounding box center [429, 283] width 117 height 6
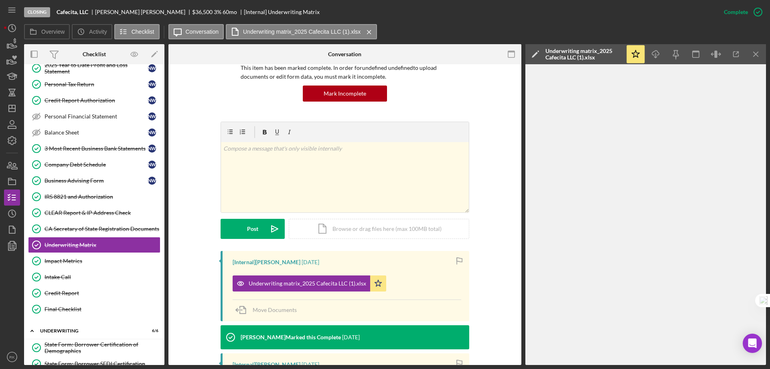
scroll to position [67, 0]
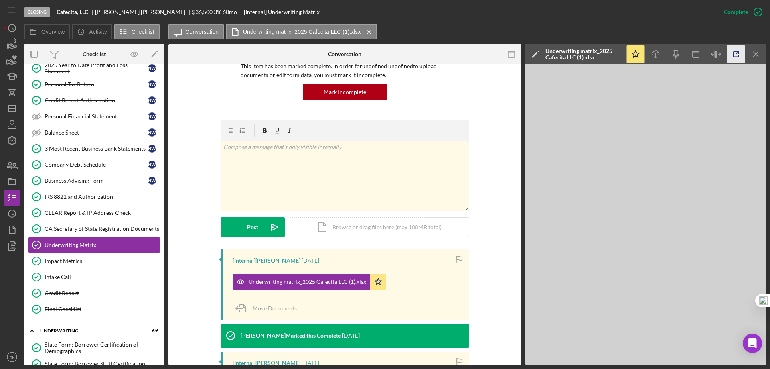
click at [739, 55] on icon "button" at bounding box center [736, 54] width 18 height 18
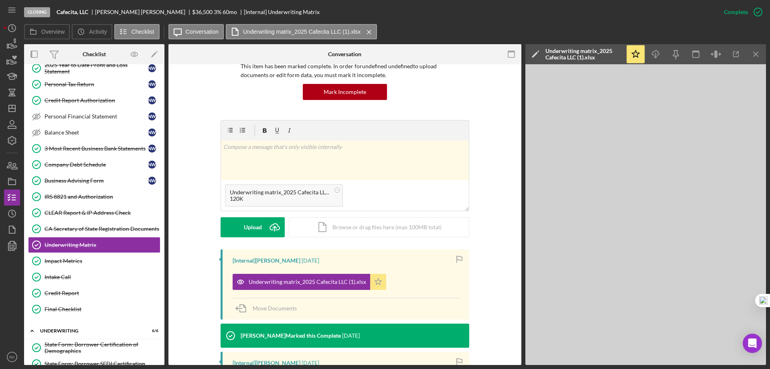
click at [377, 279] on icon "Icon/Star" at bounding box center [378, 281] width 16 height 16
click at [260, 222] on button "Upload Icon/Upload" at bounding box center [253, 227] width 64 height 20
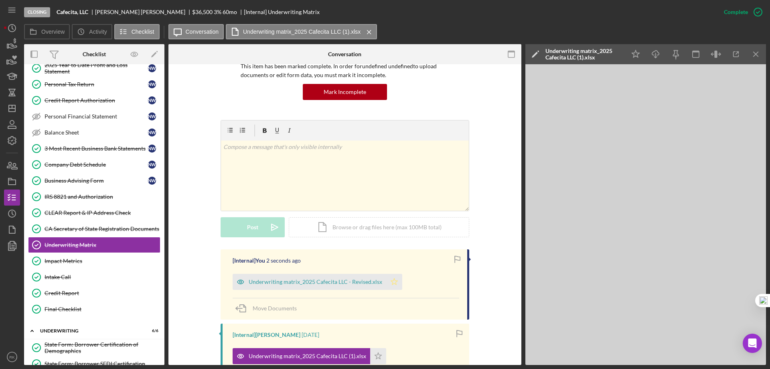
click at [393, 281] on icon "Icon/Star" at bounding box center [394, 281] width 16 height 16
click at [755, 55] on line "button" at bounding box center [755, 54] width 4 height 4
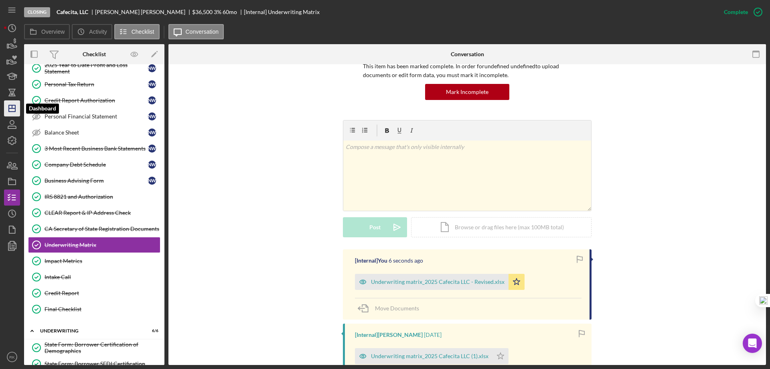
click at [10, 110] on icon "Icon/Dashboard" at bounding box center [12, 108] width 20 height 20
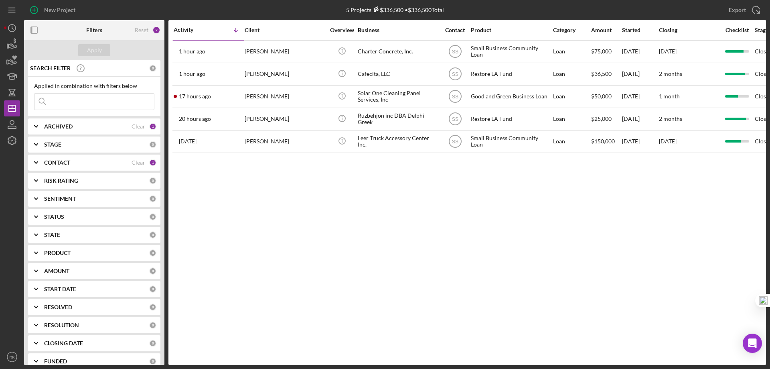
drag, startPoint x: 63, startPoint y: 160, endPoint x: 63, endPoint y: 169, distance: 9.7
click at [63, 159] on b "CONTACT" at bounding box center [57, 162] width 26 height 6
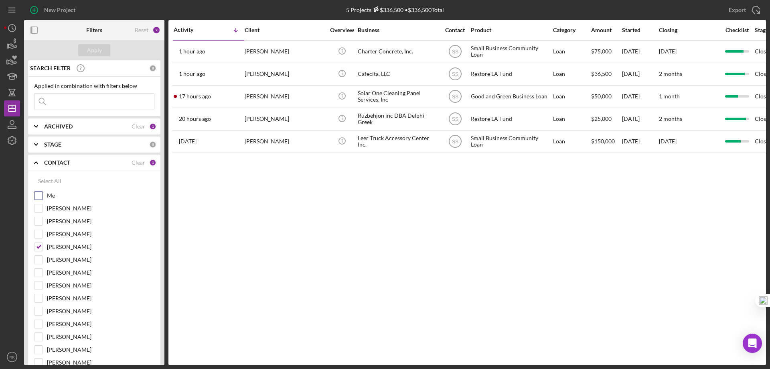
click at [38, 196] on input "Me" at bounding box center [38, 195] width 8 height 8
checkbox input "true"
click at [41, 249] on input "[PERSON_NAME]" at bounding box center [38, 247] width 8 height 8
checkbox input "false"
click at [86, 50] on button "Apply" at bounding box center [94, 50] width 32 height 12
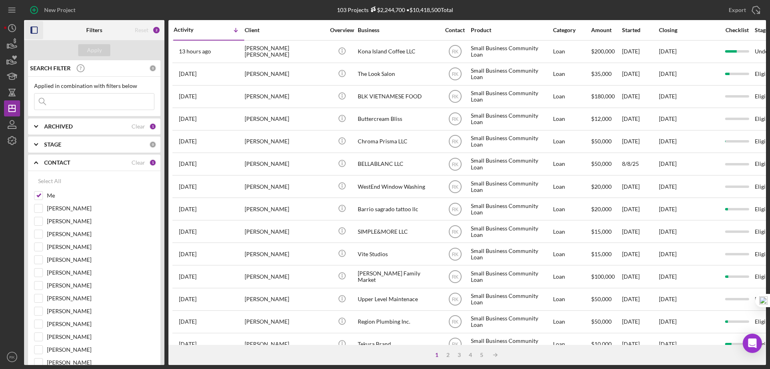
click at [35, 28] on icon "button" at bounding box center [34, 30] width 18 height 18
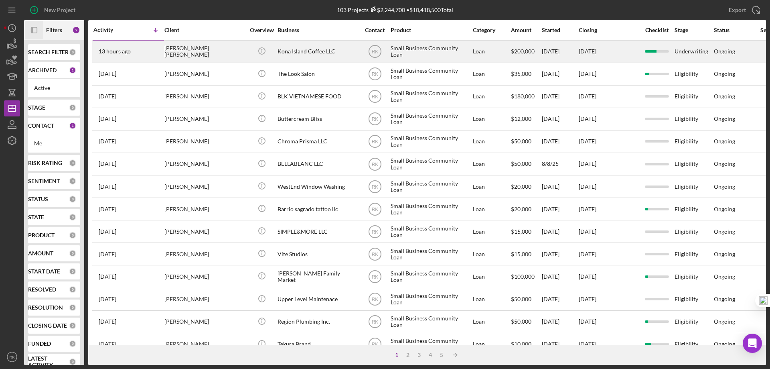
click at [184, 53] on div "[PERSON_NAME] [PERSON_NAME]" at bounding box center [204, 51] width 80 height 21
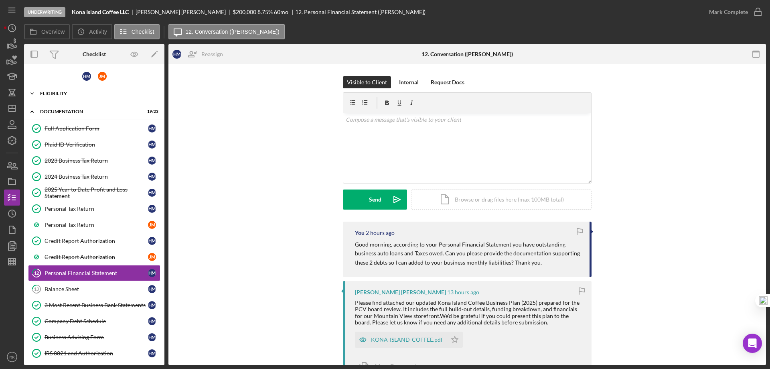
click at [47, 97] on div "Icon/Expander Eligibility 7 / 7" at bounding box center [94, 93] width 140 height 16
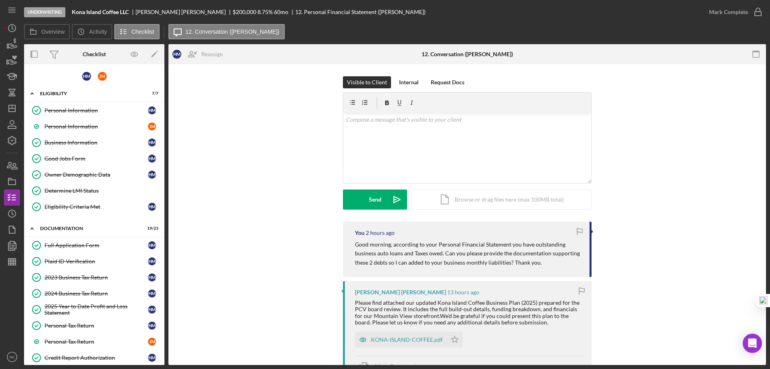
drag, startPoint x: 63, startPoint y: 139, endPoint x: 237, endPoint y: 202, distance: 184.9
click at [64, 139] on div "Business Information" at bounding box center [96, 142] width 103 height 6
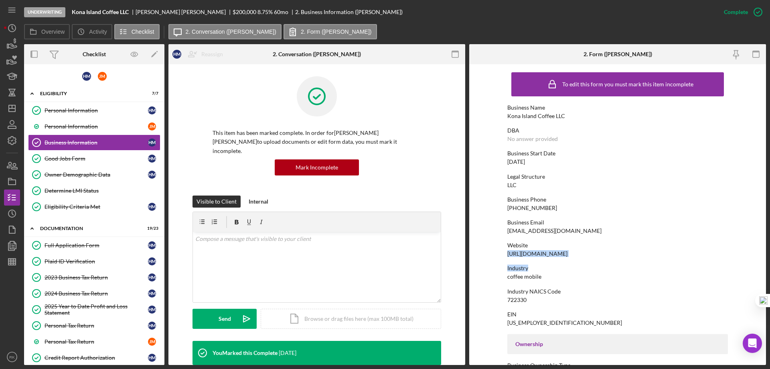
drag, startPoint x: 506, startPoint y: 255, endPoint x: 595, endPoint y: 257, distance: 89.5
click at [595, 257] on form "To edit this form you must mark this item incomplete Business Name Kona Island …" at bounding box center [617, 214] width 297 height 300
click at [567, 254] on div "[URL][DOMAIN_NAME]" at bounding box center [537, 253] width 60 height 6
drag, startPoint x: 592, startPoint y: 254, endPoint x: 509, endPoint y: 255, distance: 83.0
click at [509, 255] on div "Website [URL][DOMAIN_NAME]" at bounding box center [617, 249] width 221 height 15
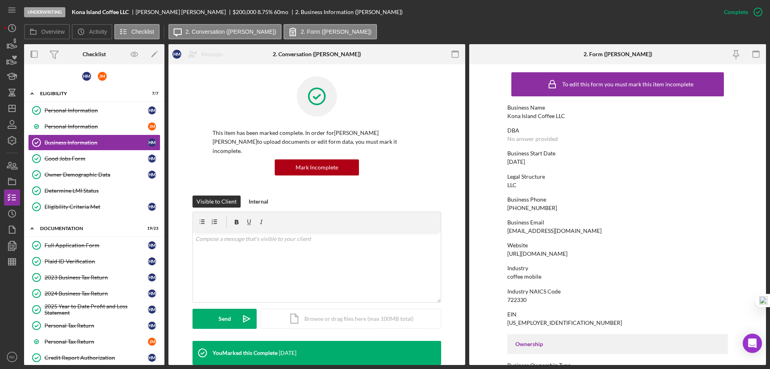
drag, startPoint x: 532, startPoint y: 252, endPoint x: 503, endPoint y: 253, distance: 28.5
click at [503, 253] on form "To edit this form you must mark this item incomplete Business Name Kona Island …" at bounding box center [617, 214] width 297 height 300
drag, startPoint x: 505, startPoint y: 253, endPoint x: 593, endPoint y: 252, distance: 88.2
click at [593, 252] on form "To edit this form you must mark this item incomplete Business Name Kona Island …" at bounding box center [617, 214] width 297 height 300
copy div "[URL][DOMAIN_NAME]"
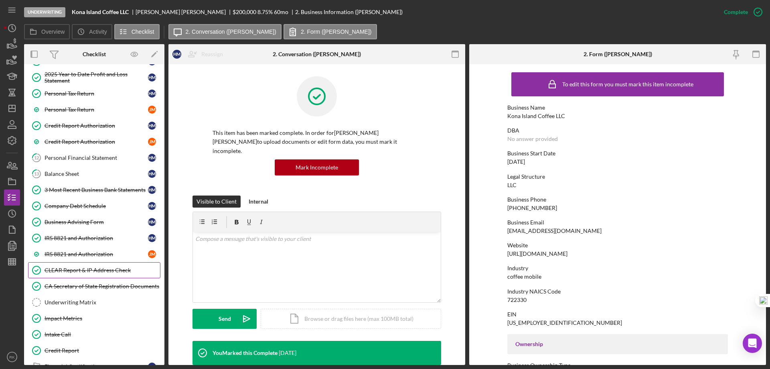
scroll to position [286, 0]
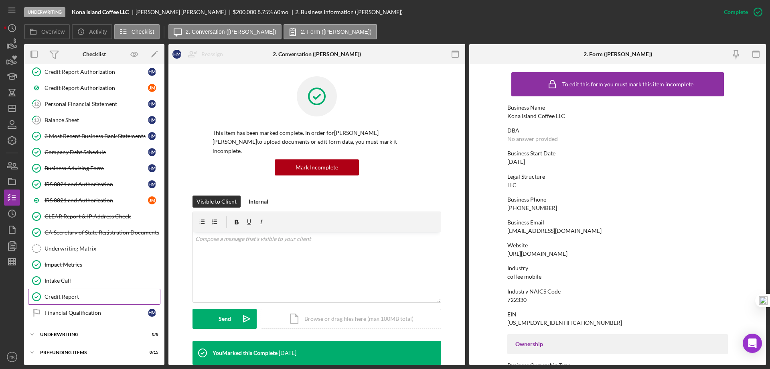
click at [72, 297] on div "Credit Report" at bounding box center [102, 296] width 115 height 6
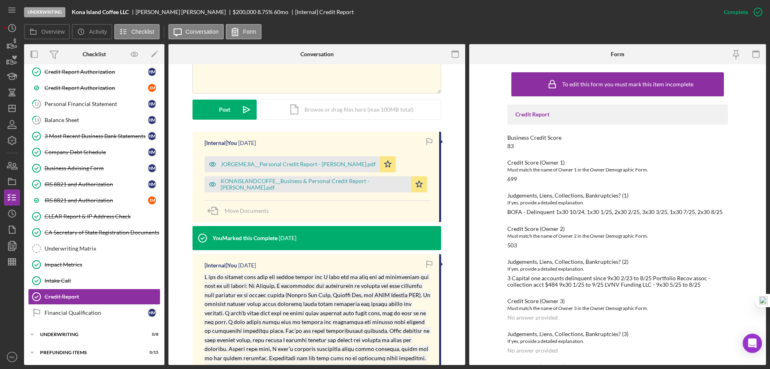
scroll to position [200, 0]
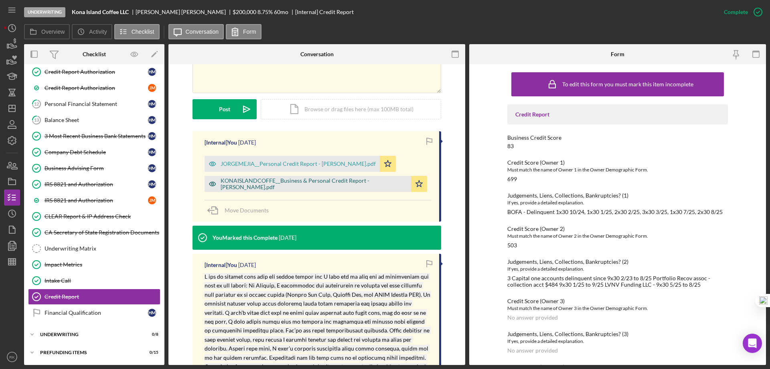
click at [277, 186] on div "KONAISLANDCOFFE__Business & Personal Credit Report - [PERSON_NAME].pdf" at bounding box center [314, 183] width 186 height 13
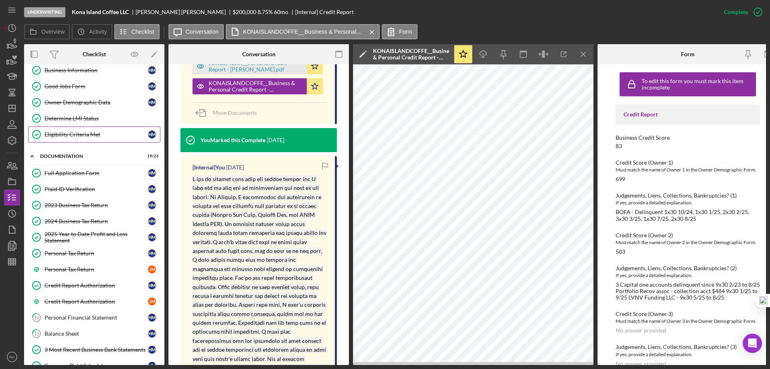
scroll to position [72, 0]
click at [69, 122] on div "Determine LMI Status" at bounding box center [102, 118] width 115 height 6
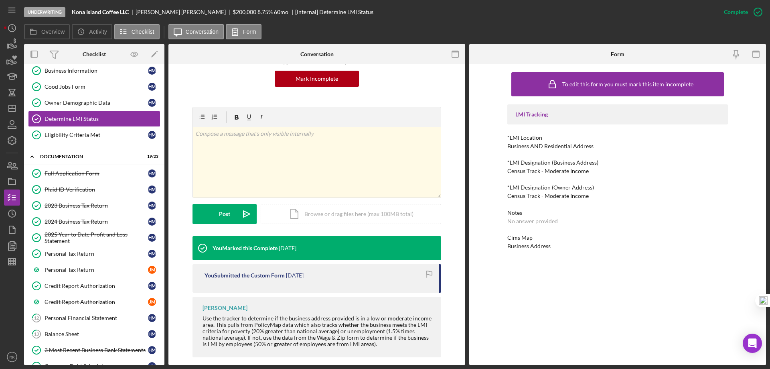
scroll to position [80, 0]
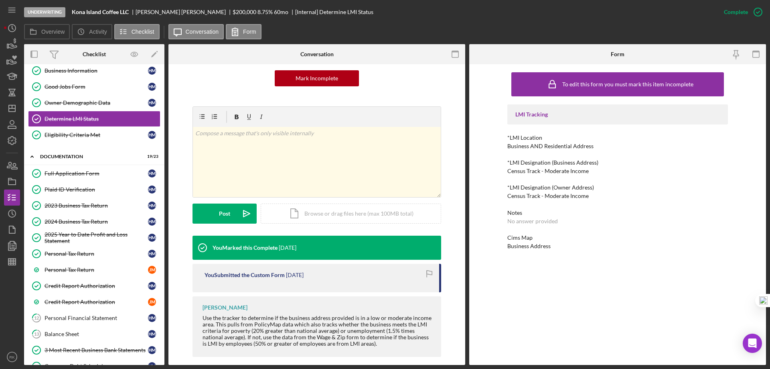
click at [68, 190] on div "Plaid ID Verification" at bounding box center [96, 189] width 103 height 6
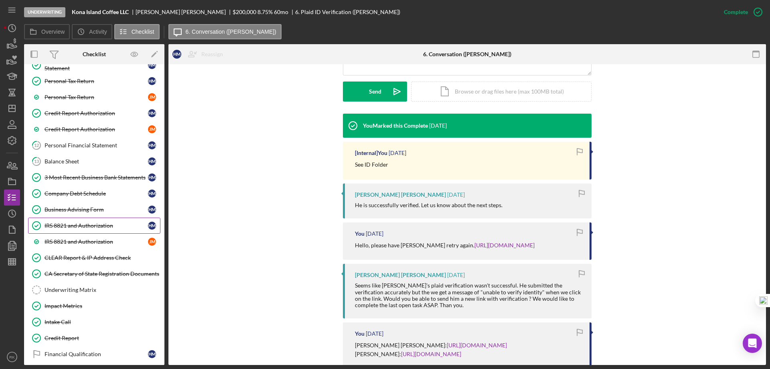
scroll to position [245, 0]
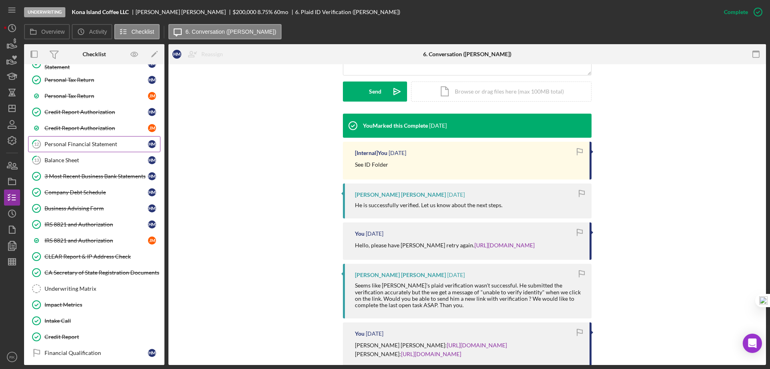
drag, startPoint x: 78, startPoint y: 147, endPoint x: 94, endPoint y: 147, distance: 16.0
click at [78, 147] on div "Personal Financial Statement" at bounding box center [96, 144] width 103 height 6
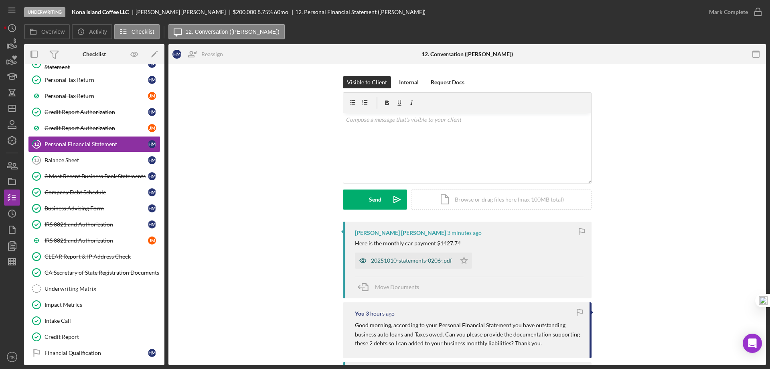
click at [406, 262] on div "20251010-statements-0206-.pdf" at bounding box center [411, 260] width 81 height 6
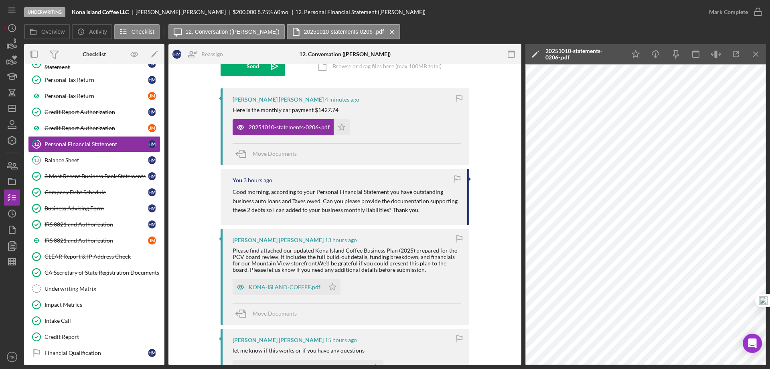
scroll to position [134, 0]
click at [284, 289] on div "KONA-ISLAND-COFFEE.pdf" at bounding box center [285, 286] width 72 height 6
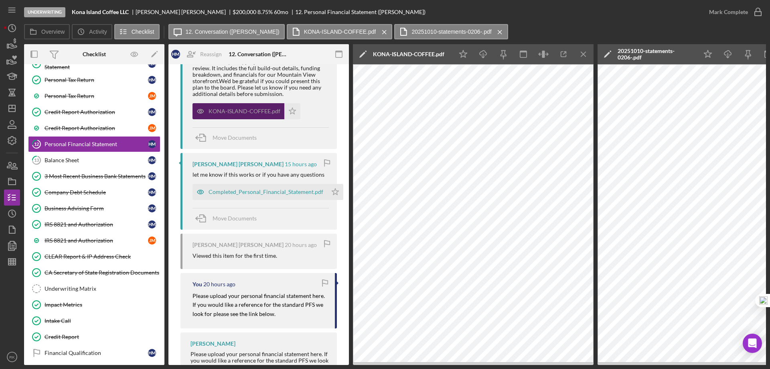
scroll to position [347, 0]
click at [255, 192] on div "Completed_Personal_Financial_Statement.pdf" at bounding box center [266, 190] width 115 height 6
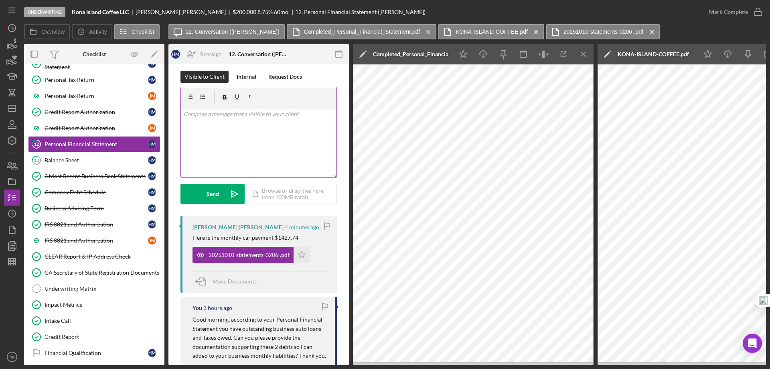
scroll to position [0, 0]
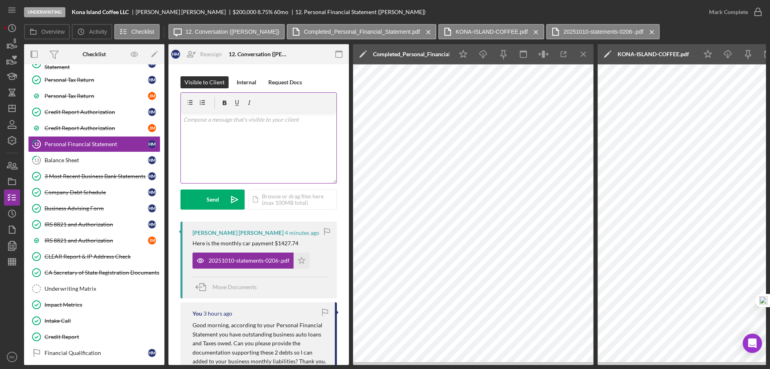
click at [203, 123] on p at bounding box center [258, 119] width 151 height 9
click at [215, 201] on div "Send" at bounding box center [213, 199] width 12 height 20
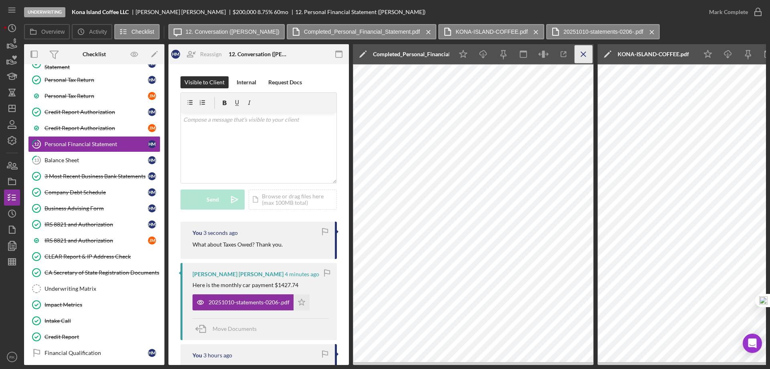
click at [585, 53] on icon "Icon/Menu Close" at bounding box center [584, 54] width 18 height 18
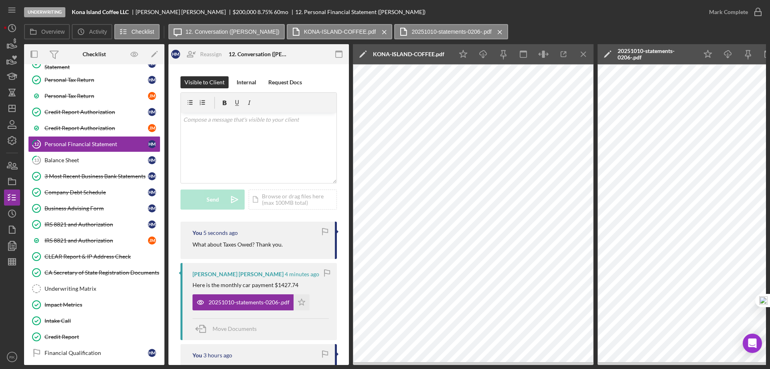
drag, startPoint x: 586, startPoint y: 56, endPoint x: 575, endPoint y: 61, distance: 12.2
click at [586, 55] on icon "Icon/Menu Close" at bounding box center [584, 54] width 18 height 18
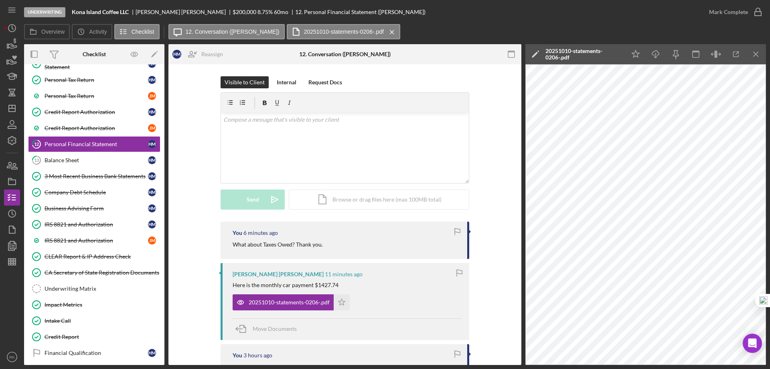
drag, startPoint x: 758, startPoint y: 55, endPoint x: 753, endPoint y: 81, distance: 27.0
click at [758, 55] on icon "Icon/Menu Close" at bounding box center [756, 54] width 18 height 18
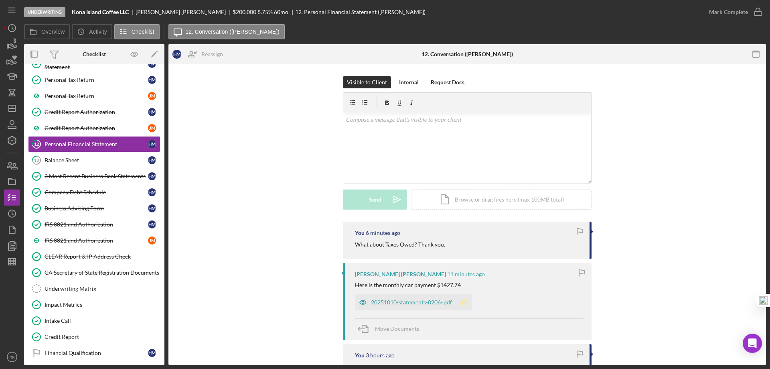
click at [460, 302] on icon "Icon/Star" at bounding box center [464, 302] width 16 height 16
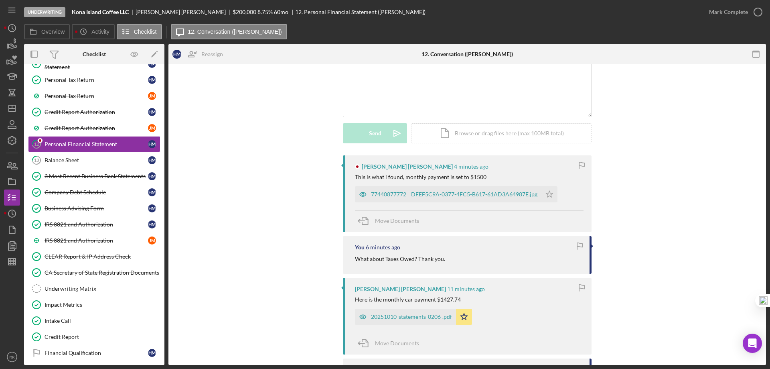
scroll to position [67, 0]
click at [429, 196] on div "77440877772__DFEF5C9A-0377-4FC5-B617-61AD3A64987E.jpg" at bounding box center [454, 193] width 166 height 6
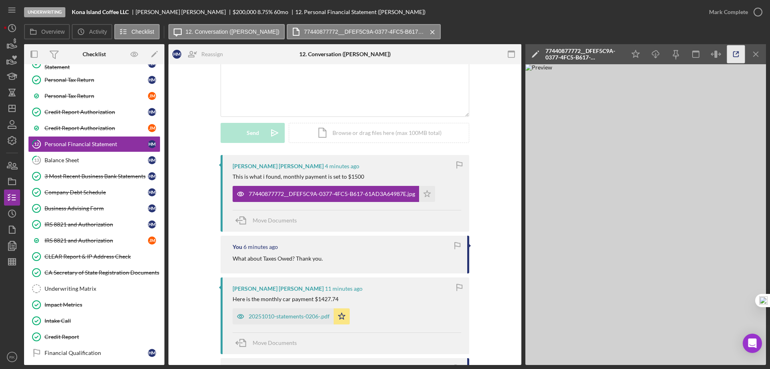
click at [737, 53] on line "button" at bounding box center [737, 53] width 2 height 2
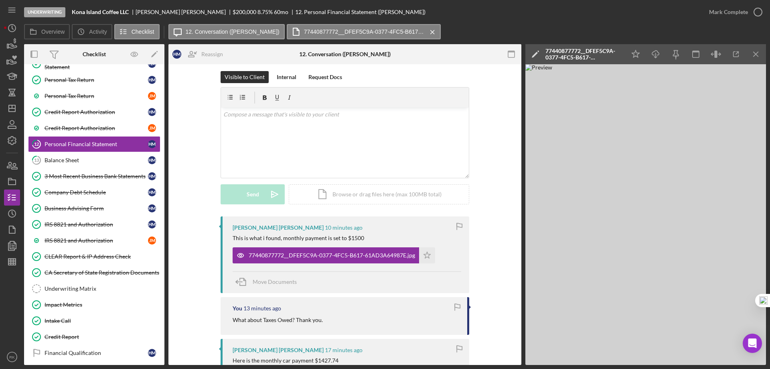
scroll to position [0, 0]
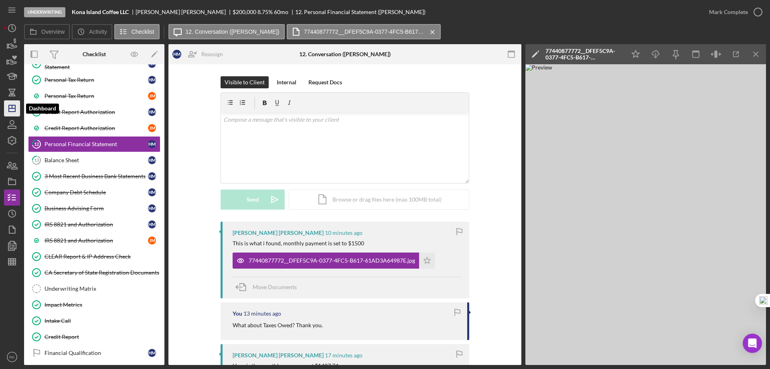
drag, startPoint x: 12, startPoint y: 111, endPoint x: 17, endPoint y: 111, distance: 5.6
click at [12, 111] on icon "Icon/Dashboard" at bounding box center [12, 108] width 20 height 20
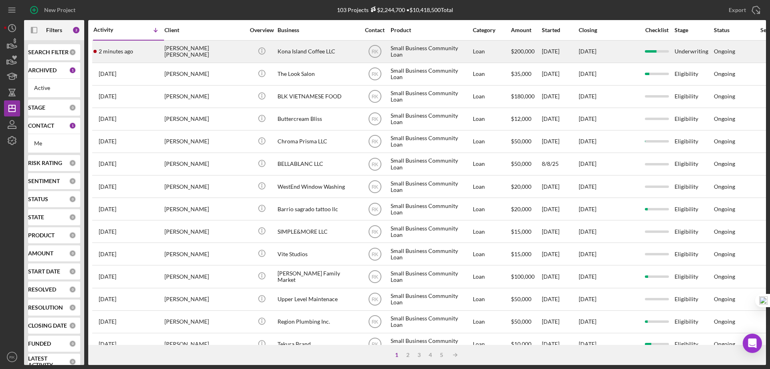
click at [201, 49] on div "[PERSON_NAME] [PERSON_NAME]" at bounding box center [204, 51] width 80 height 21
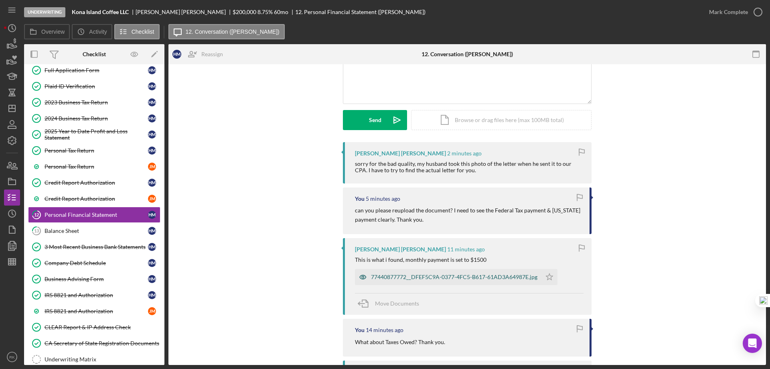
scroll to position [80, 0]
click at [452, 277] on div "77440877772__DFEF5C9A-0377-4FC5-B617-61AD3A64987E.jpg" at bounding box center [454, 276] width 166 height 6
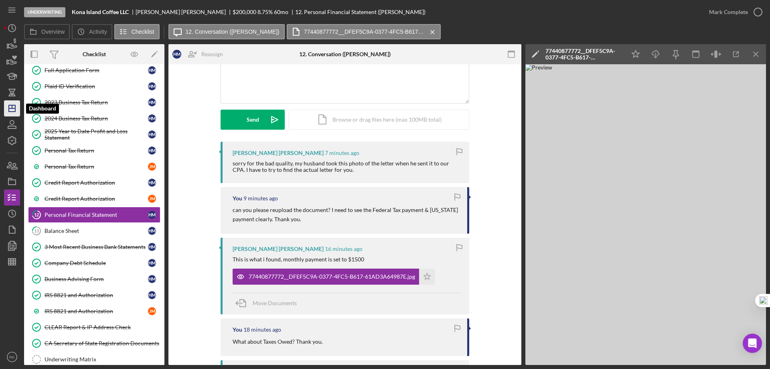
drag, startPoint x: 9, startPoint y: 109, endPoint x: 21, endPoint y: 119, distance: 15.9
click at [9, 108] on line "button" at bounding box center [12, 108] width 6 height 0
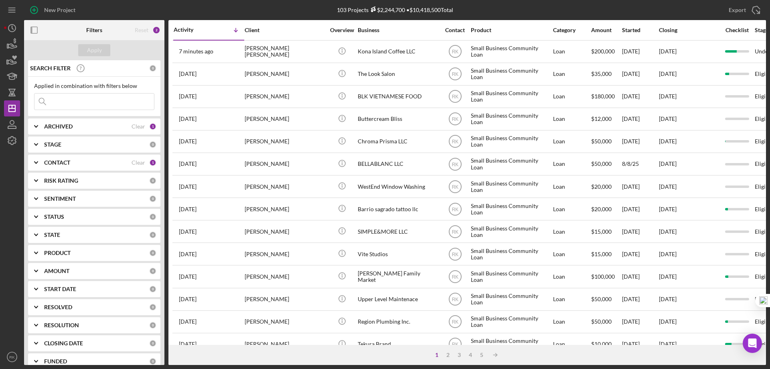
click at [74, 162] on div "CONTACT" at bounding box center [87, 162] width 87 height 6
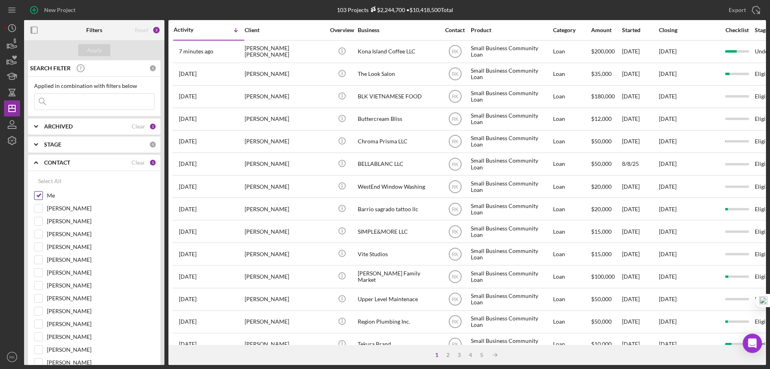
click at [39, 197] on input "Me" at bounding box center [38, 195] width 8 height 8
checkbox input "false"
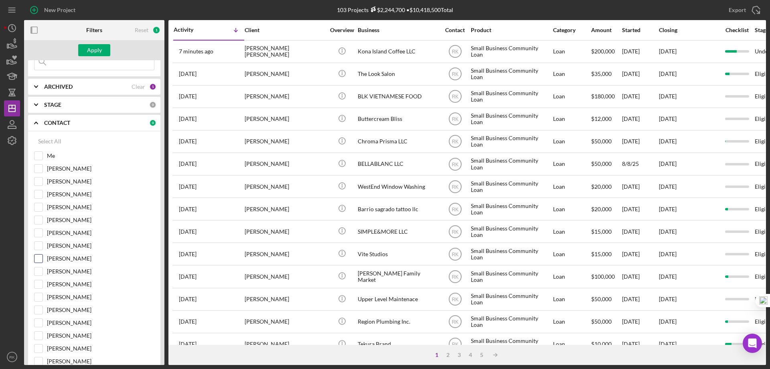
scroll to position [40, 0]
click at [41, 255] on input "[PERSON_NAME]" at bounding box center [38, 258] width 8 height 8
checkbox input "true"
click at [90, 55] on div "Apply" at bounding box center [94, 50] width 15 height 12
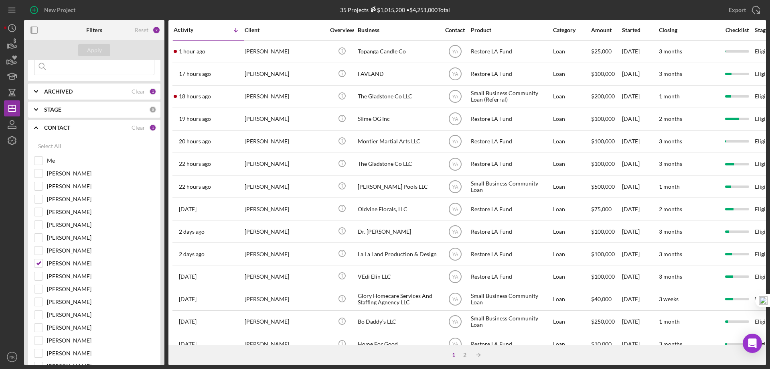
scroll to position [34, 0]
drag, startPoint x: 30, startPoint y: 30, endPoint x: 110, endPoint y: 69, distance: 88.8
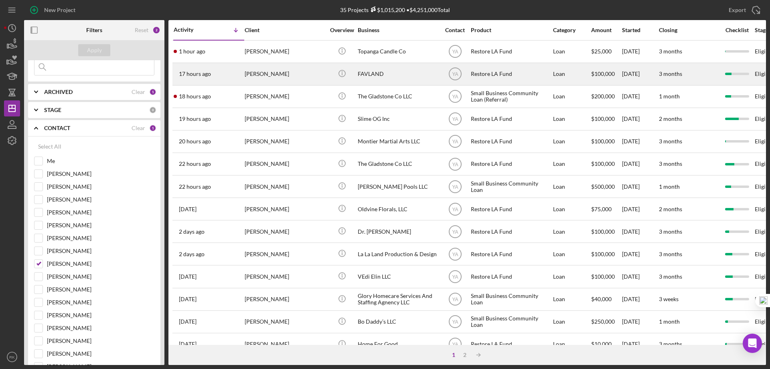
click at [31, 30] on g "button" at bounding box center [34, 30] width 6 height 6
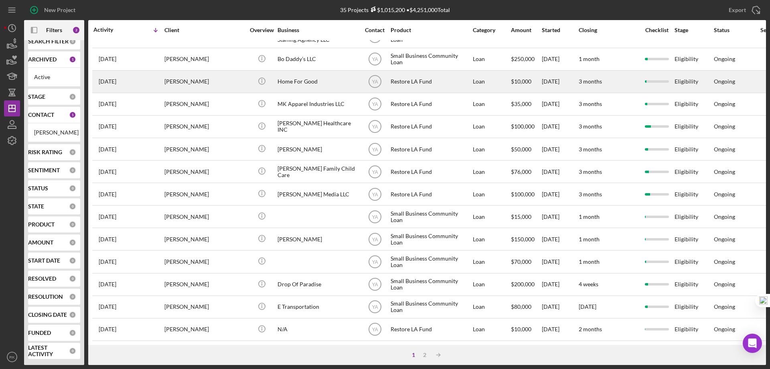
scroll to position [268, 0]
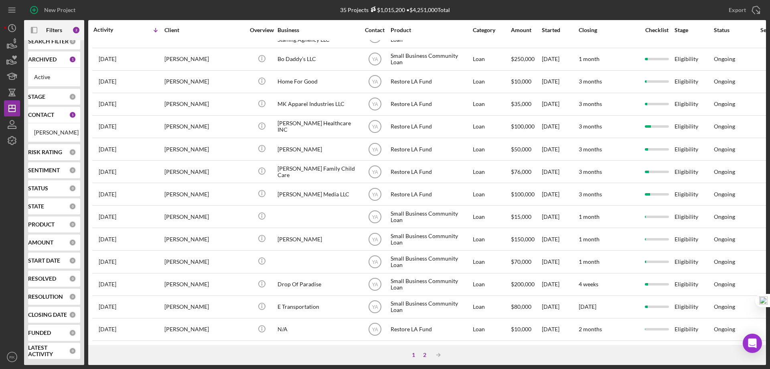
click at [423, 356] on div "2" at bounding box center [424, 354] width 11 height 6
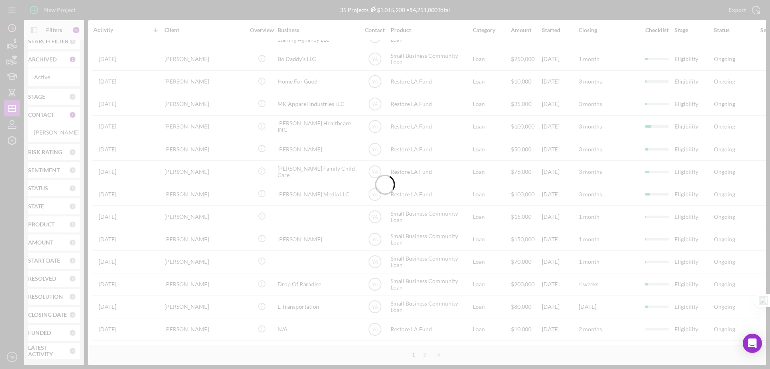
scroll to position [0, 0]
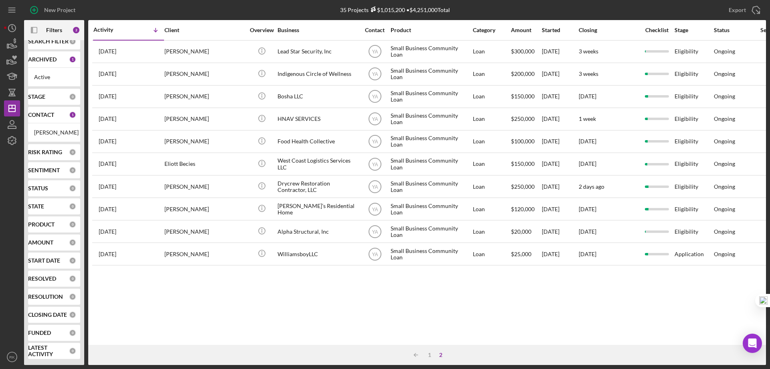
click at [41, 111] on b "CONTACT" at bounding box center [41, 114] width 26 height 6
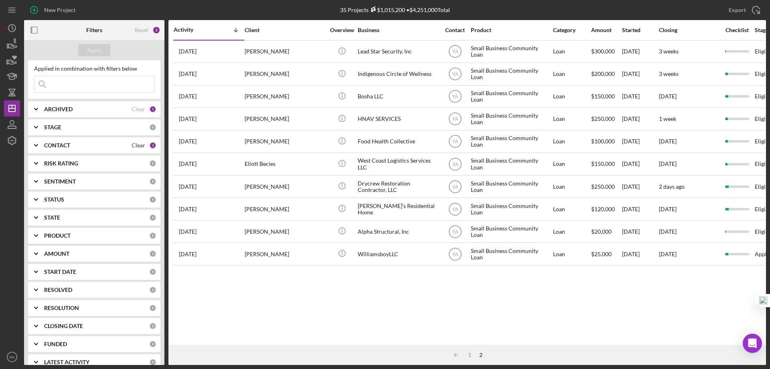
click at [136, 145] on div "Clear" at bounding box center [139, 145] width 14 height 6
click at [59, 145] on b "CONTACT" at bounding box center [57, 145] width 26 height 6
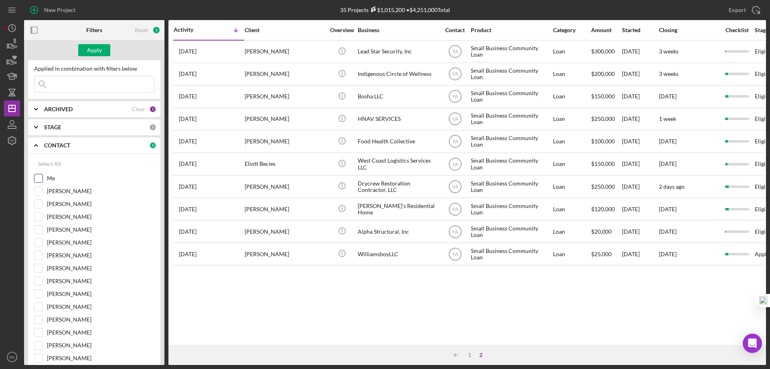
click at [41, 176] on input "Me" at bounding box center [38, 178] width 8 height 8
checkbox input "true"
click at [92, 53] on div "Apply" at bounding box center [94, 50] width 15 height 12
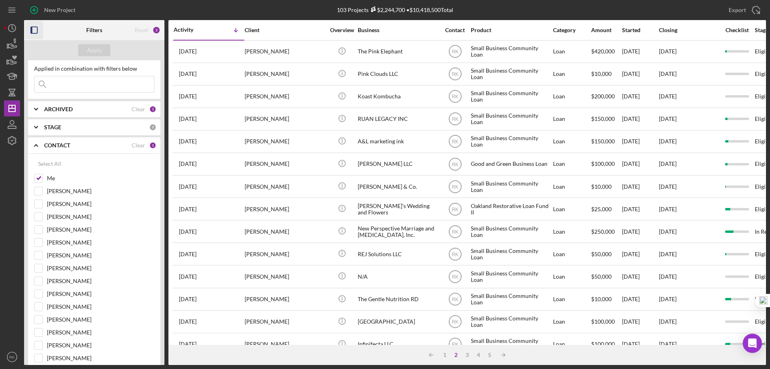
click at [35, 30] on icon "button" at bounding box center [34, 30] width 18 height 18
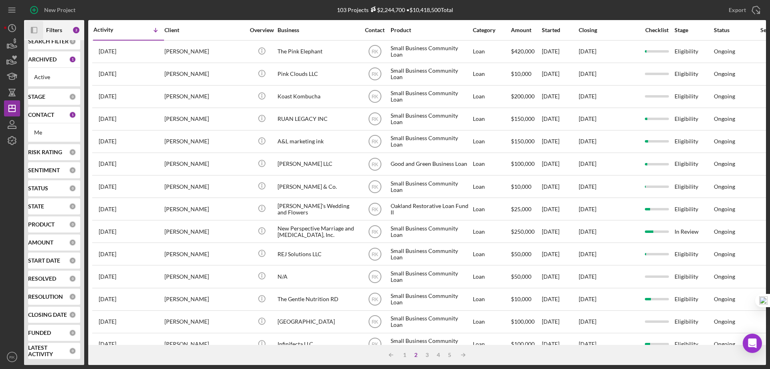
scroll to position [11, 0]
click at [404, 354] on div "1" at bounding box center [404, 354] width 11 height 6
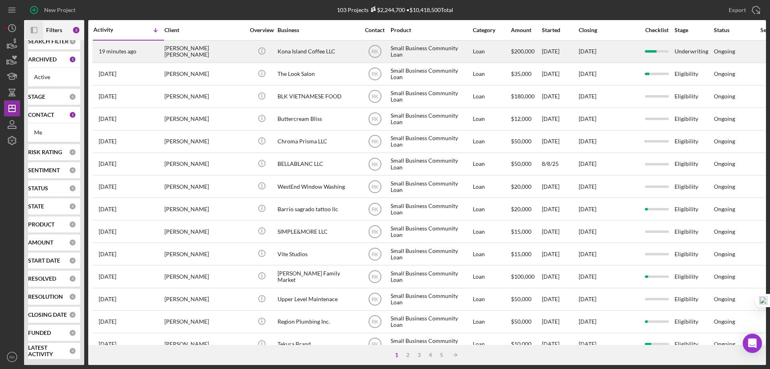
click at [310, 55] on div "Kona Island Coffee LLC" at bounding box center [317, 51] width 80 height 21
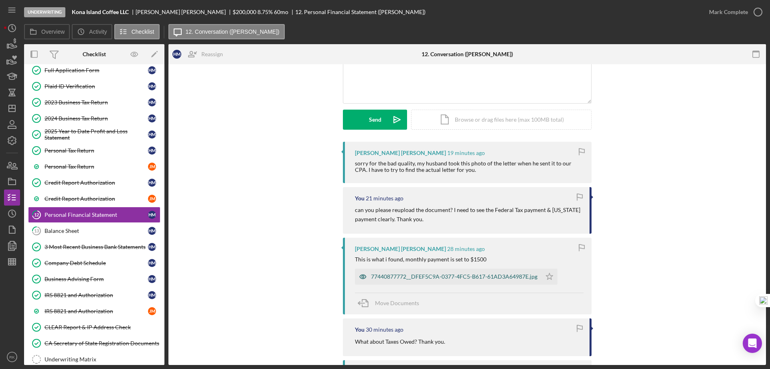
scroll to position [80, 0]
click at [430, 279] on div "77440877772__DFEF5C9A-0377-4FC5-B617-61AD3A64987E.jpg" at bounding box center [454, 276] width 166 height 6
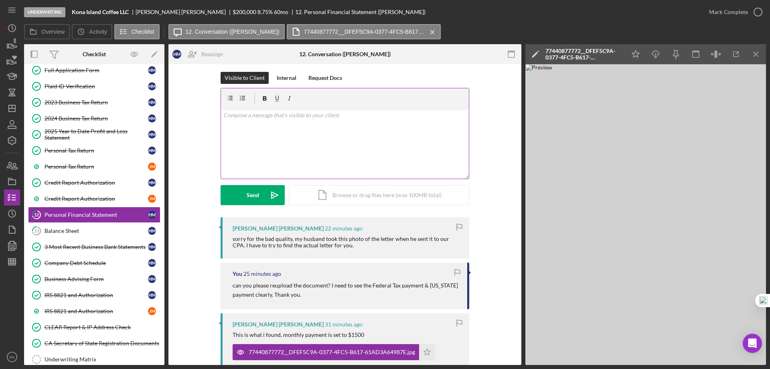
scroll to position [0, 0]
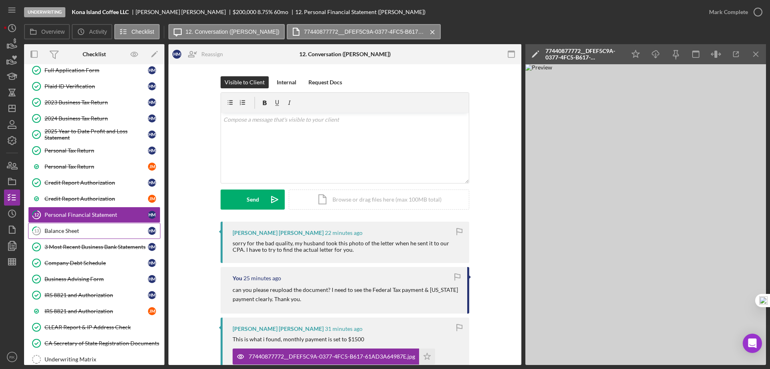
click at [83, 233] on div "Balance Sheet" at bounding box center [96, 230] width 103 height 6
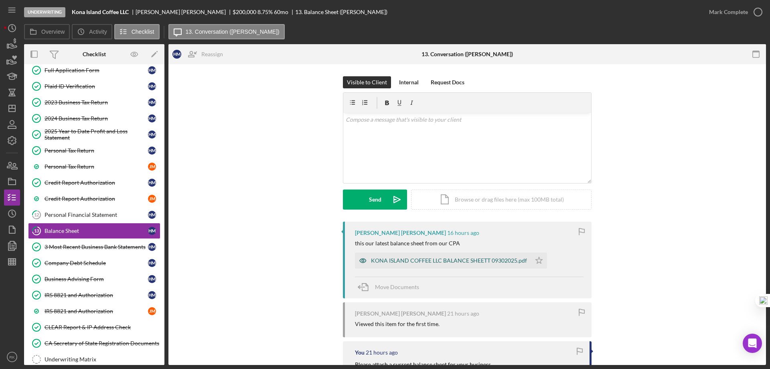
click at [413, 260] on div "KONA ISLAND COFFEE LLC BALANCE SHEETT 09302025.pdf" at bounding box center [449, 260] width 156 height 6
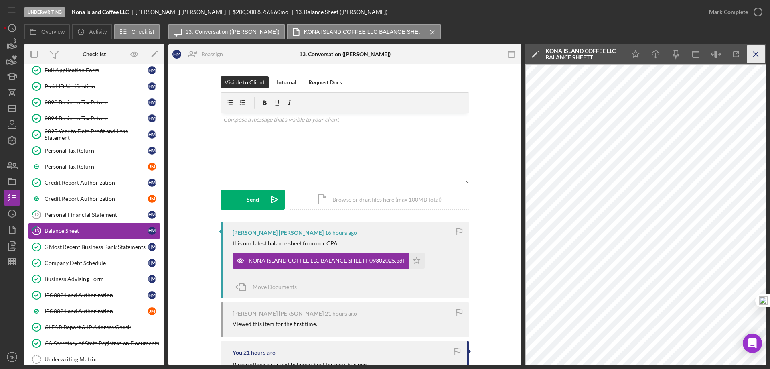
click at [754, 54] on icon "Icon/Menu Close" at bounding box center [756, 54] width 18 height 18
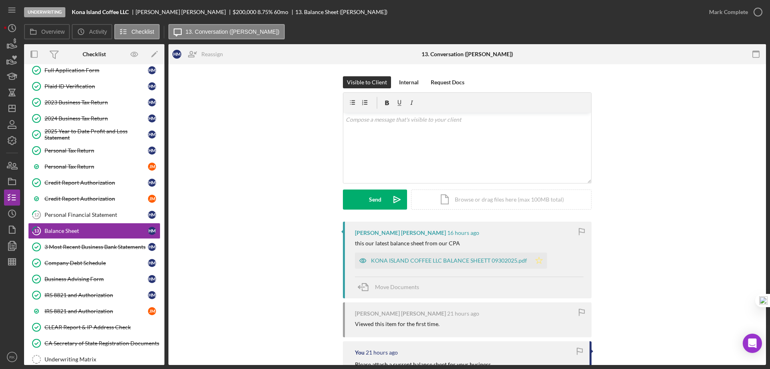
click at [539, 260] on polygon "button" at bounding box center [539, 260] width 7 height 6
click at [755, 11] on icon "button" at bounding box center [758, 12] width 20 height 20
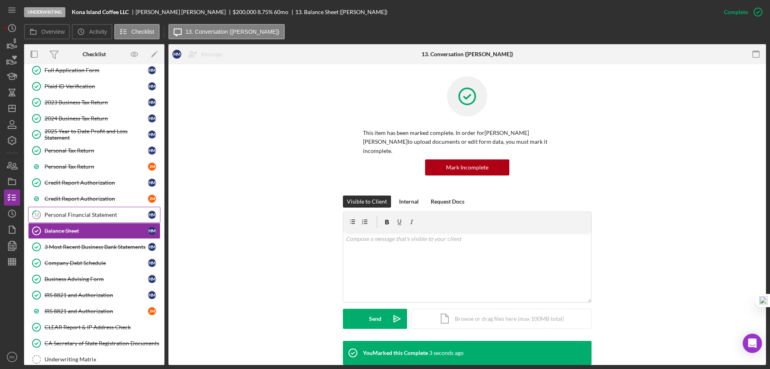
click at [98, 217] on div "Personal Financial Statement" at bounding box center [96, 214] width 103 height 6
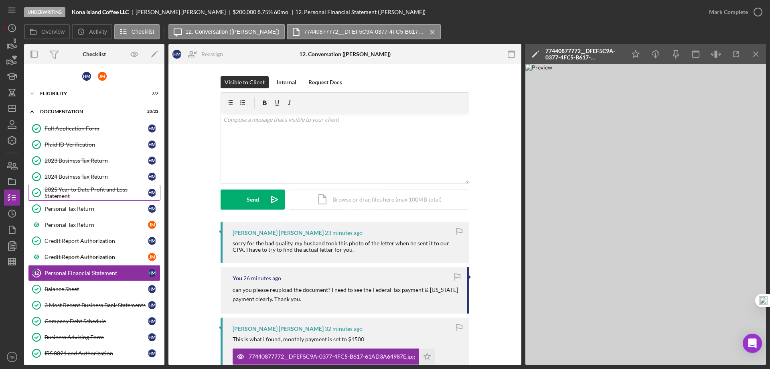
click at [93, 192] on div "2025 Year to Date Profit and Loss Statement" at bounding box center [96, 192] width 103 height 13
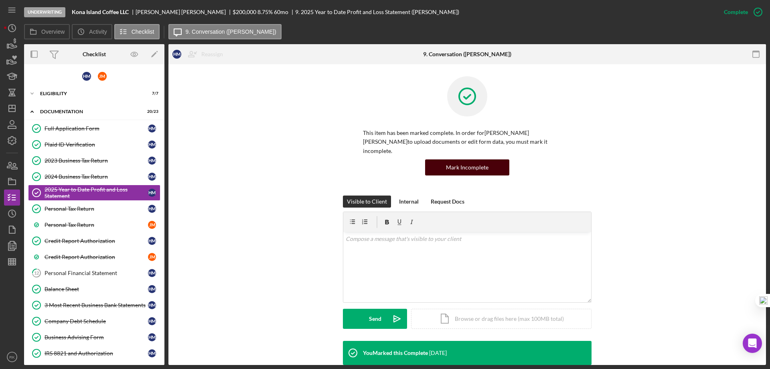
click at [453, 159] on div "Mark Incomplete" at bounding box center [467, 167] width 43 height 16
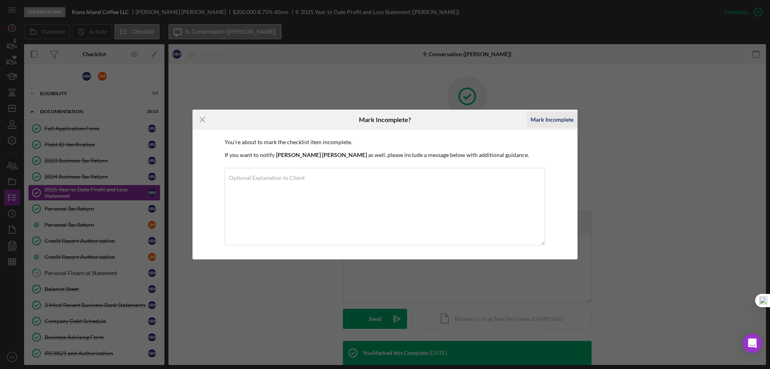
click at [552, 118] on div "Mark Incomplete" at bounding box center [552, 119] width 43 height 16
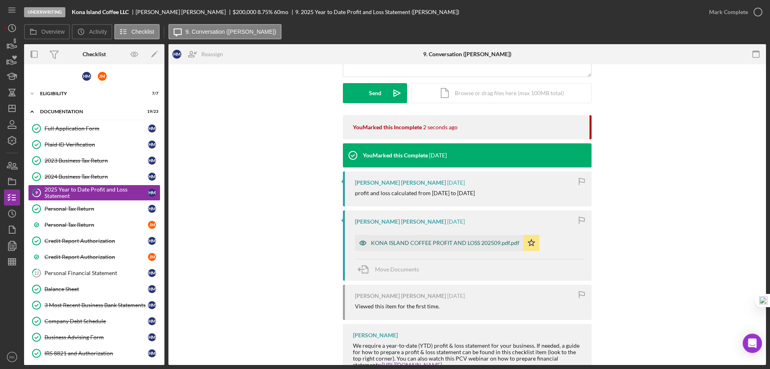
scroll to position [107, 0]
click at [444, 243] on div "KONA ISLAND COFFEE PROFIT AND LOSS 202509.pdf.pdf" at bounding box center [445, 242] width 148 height 6
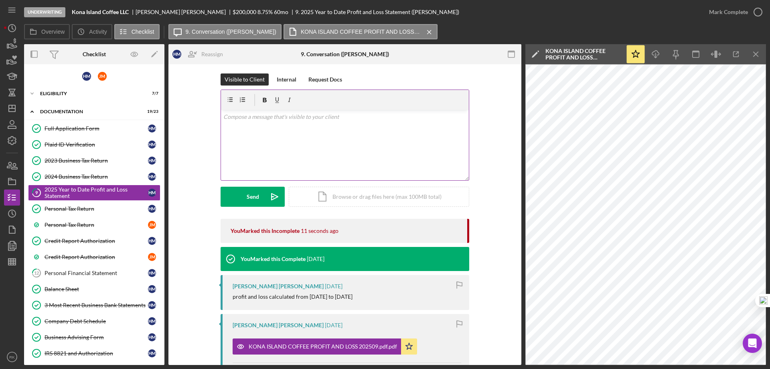
scroll to position [0, 0]
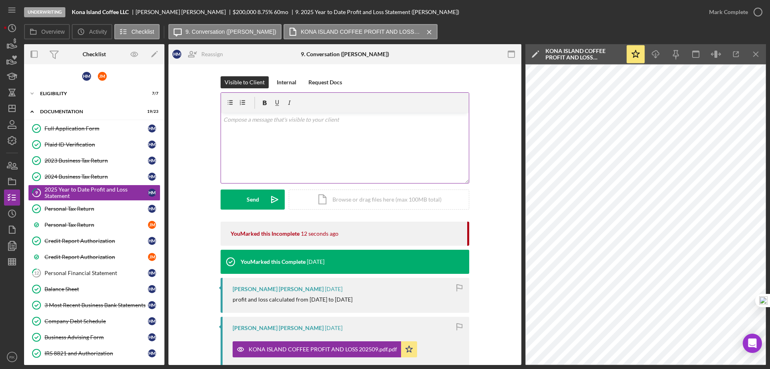
click at [250, 127] on div "v Color teal Color pink Remove color Add row above Add row below Add column bef…" at bounding box center [345, 148] width 248 height 70
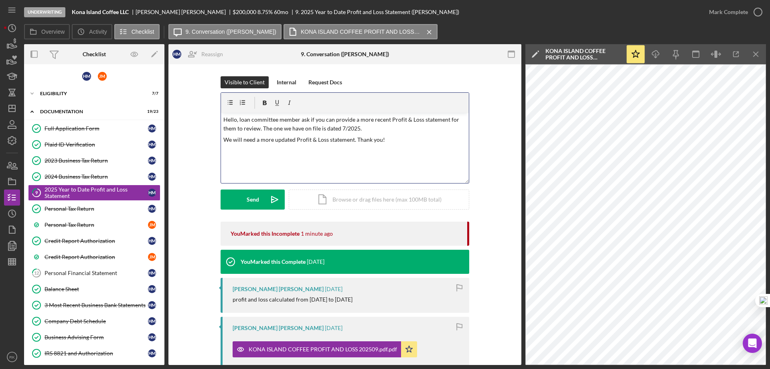
click at [238, 119] on p "Hello, loan committee member ask if you can provide a more recent Profit & Loss…" at bounding box center [344, 124] width 243 height 18
click at [306, 120] on p "Hello, our loan committee member ask if you can provide a more recent Profit & …" at bounding box center [344, 124] width 243 height 18
click at [318, 119] on p "Hello, our loan committee members ask if you can provide a more recent Profit &…" at bounding box center [344, 124] width 243 height 18
click at [342, 152] on div "v Color teal Color pink Remove color Add row above Add row below Add column bef…" at bounding box center [345, 148] width 248 height 70
click at [306, 117] on p "Hello, our loan committee members asked if you can provide a more recent Profit…" at bounding box center [344, 124] width 243 height 18
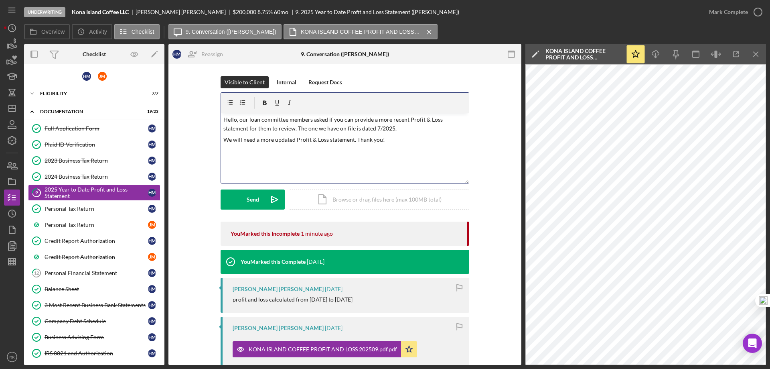
click at [330, 144] on p "We will need a more updated Profit & Loss statement. Thank you!" at bounding box center [344, 139] width 243 height 9
click at [375, 127] on p "Hello, our loan committee members asked if you can provide a more recent Profit…" at bounding box center [344, 124] width 243 height 18
click at [395, 153] on div "v Color teal Color pink Remove color Add row above Add row below Add column bef…" at bounding box center [345, 148] width 248 height 70
click at [415, 127] on p "Hello, our loan committee members asked if you can provide a more recent Profit…" at bounding box center [344, 124] width 243 height 18
click at [322, 153] on div "v Color teal Color pink Remove color Add row above Add row below Add column bef…" at bounding box center [345, 148] width 248 height 70
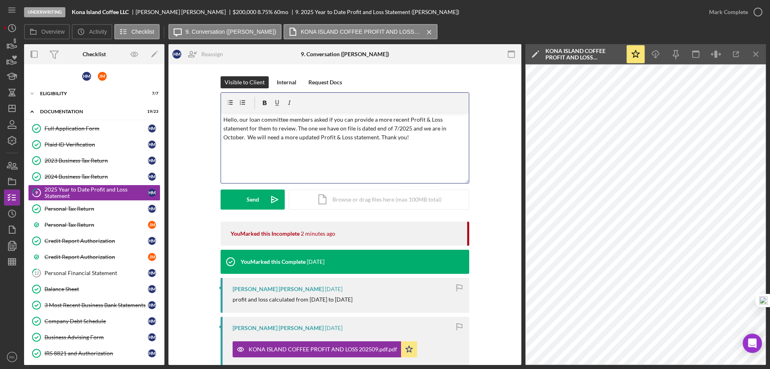
click at [375, 138] on p "Hello, our loan committee members asked if you can provide a more recent Profit…" at bounding box center [344, 128] width 243 height 27
click at [415, 136] on p "Hello, our loan committee members asked if you can provide a more recent Profit…" at bounding box center [344, 128] width 243 height 27
click at [243, 200] on button "Send Icon/icon-invite-send" at bounding box center [253, 199] width 64 height 20
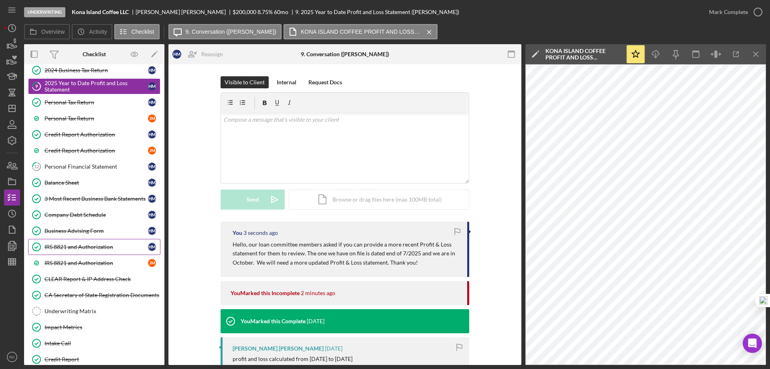
scroll to position [107, 0]
click at [13, 111] on icon "Icon/Dashboard" at bounding box center [12, 108] width 20 height 20
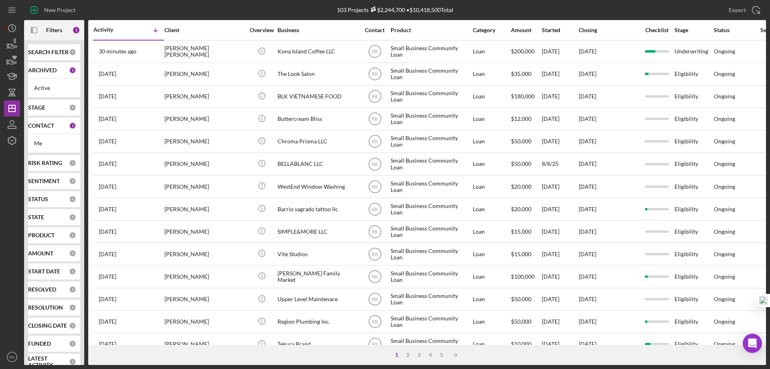
click at [45, 128] on b "CONTACT" at bounding box center [41, 125] width 26 height 6
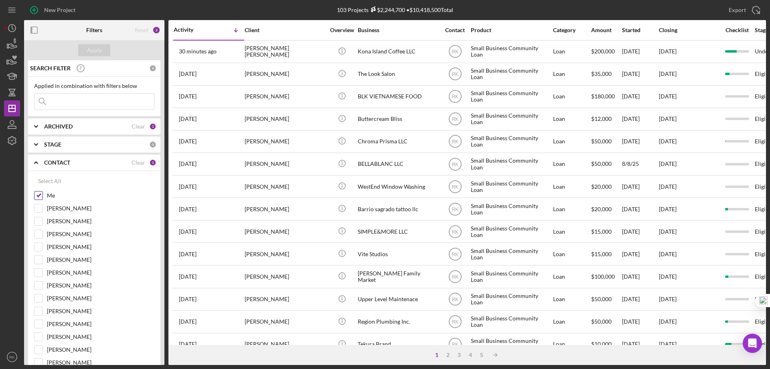
click at [39, 197] on input "Me" at bounding box center [38, 195] width 8 height 8
checkbox input "false"
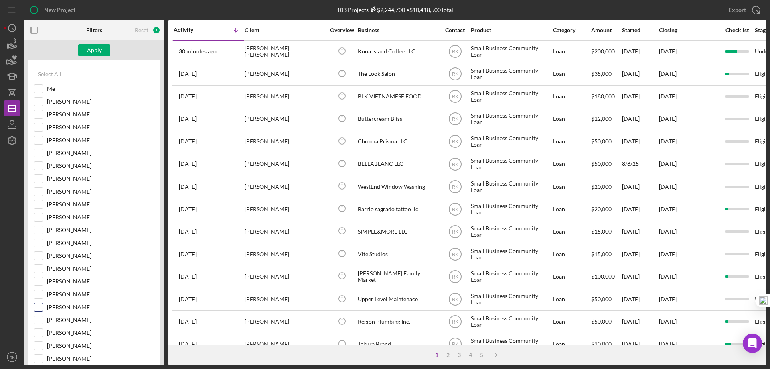
click at [38, 308] on input "[PERSON_NAME]" at bounding box center [38, 307] width 8 height 8
checkbox input "true"
click at [101, 46] on div "Apply" at bounding box center [94, 50] width 15 height 12
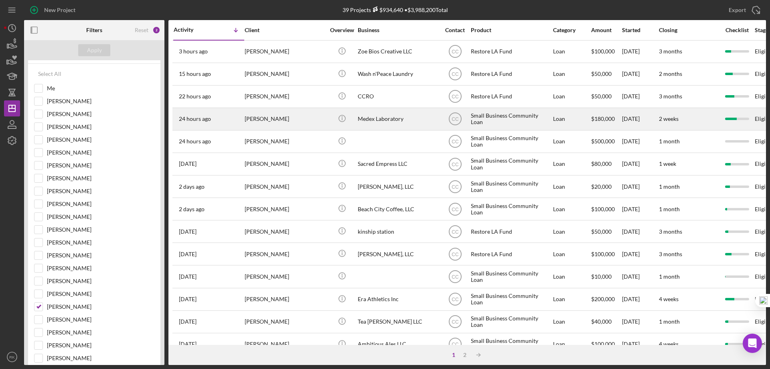
click at [373, 120] on div "Medex Laboratory" at bounding box center [398, 118] width 80 height 21
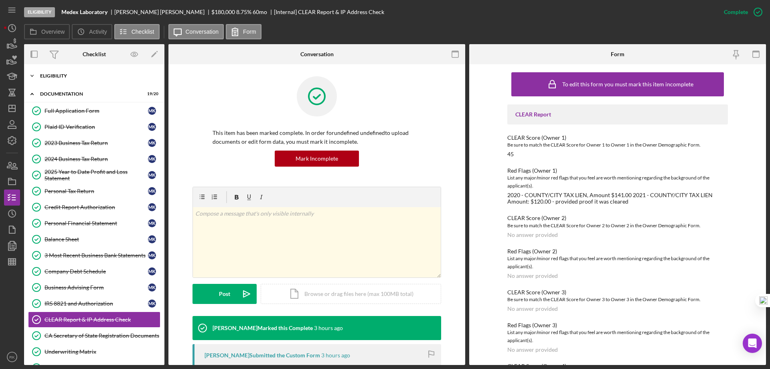
click at [56, 83] on div "Icon/Expander Eligibility 5 / 6" at bounding box center [94, 76] width 140 height 16
click at [54, 77] on div "Eligibility" at bounding box center [97, 75] width 114 height 5
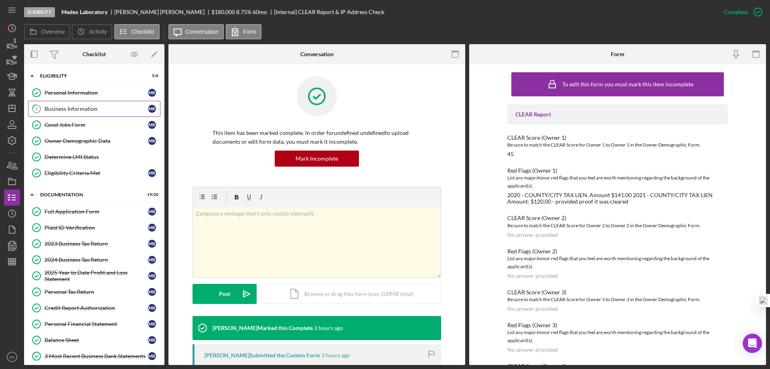
click at [62, 112] on link "2 Business Information M K" at bounding box center [94, 109] width 132 height 16
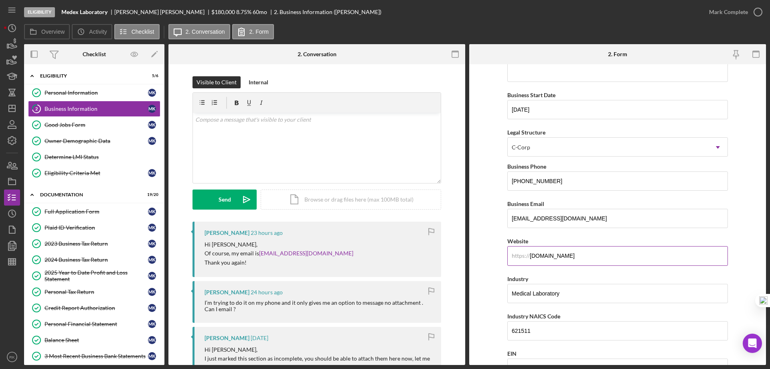
scroll to position [53, 0]
drag, startPoint x: 580, startPoint y: 255, endPoint x: 499, endPoint y: 253, distance: 80.6
click at [499, 253] on form "Business Name Medex Laboratory DBA Business Start Date [DATE] Legal Structure C…" at bounding box center [617, 214] width 297 height 300
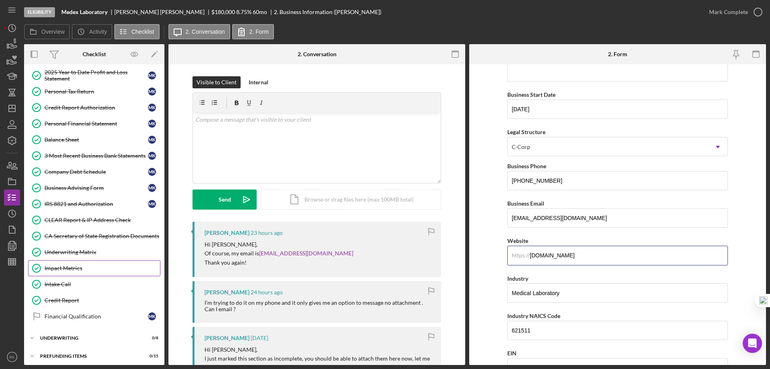
scroll to position [200, 0]
click at [82, 251] on div "Underwriting Matrix" at bounding box center [102, 251] width 115 height 6
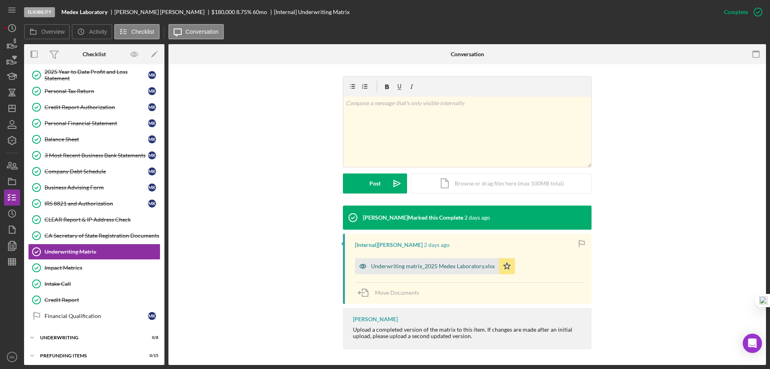
scroll to position [111, 0]
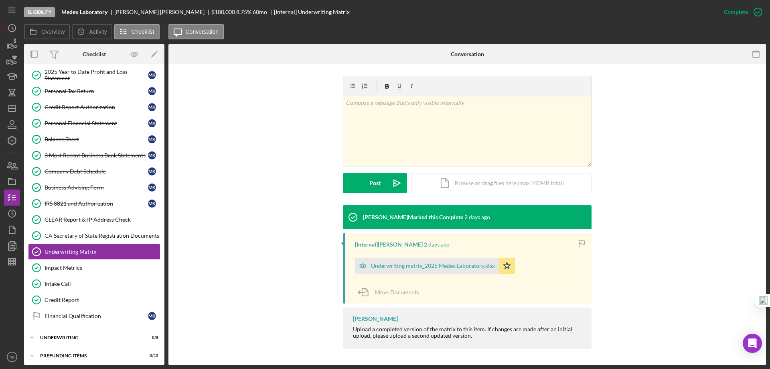
click at [432, 268] on div "Underwriting matrix_2025 Medex Laboratory.xlsx" at bounding box center [433, 265] width 124 height 6
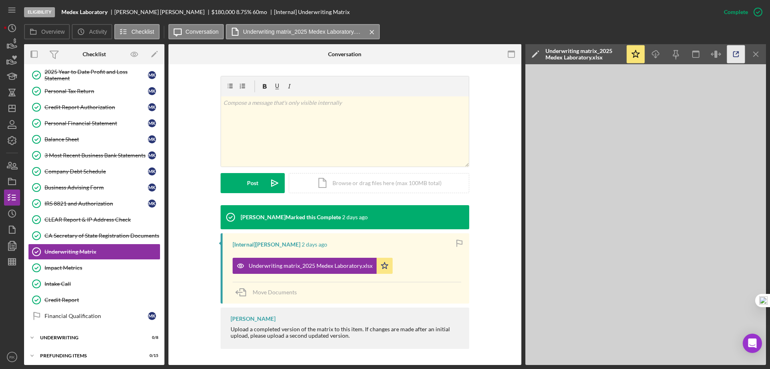
click at [737, 54] on icon "button" at bounding box center [736, 54] width 18 height 18
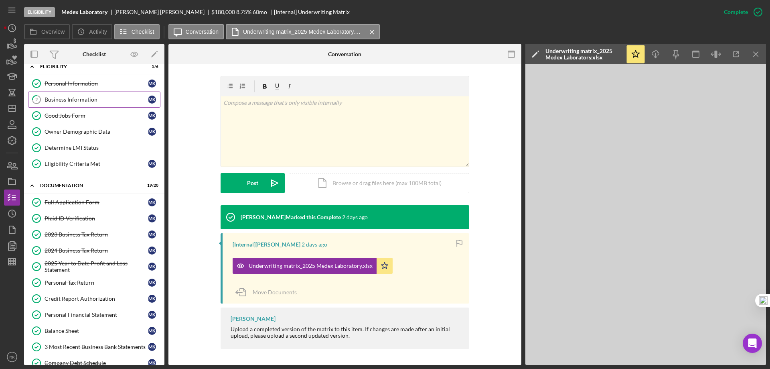
scroll to position [0, 0]
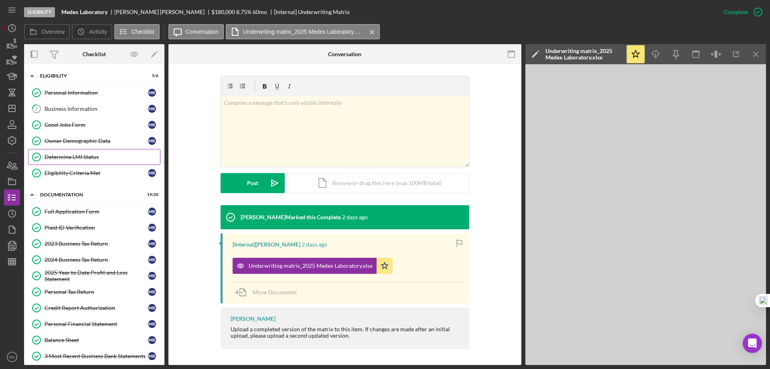
click at [65, 155] on div "Determine LMI Status" at bounding box center [102, 157] width 115 height 6
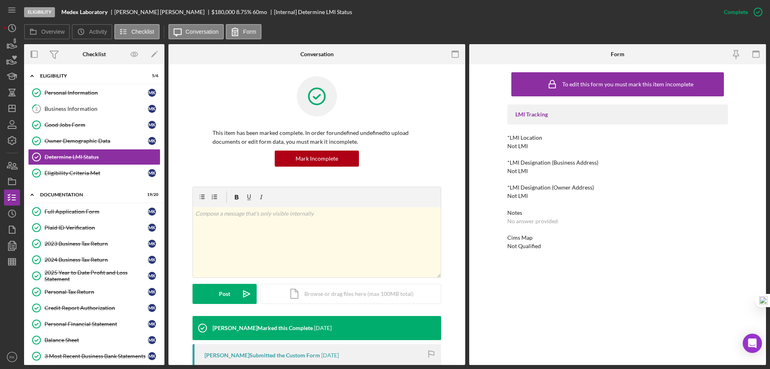
drag, startPoint x: 61, startPoint y: 95, endPoint x: 171, endPoint y: 119, distance: 112.8
click at [61, 95] on div "Personal Information" at bounding box center [96, 92] width 103 height 6
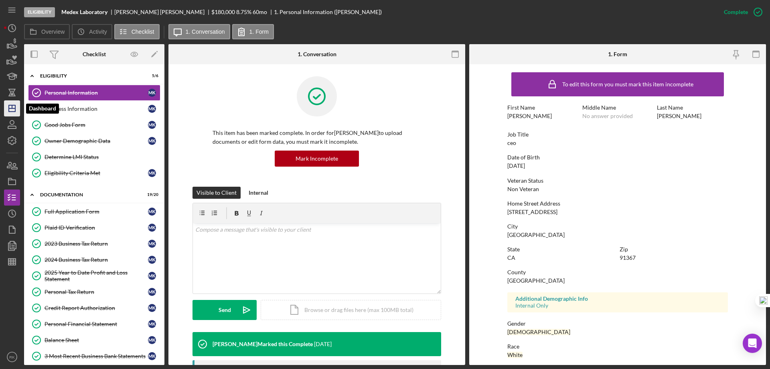
click at [15, 111] on polygon "button" at bounding box center [12, 108] width 6 height 6
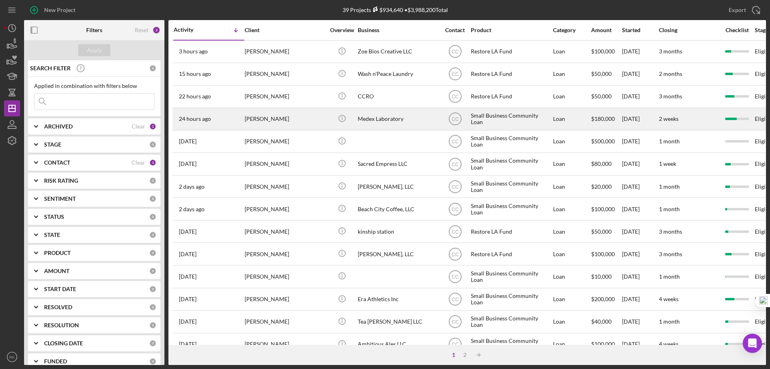
click at [383, 121] on div "Medex Laboratory" at bounding box center [398, 118] width 80 height 21
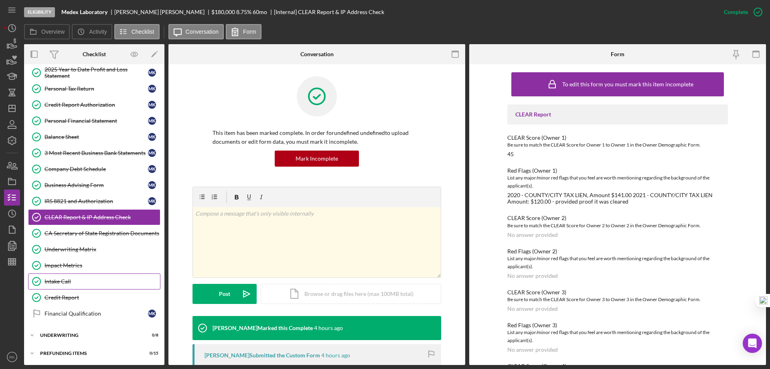
scroll to position [103, 0]
click at [77, 334] on div "Underwriting" at bounding box center [97, 334] width 114 height 5
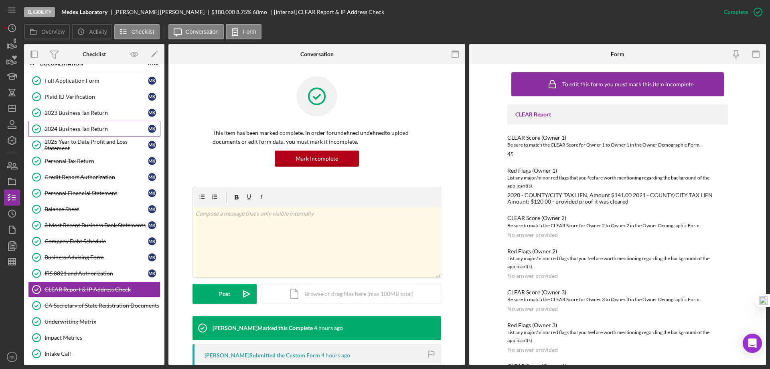
scroll to position [0, 0]
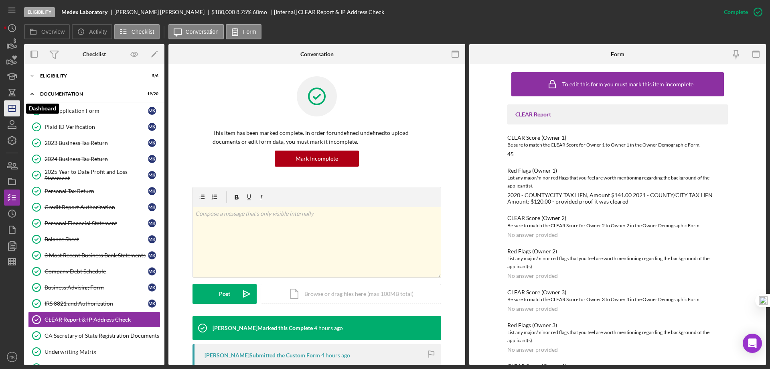
click at [13, 108] on line "button" at bounding box center [12, 108] width 6 height 0
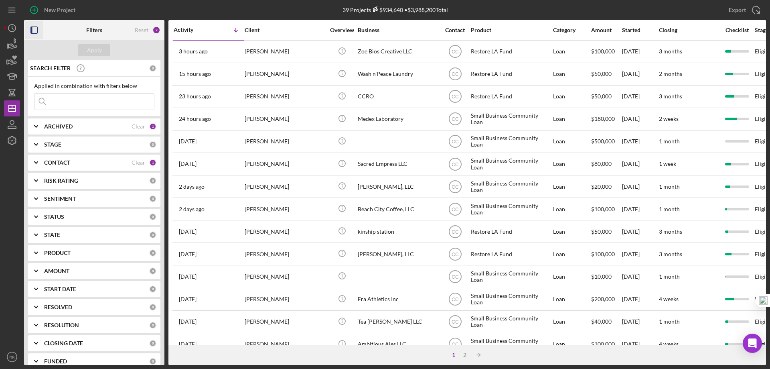
click at [34, 30] on icon "button" at bounding box center [34, 30] width 18 height 18
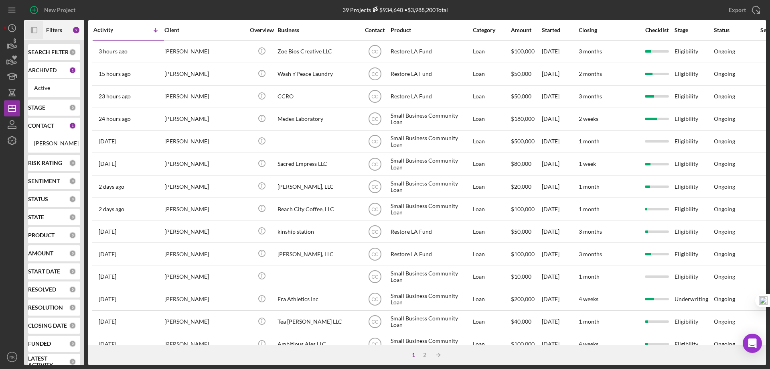
click at [55, 124] on div "CONTACT" at bounding box center [48, 125] width 41 height 6
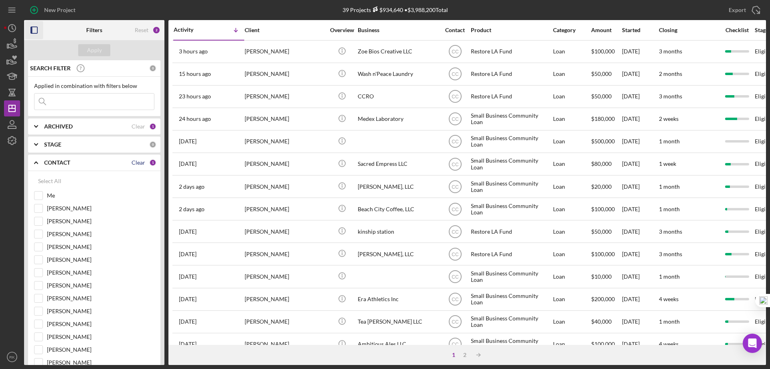
click at [137, 160] on div "Clear" at bounding box center [139, 162] width 14 height 6
checkbox input "false"
click at [40, 194] on input "Me" at bounding box center [38, 195] width 8 height 8
checkbox input "true"
click at [96, 47] on div "Apply" at bounding box center [94, 50] width 15 height 12
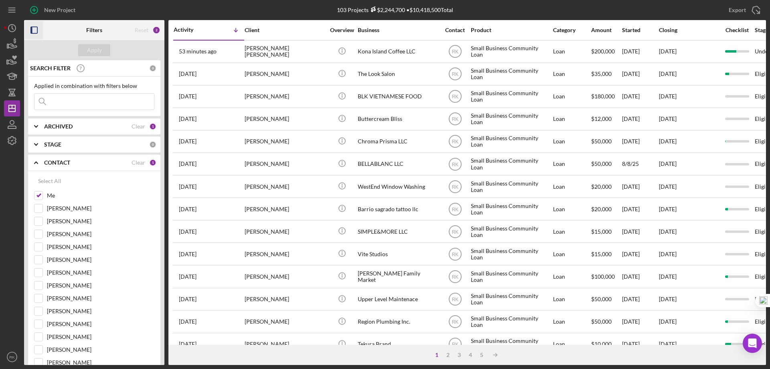
click at [32, 29] on icon "button" at bounding box center [34, 30] width 18 height 18
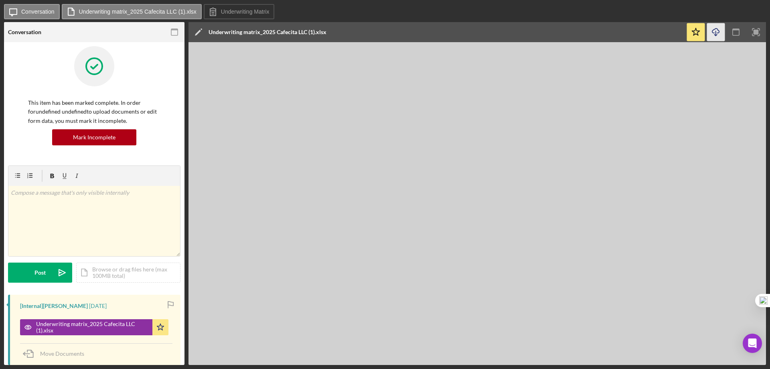
click at [714, 33] on icon "button" at bounding box center [715, 30] width 7 height 4
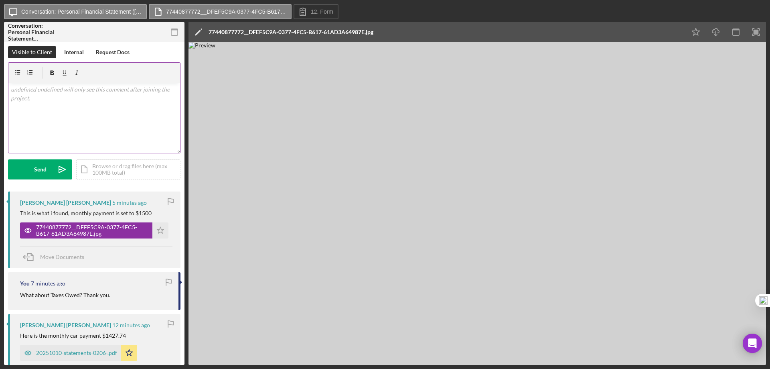
click at [76, 95] on div "v Color teal Color pink Remove color Add row above Add row below Add column bef…" at bounding box center [94, 118] width 172 height 70
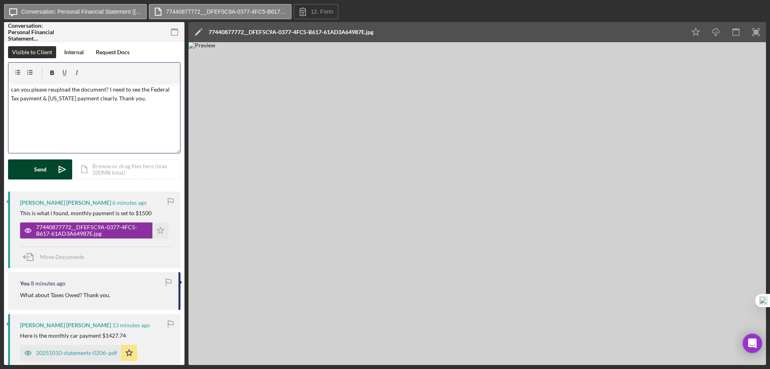
drag, startPoint x: 53, startPoint y: 171, endPoint x: 61, endPoint y: 174, distance: 8.4
click at [53, 171] on icon "Icon/icon-invite-send" at bounding box center [62, 169] width 20 height 20
